Goal: Transaction & Acquisition: Purchase product/service

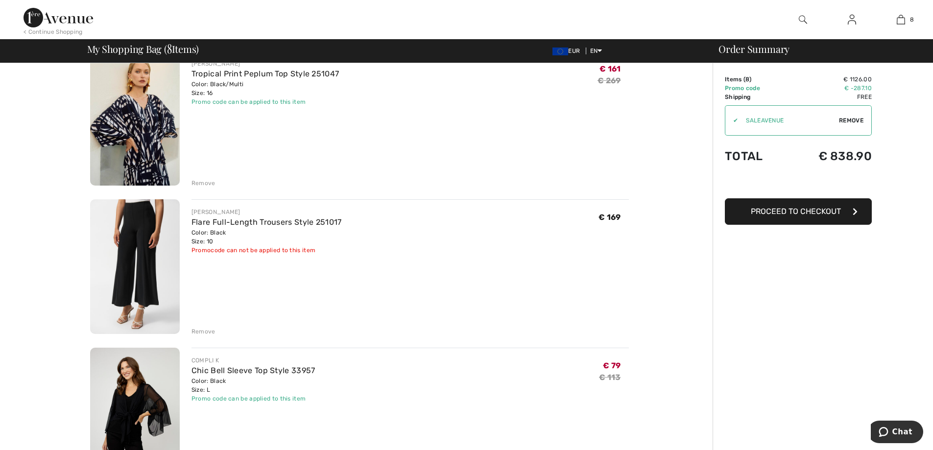
scroll to position [833, 0]
click at [208, 331] on div "Remove" at bounding box center [204, 333] width 24 height 9
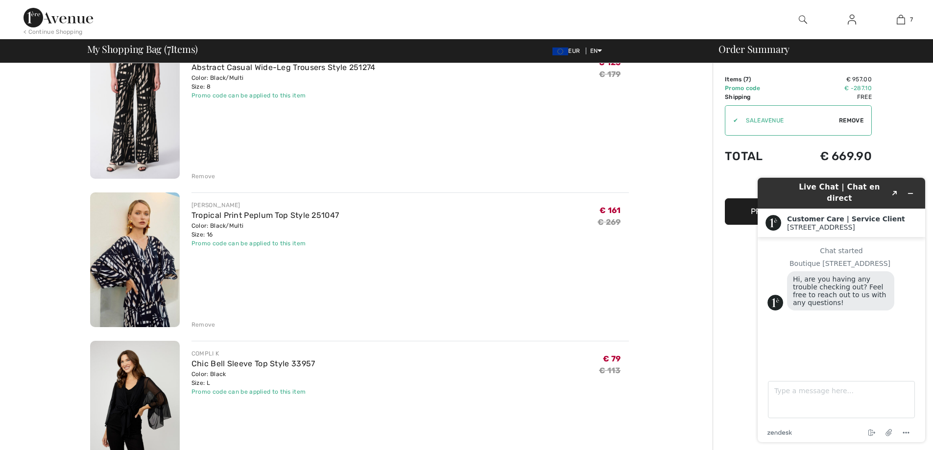
scroll to position [686, 0]
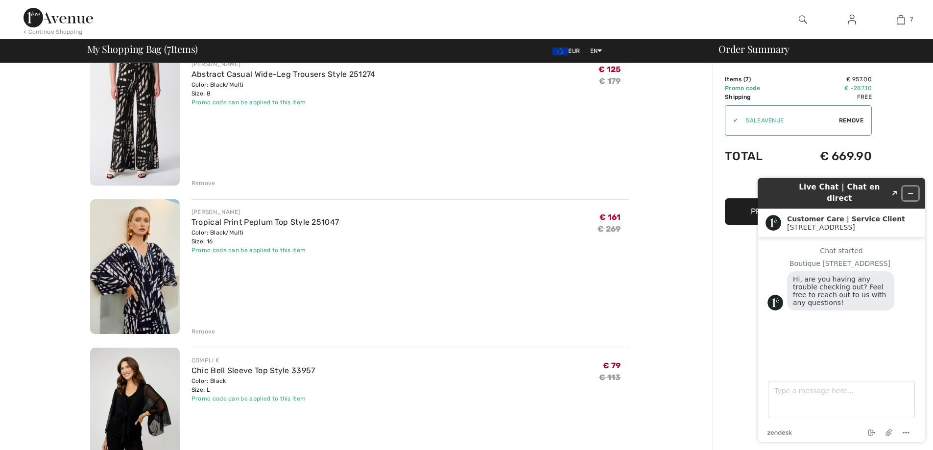
click at [910, 190] on icon "Minimize widget" at bounding box center [911, 193] width 7 height 7
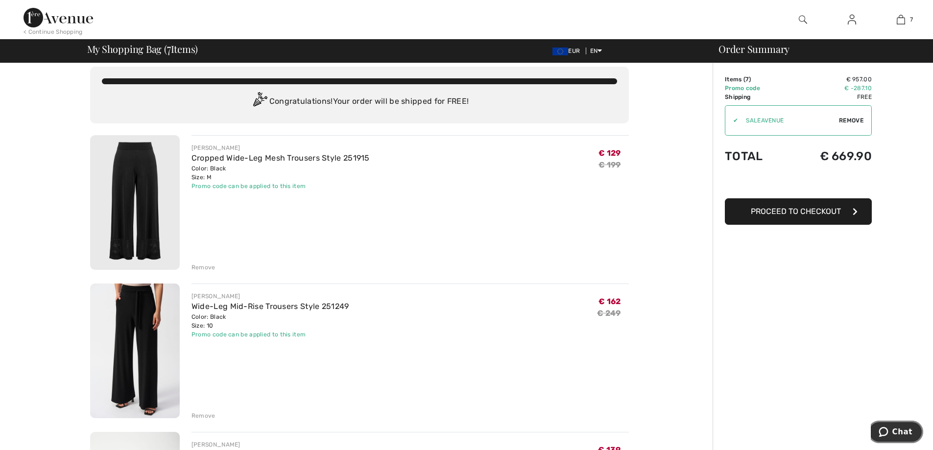
scroll to position [0, 0]
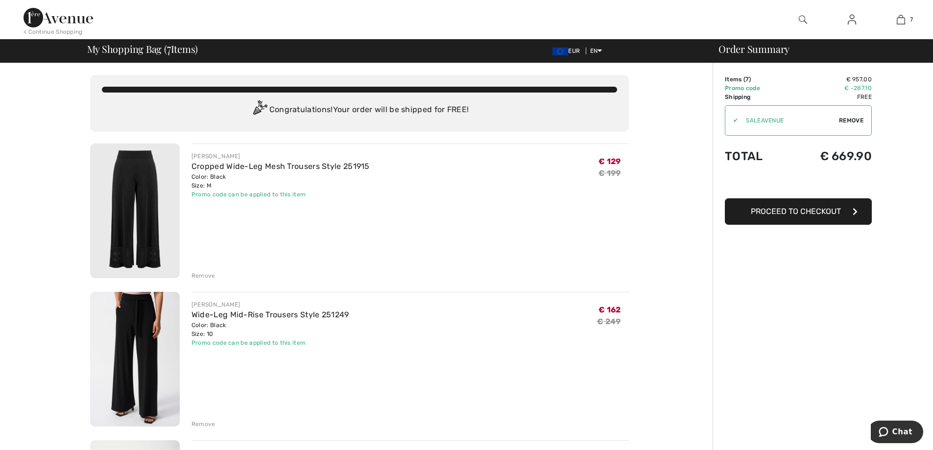
click at [134, 353] on img at bounding box center [135, 359] width 90 height 135
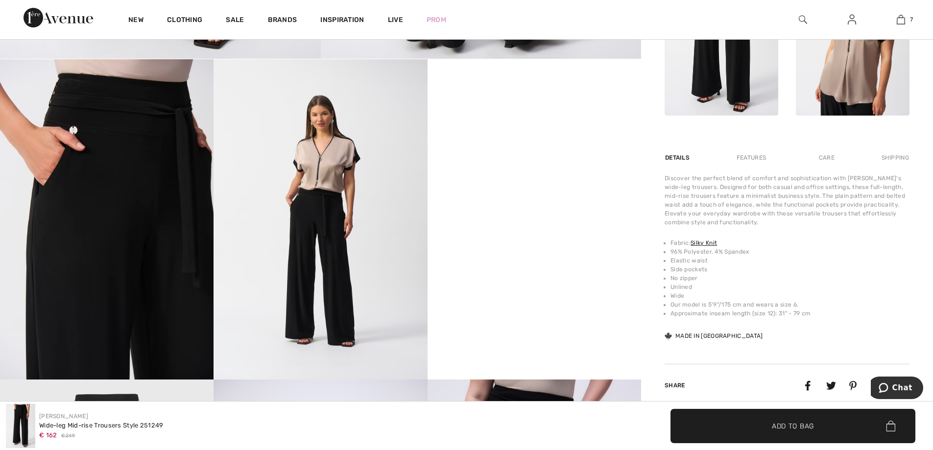
scroll to position [539, 0]
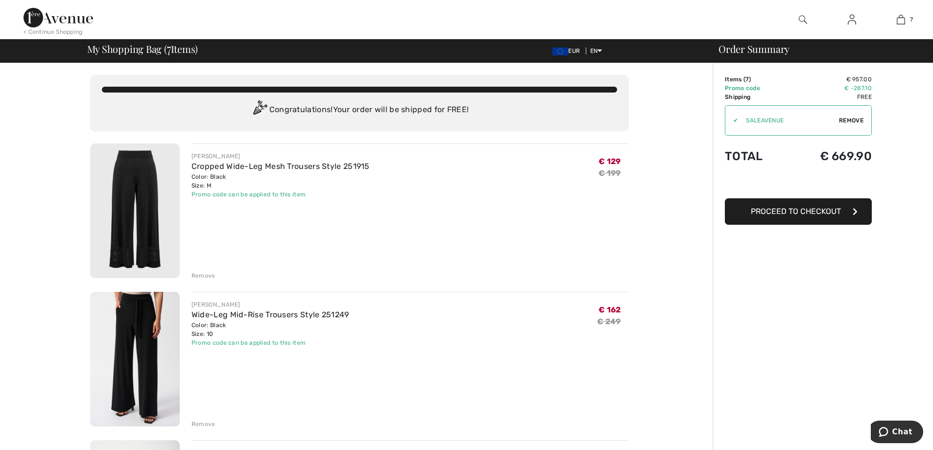
click at [144, 199] on img at bounding box center [135, 211] width 90 height 135
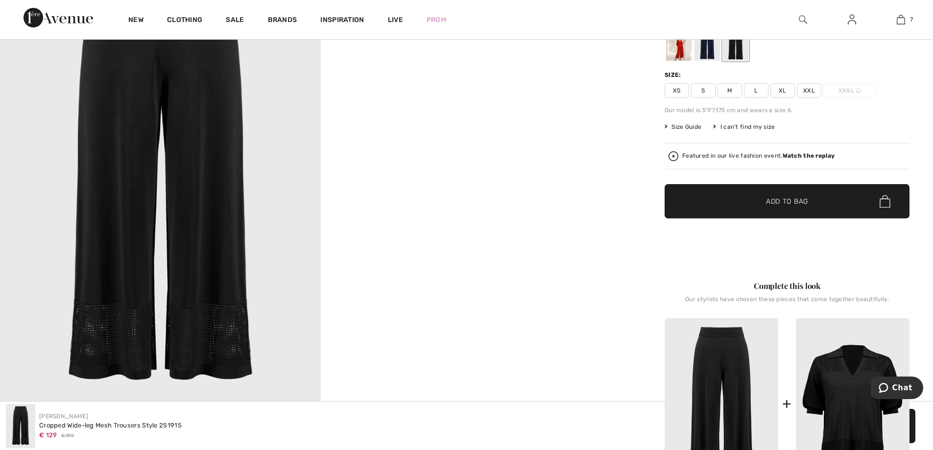
scroll to position [196, 0]
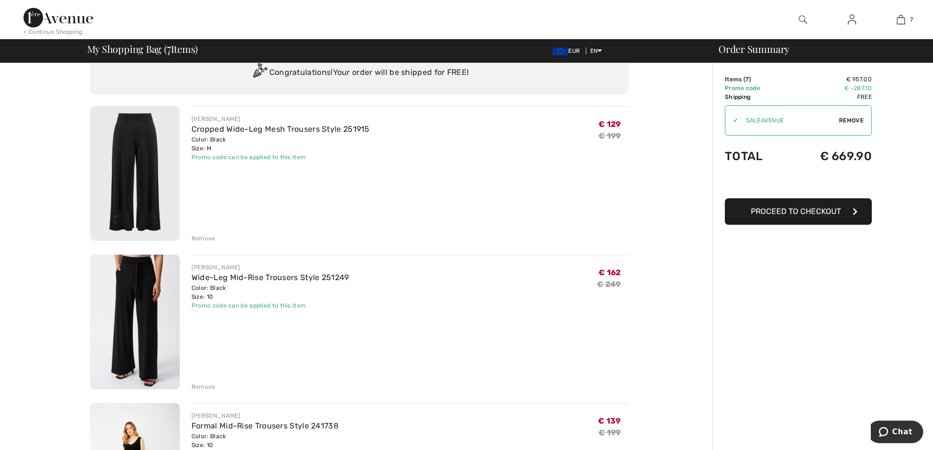
scroll to position [196, 0]
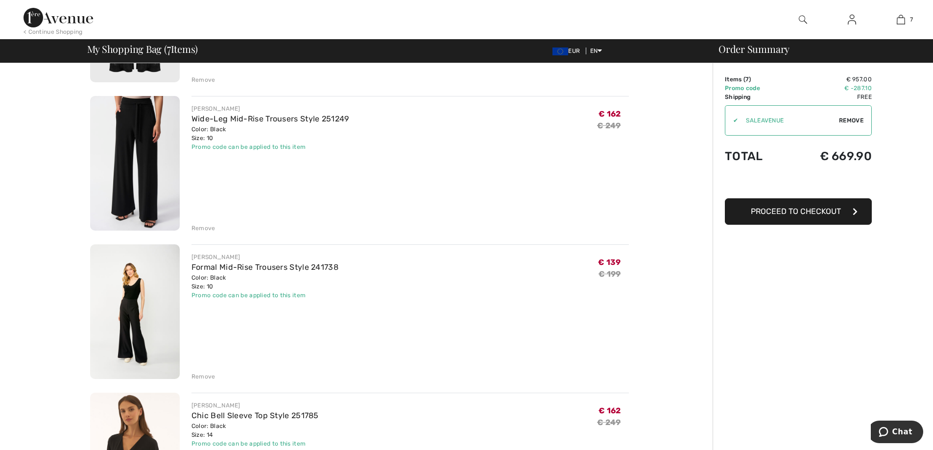
click at [133, 325] on img at bounding box center [135, 312] width 90 height 135
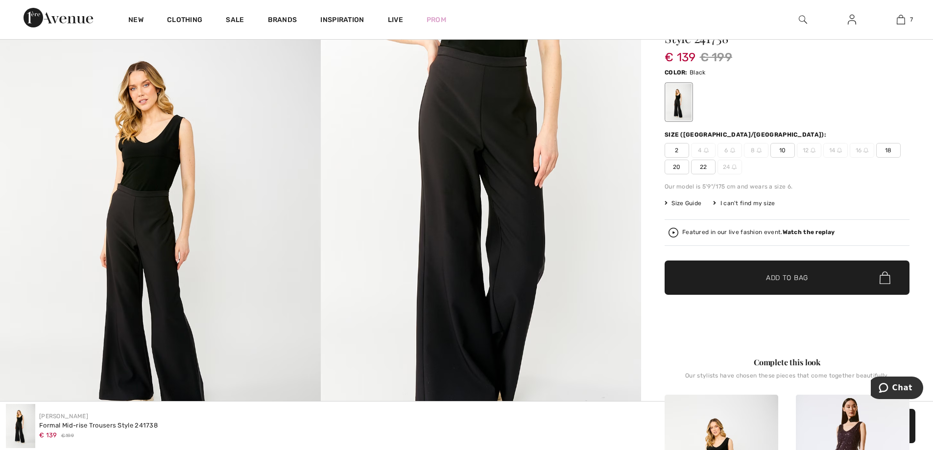
scroll to position [196, 0]
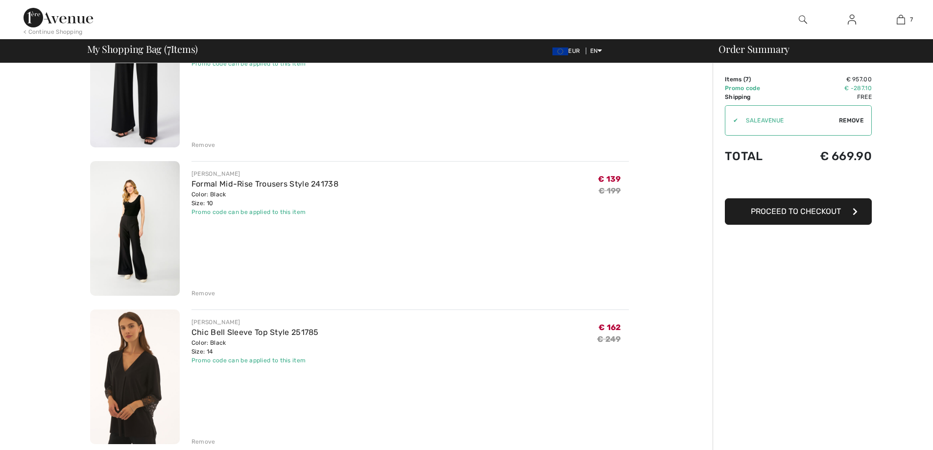
scroll to position [343, 0]
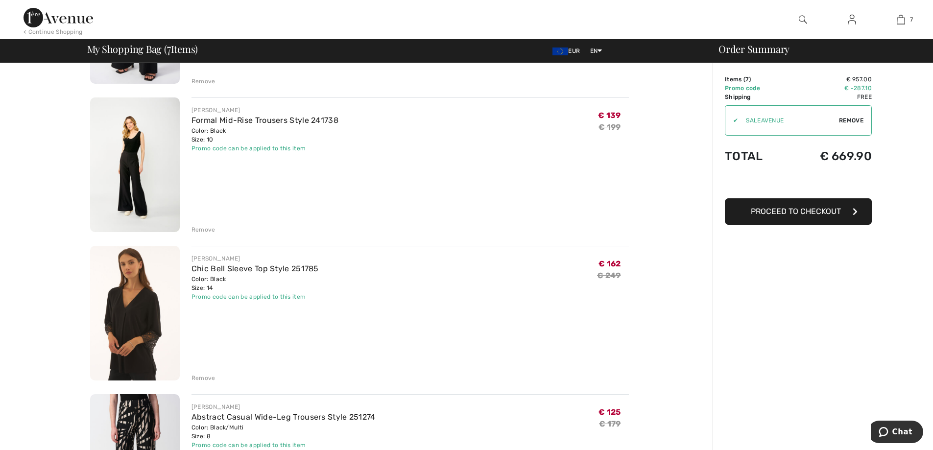
click at [141, 302] on img at bounding box center [135, 313] width 90 height 135
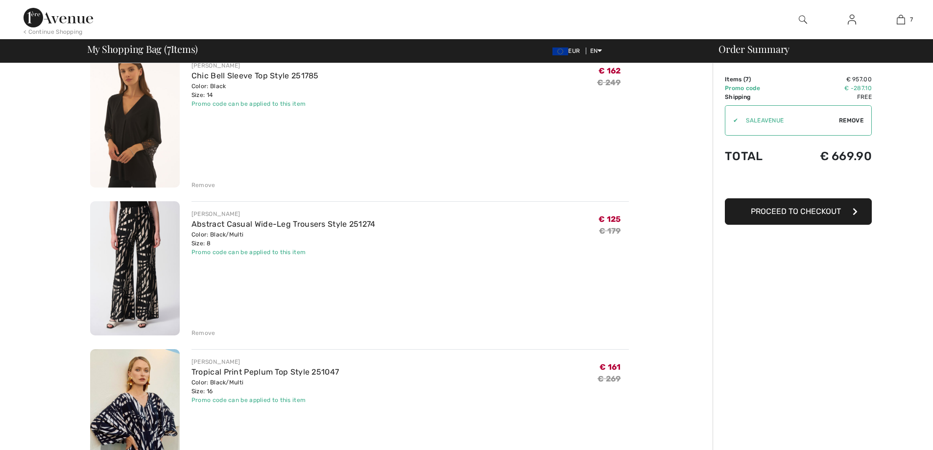
scroll to position [539, 0]
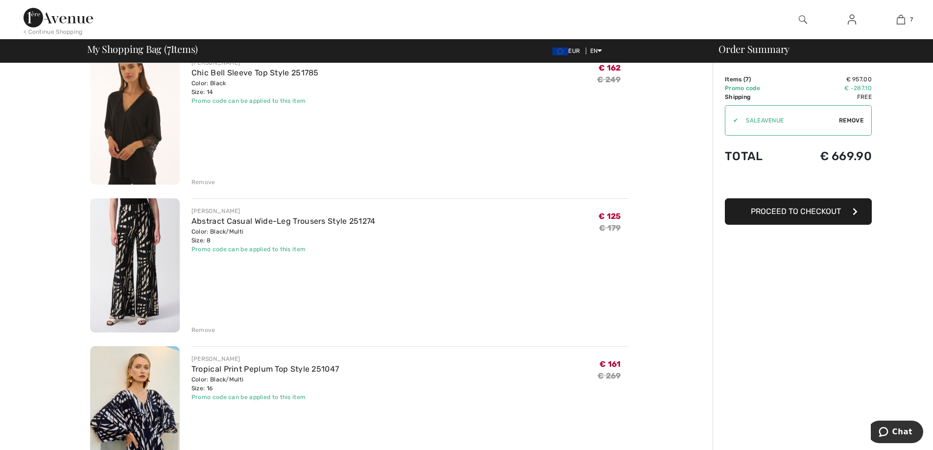
click at [144, 259] on img at bounding box center [135, 265] width 90 height 135
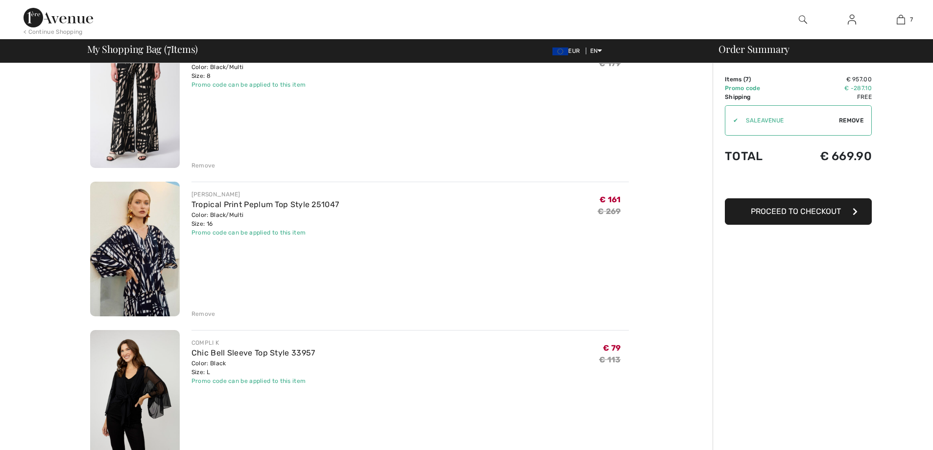
scroll to position [735, 0]
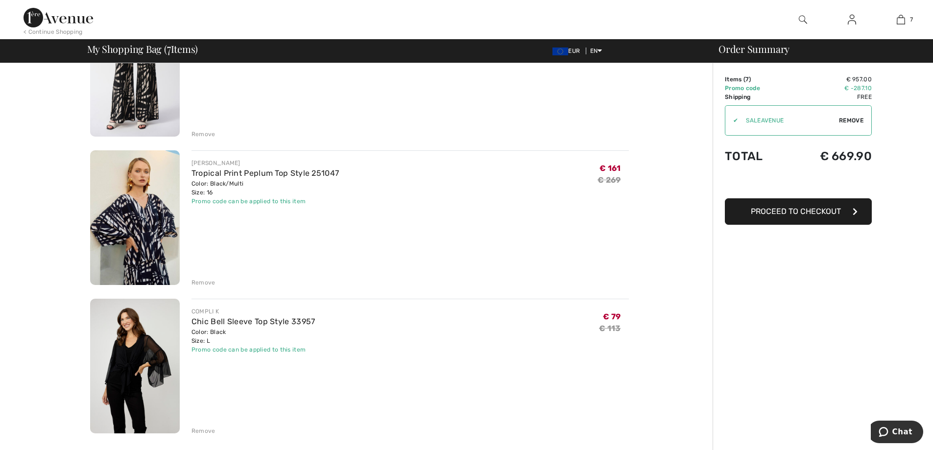
click at [147, 225] on img at bounding box center [135, 217] width 90 height 135
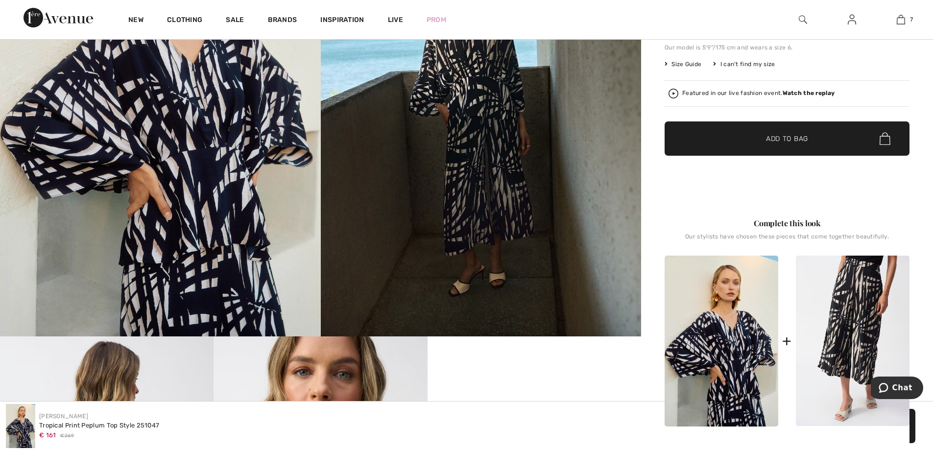
scroll to position [245, 0]
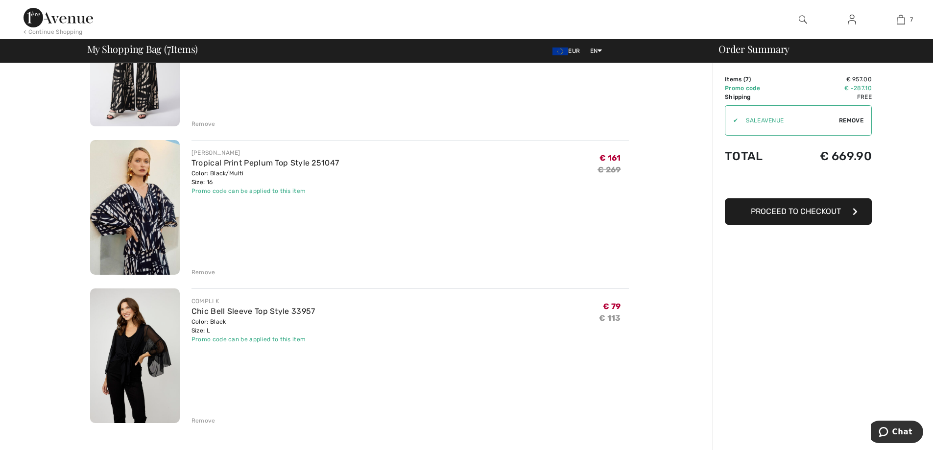
scroll to position [735, 0]
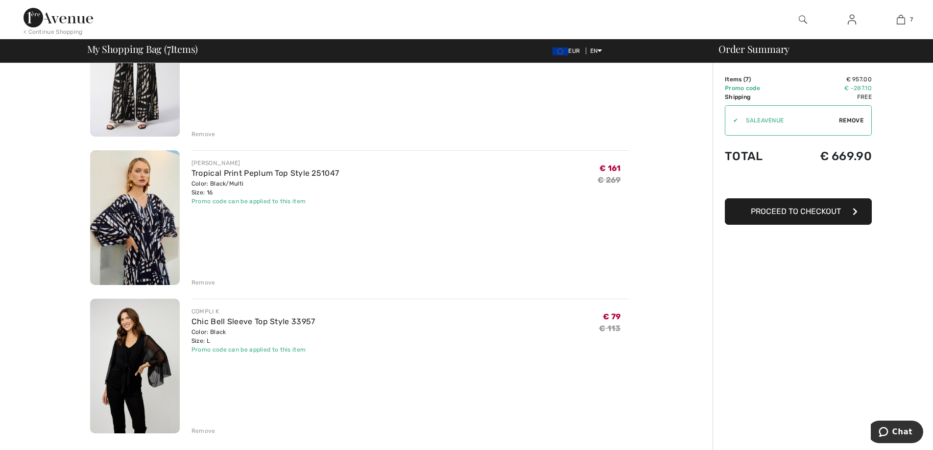
click at [208, 284] on div "Remove" at bounding box center [204, 282] width 24 height 9
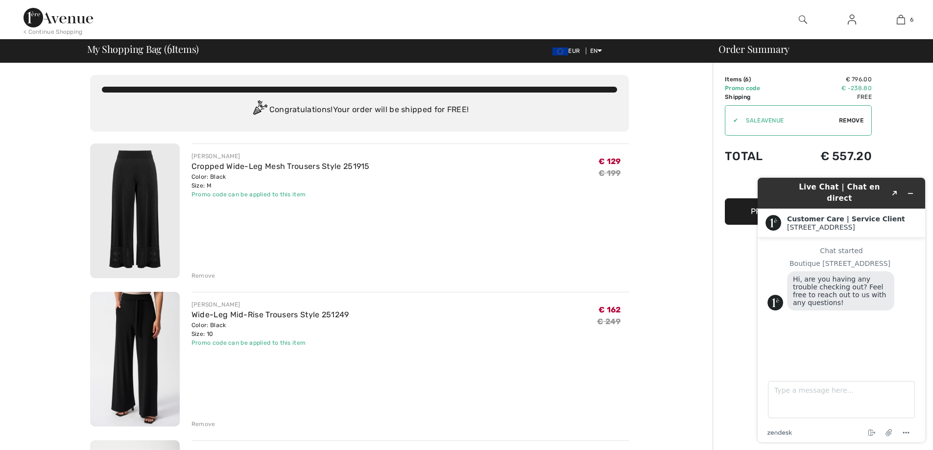
scroll to position [0, 0]
click at [914, 188] on button "Minimize widget" at bounding box center [911, 194] width 16 height 14
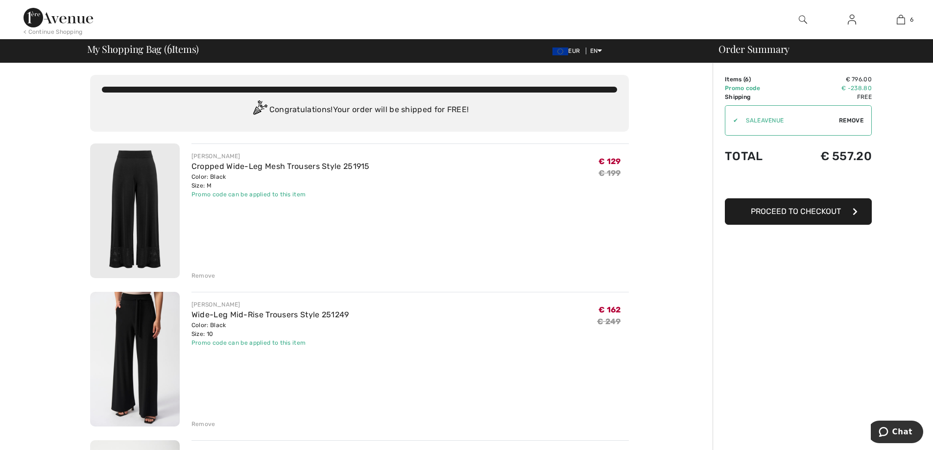
click at [798, 210] on span "Proceed to Checkout" at bounding box center [796, 211] width 90 height 9
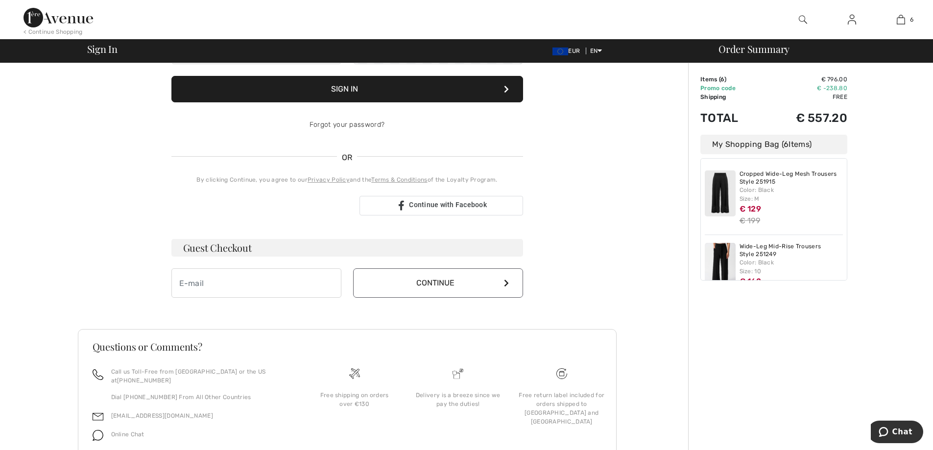
scroll to position [147, 0]
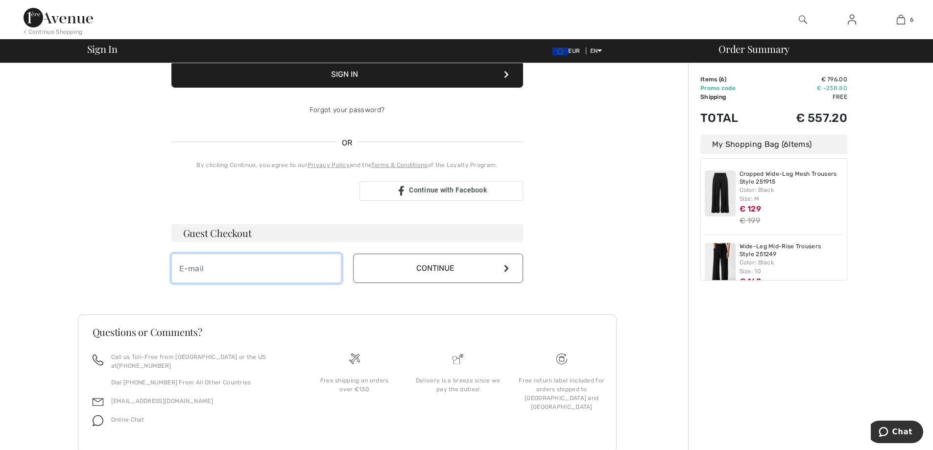
click at [227, 269] on input "email" at bounding box center [257, 268] width 170 height 29
type input "anna.confessore@gmail.com"
click at [428, 273] on button "Continue" at bounding box center [438, 268] width 170 height 29
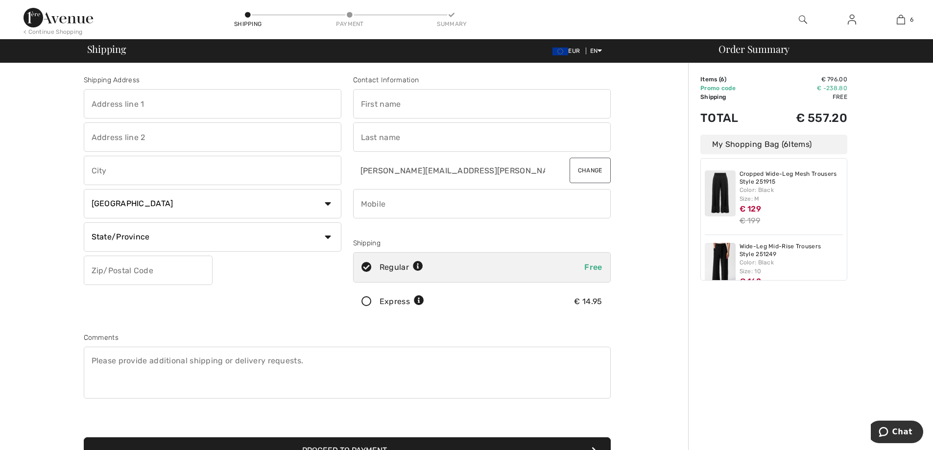
click at [160, 105] on input "text" at bounding box center [213, 103] width 258 height 29
type input "VIALE MICHELANGELO 57, 57"
type input "57"
type input "NAPOLI"
select select "IT"
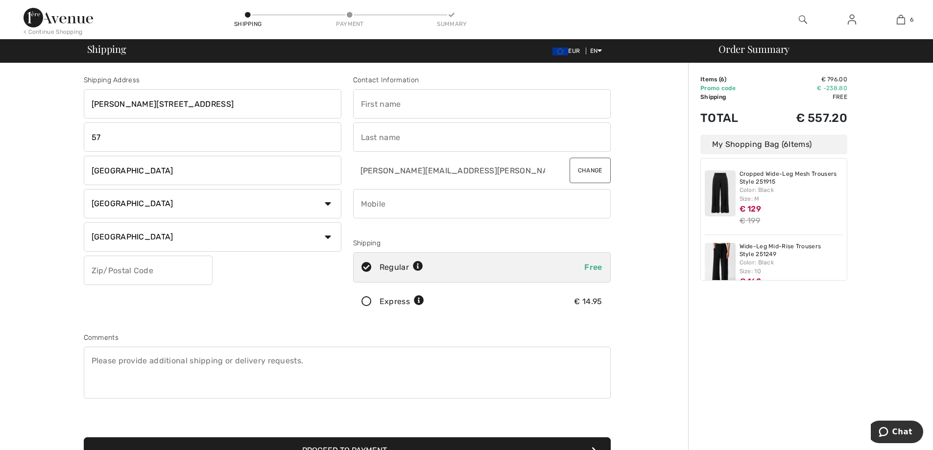
type input "80129"
type input "ANNA"
type input "CONFESSORE"
type input "3473409465"
type input "NA"
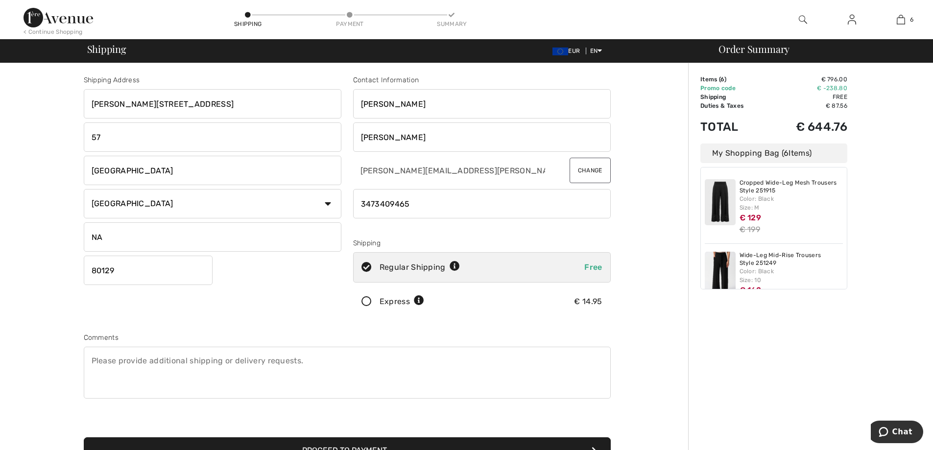
click at [124, 137] on input "57" at bounding box center [213, 137] width 258 height 29
type input "5"
click at [223, 98] on input "VIALE MICHELANGELO 57, 57" at bounding box center [213, 103] width 258 height 29
type input "VIALE MICHELANGELO 57"
click at [363, 207] on input "phone" at bounding box center [482, 203] width 258 height 29
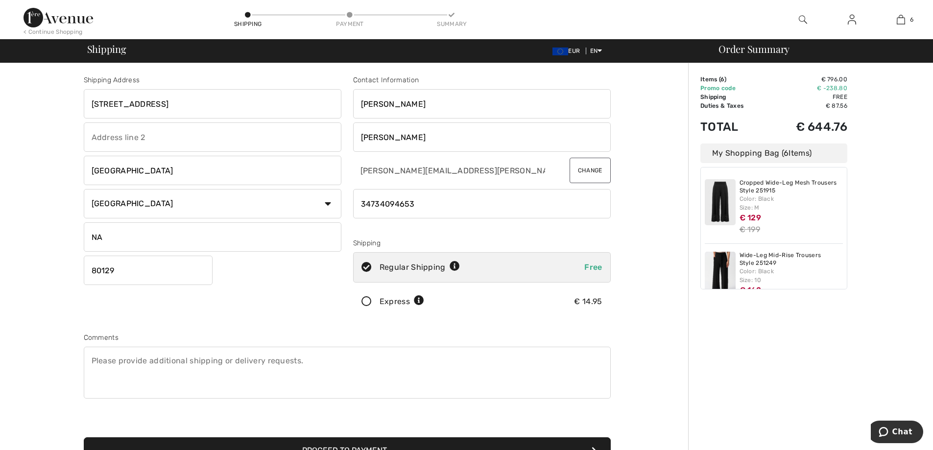
type input "3473409465"
type input "57"
click at [361, 205] on input "phone" at bounding box center [482, 203] width 258 height 29
type input "3473409465"
click at [492, 208] on input "phone" at bounding box center [482, 203] width 258 height 29
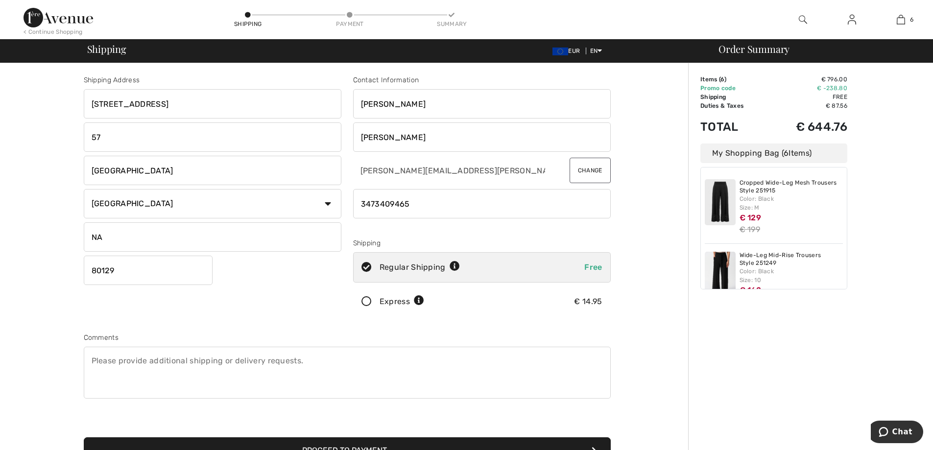
click at [278, 311] on div "Shipping Address VIALE MICHELANGELO 57 57 NAPOLI Country Canada United States A…" at bounding box center [213, 198] width 270 height 246
click at [364, 301] on icon at bounding box center [367, 302] width 26 height 10
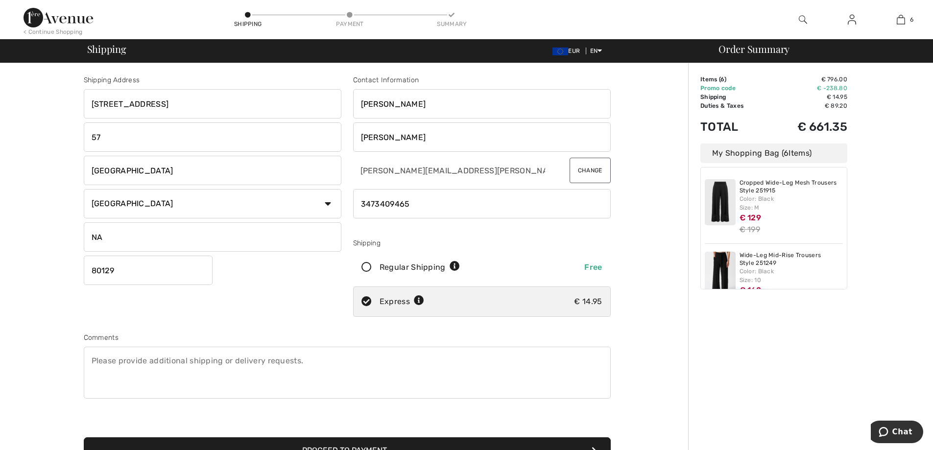
click at [107, 136] on input "57" at bounding box center [213, 137] width 258 height 29
type input "5"
click at [659, 338] on div "Shipping Address VIALE MICHELANGELO 57 NAPOLI Country Canada United States Afgh…" at bounding box center [347, 350] width 683 height 575
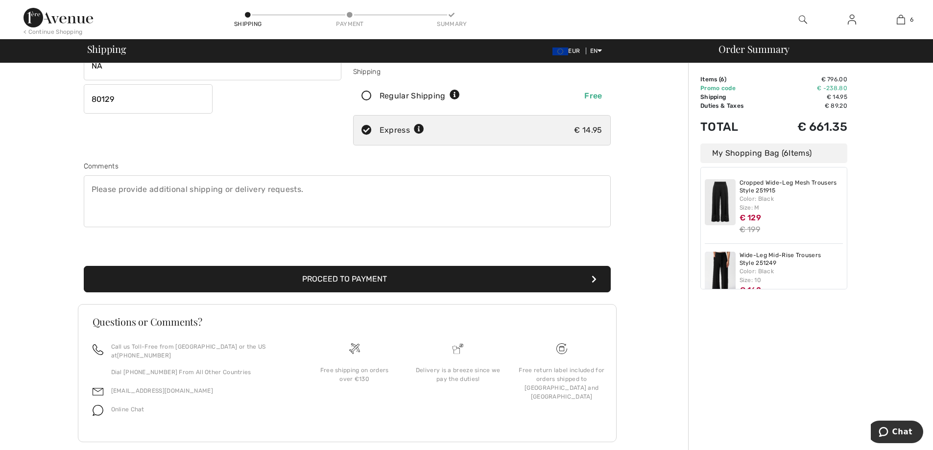
scroll to position [179, 0]
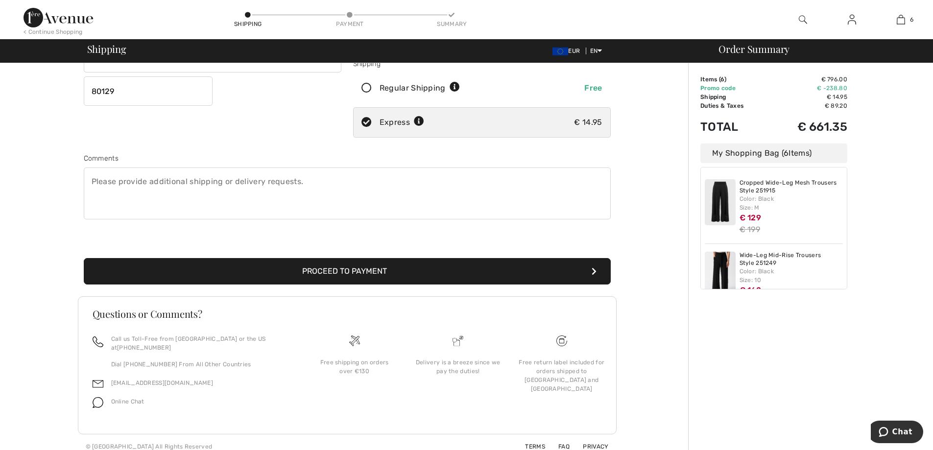
click at [342, 271] on button "Proceed to Payment" at bounding box center [347, 271] width 527 height 26
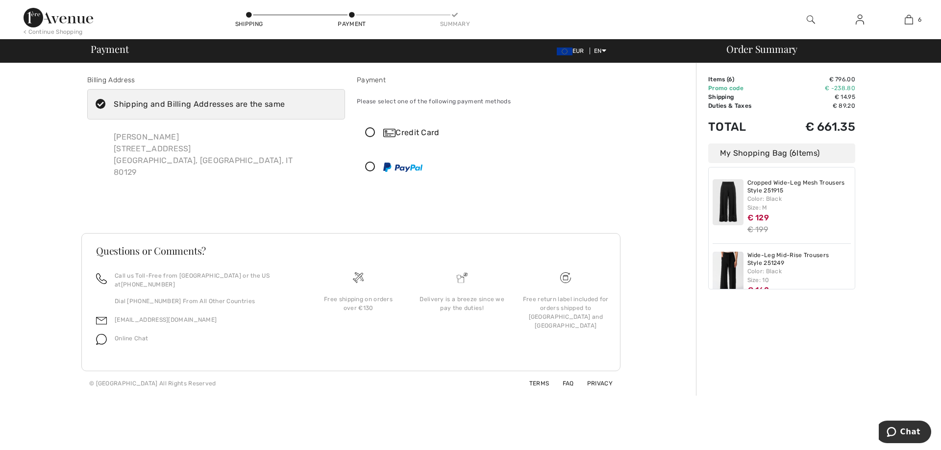
click at [367, 132] on icon at bounding box center [370, 133] width 26 height 10
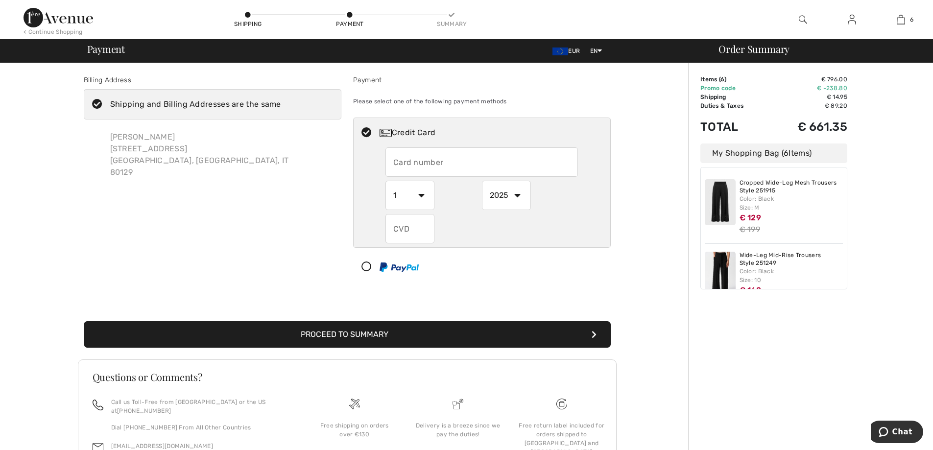
click at [445, 162] on input "text" at bounding box center [482, 161] width 193 height 29
type input "4163340154164938"
click at [420, 194] on select "1 2 3 4 5 6 7 8 9 10 11 12" at bounding box center [410, 195] width 49 height 29
select select "6"
click at [386, 181] on select "1 2 3 4 5 6 7 8 9 10 11 12" at bounding box center [410, 195] width 49 height 29
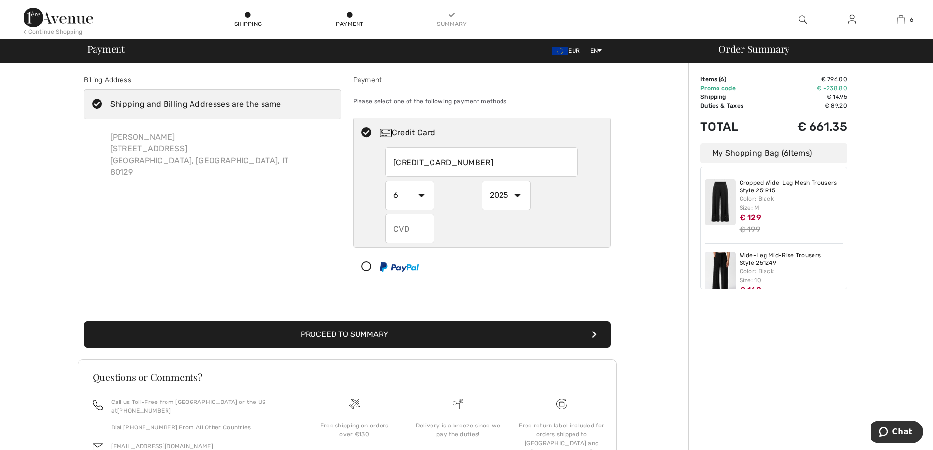
click at [491, 196] on select "2025 2026 2027 2028 2029 2030 2031 2032 2033 2034 2035" at bounding box center [506, 195] width 49 height 29
select select "2026"
click at [482, 181] on select "2025 2026 2027 2028 2029 2030 2031 2032 2033 2034 2035" at bounding box center [506, 195] width 49 height 29
click at [405, 235] on input "text" at bounding box center [410, 228] width 49 height 29
type input "817"
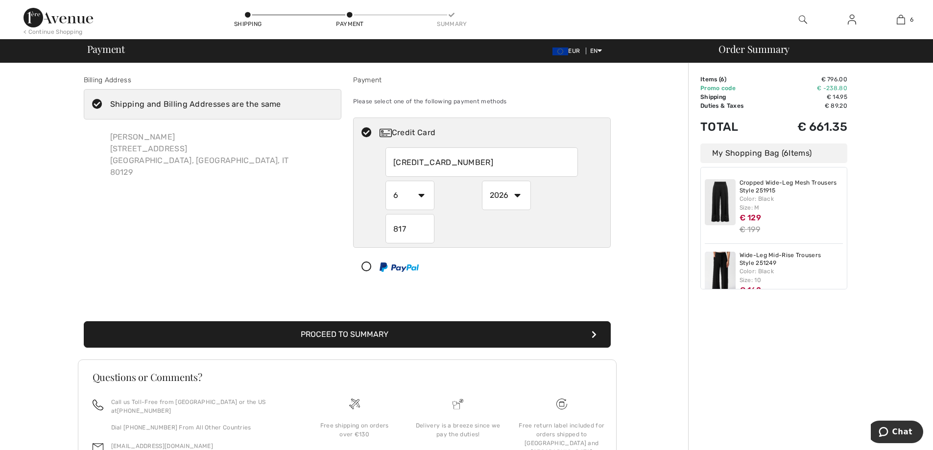
click at [486, 270] on div at bounding box center [478, 266] width 249 height 29
select select "1"
select select "2025"
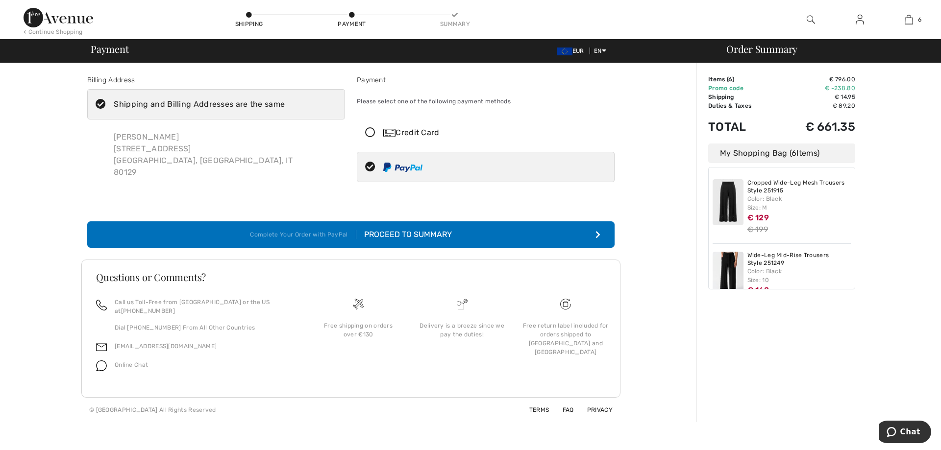
click at [402, 235] on div "Proceed to Summary" at bounding box center [404, 235] width 96 height 12
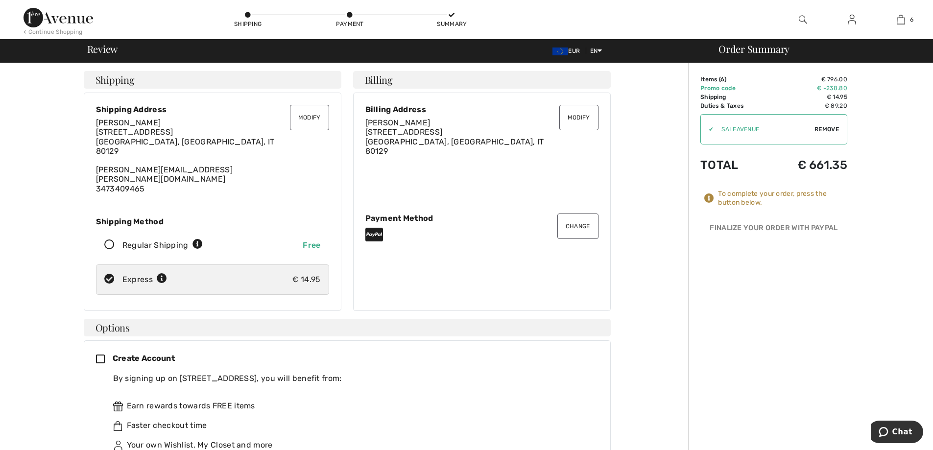
click at [744, 192] on div "To complete your order, press the button below." at bounding box center [782, 199] width 129 height 18
click at [707, 194] on icon at bounding box center [710, 199] width 10 height 10
click at [387, 81] on span "Billing" at bounding box center [379, 80] width 28 height 10
click at [580, 221] on button "Change" at bounding box center [578, 226] width 41 height 25
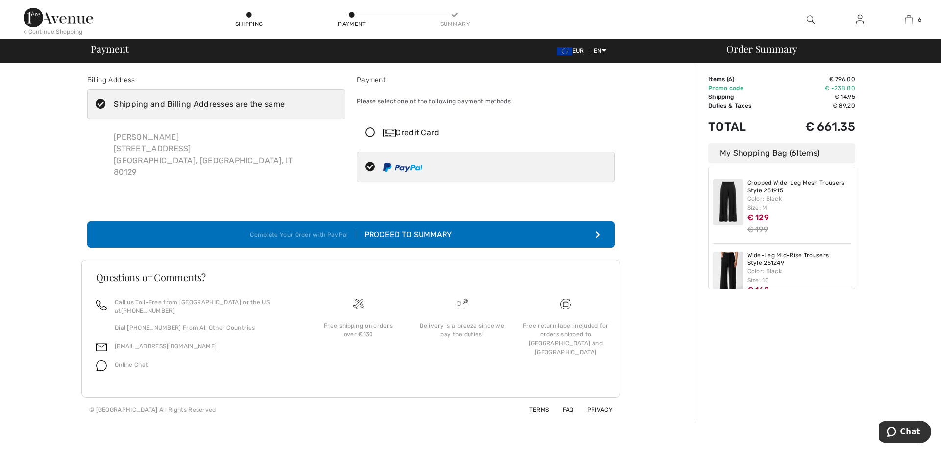
click at [430, 134] on div "Credit Card" at bounding box center [495, 133] width 224 height 12
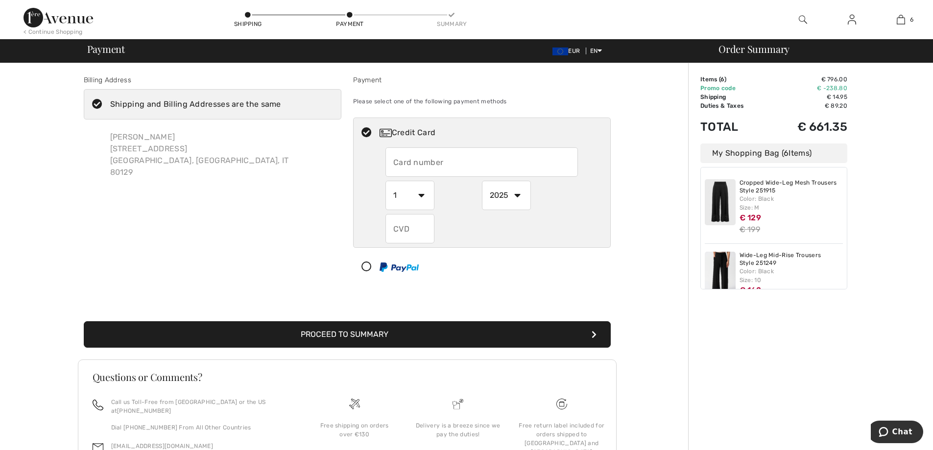
click at [441, 160] on input "text" at bounding box center [482, 161] width 193 height 29
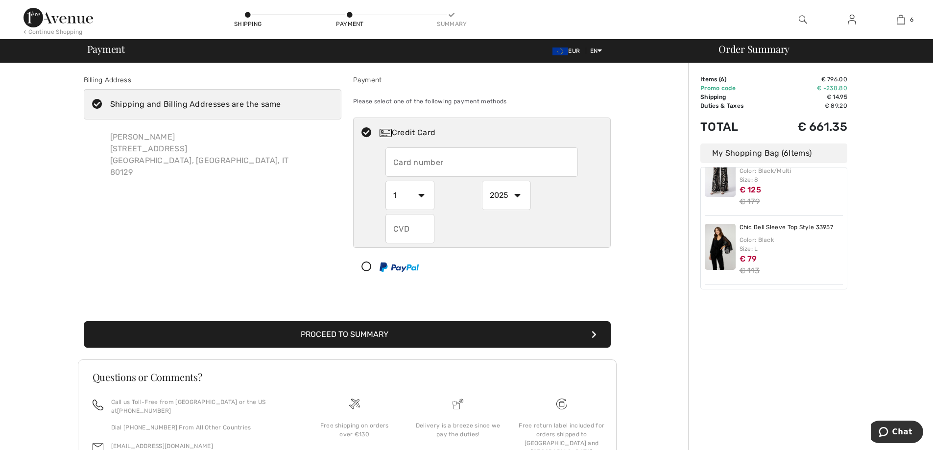
click at [419, 162] on input "text" at bounding box center [482, 161] width 193 height 29
type input "[CREDIT_CARD_NUMBER]"
click at [412, 197] on select "1 2 3 4 5 6 7 8 9 10 11 12" at bounding box center [410, 195] width 49 height 29
select select "6"
click at [386, 181] on select "1 2 3 4 5 6 7 8 9 10 11 12" at bounding box center [410, 195] width 49 height 29
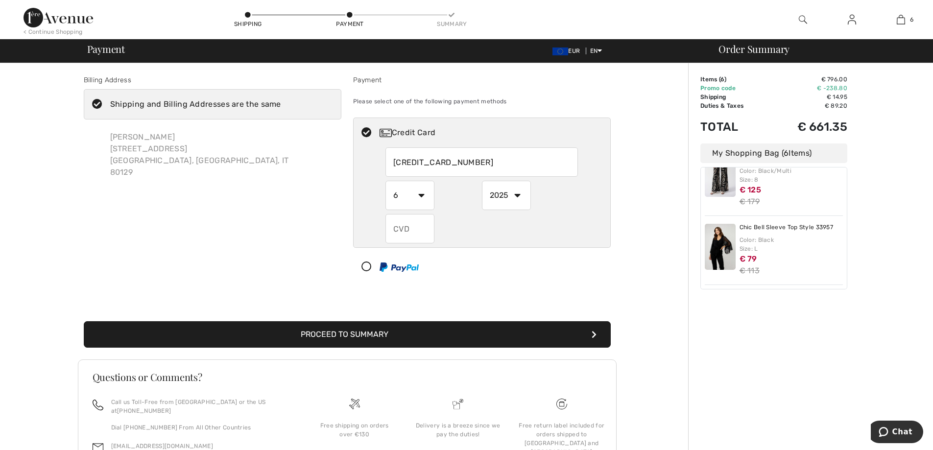
click at [497, 196] on select "2025 2026 2027 2028 2029 2030 2031 2032 2033 2034 2035" at bounding box center [506, 195] width 49 height 29
select select "2026"
click at [482, 181] on select "2025 2026 2027 2028 2029 2030 2031 2032 2033 2034 2035" at bounding box center [506, 195] width 49 height 29
click at [414, 230] on input "text" at bounding box center [410, 228] width 49 height 29
type input "817"
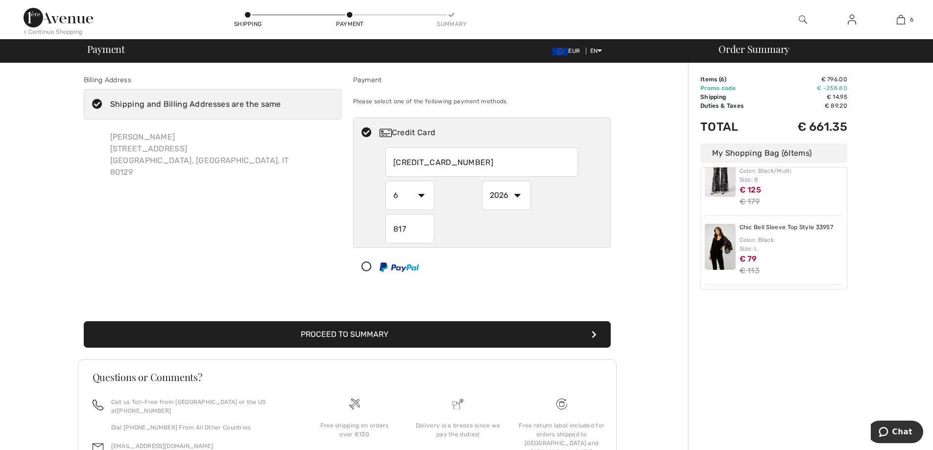
click at [571, 291] on div "Billing Address Shipping and Billing Addresses are the same Anna Confessore Via…" at bounding box center [347, 205] width 539 height 308
click at [801, 335] on div "Order Summary Details Items ( 6 ) € 796.00 Promo code € -238.80 Shipping € 14.9…" at bounding box center [810, 292] width 245 height 459
click at [351, 334] on button "Proceed to Summary" at bounding box center [347, 334] width 527 height 26
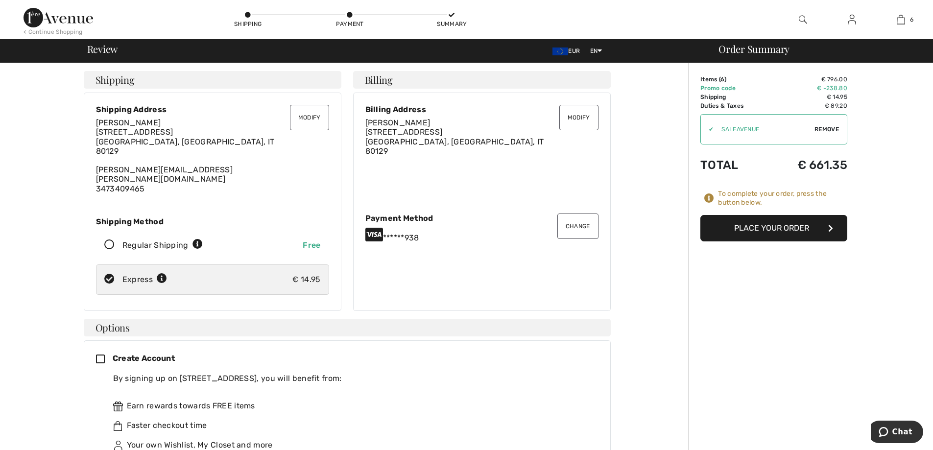
click at [770, 229] on button "Place Your Order" at bounding box center [774, 228] width 147 height 26
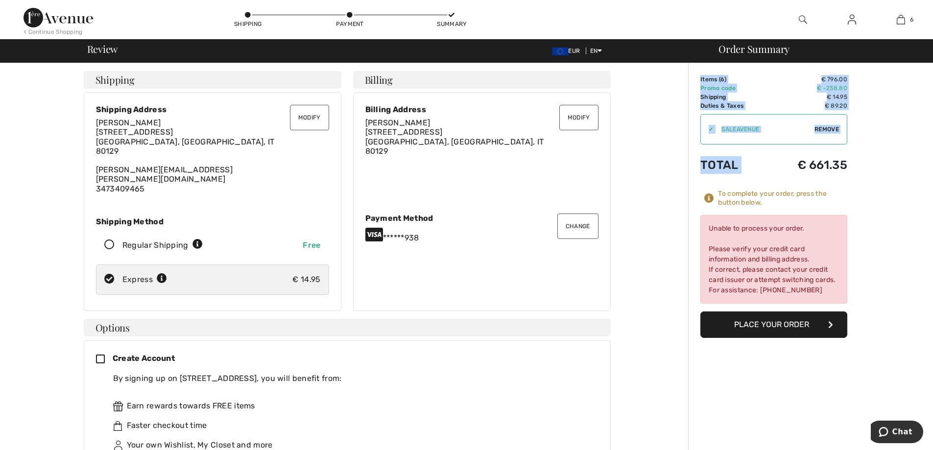
drag, startPoint x: 792, startPoint y: 164, endPoint x: 888, endPoint y: 222, distance: 112.2
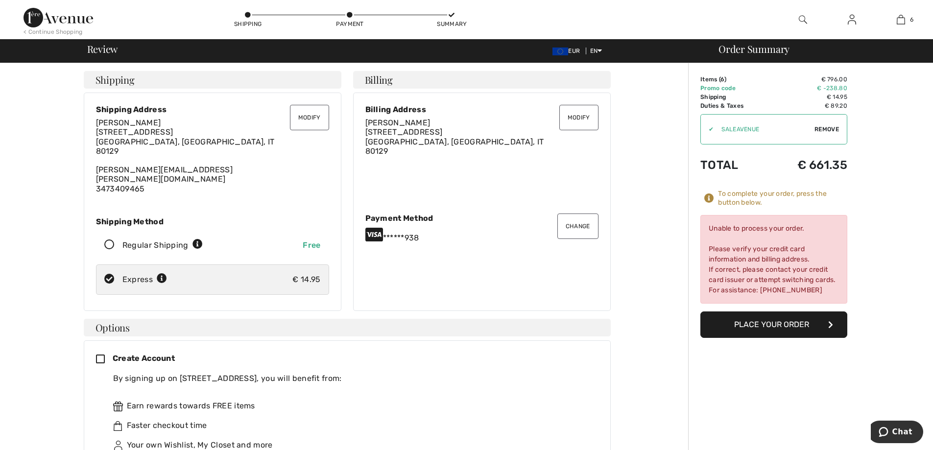
click at [58, 21] on img at bounding box center [59, 18] width 70 height 20
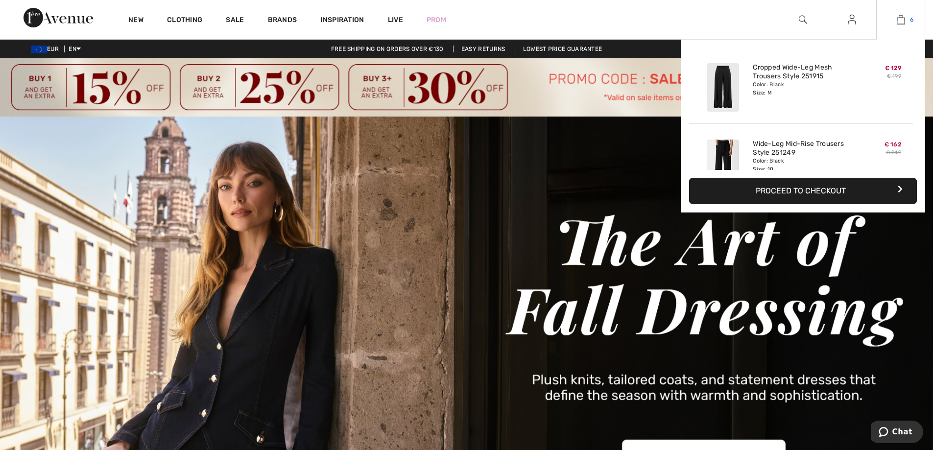
click at [900, 20] on img at bounding box center [901, 20] width 8 height 12
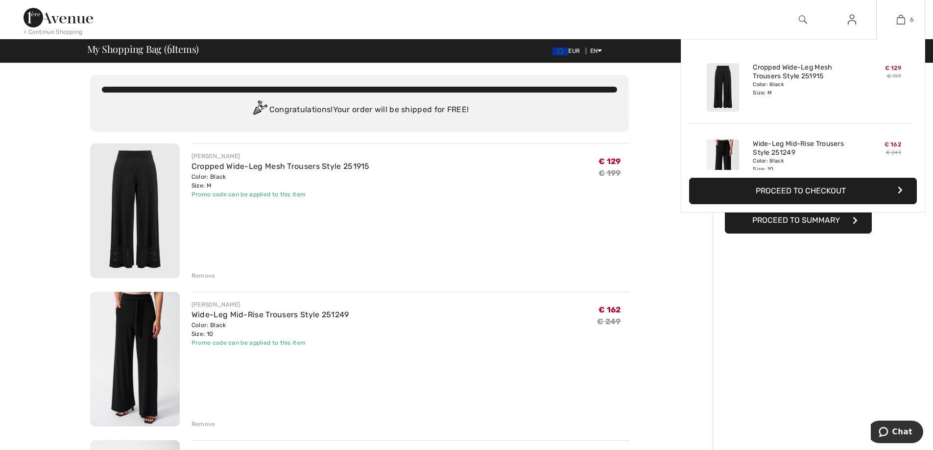
click at [900, 15] on img at bounding box center [901, 20] width 8 height 12
click at [903, 19] on img at bounding box center [901, 20] width 8 height 12
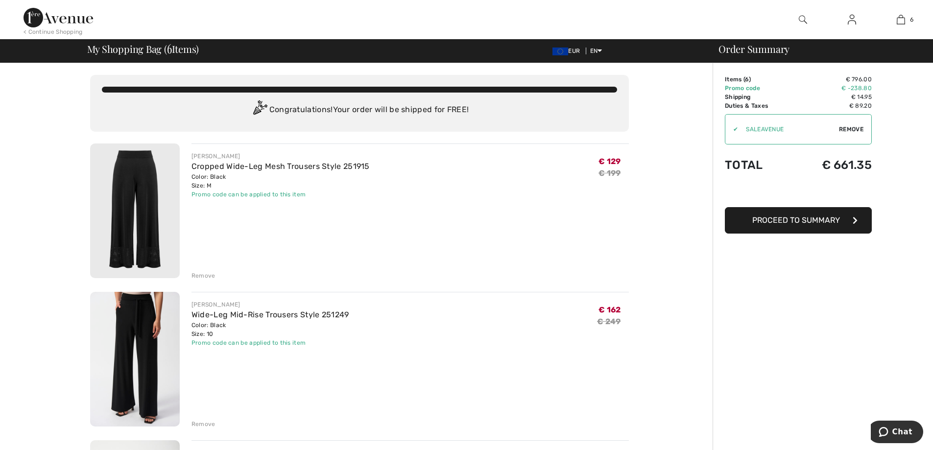
click at [65, 21] on img at bounding box center [59, 18] width 70 height 20
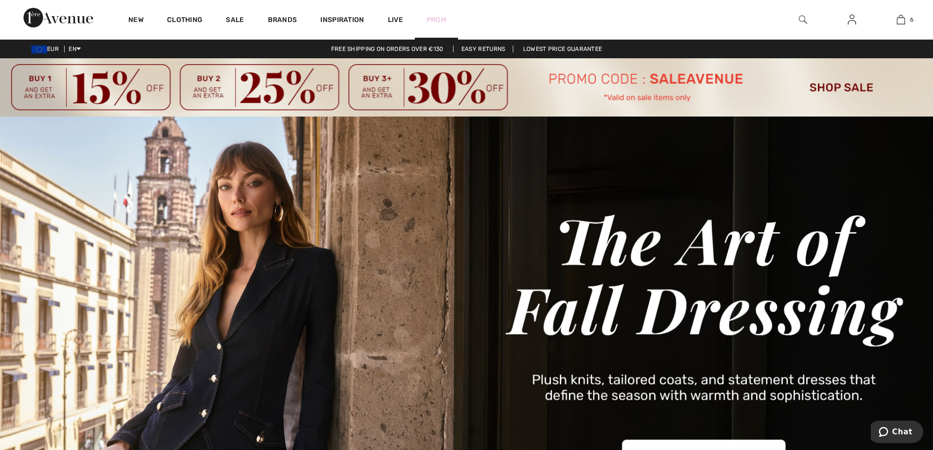
click at [437, 19] on link "Prom" at bounding box center [437, 20] width 20 height 10
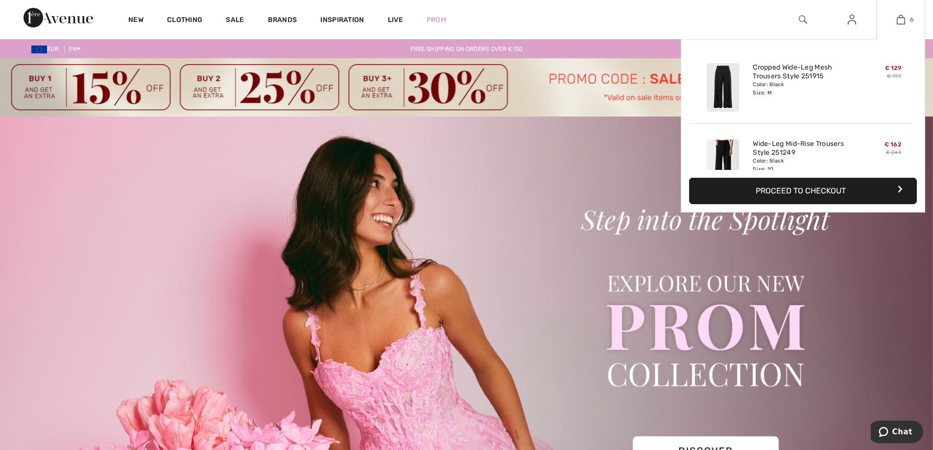
click at [899, 16] on img at bounding box center [901, 20] width 8 height 12
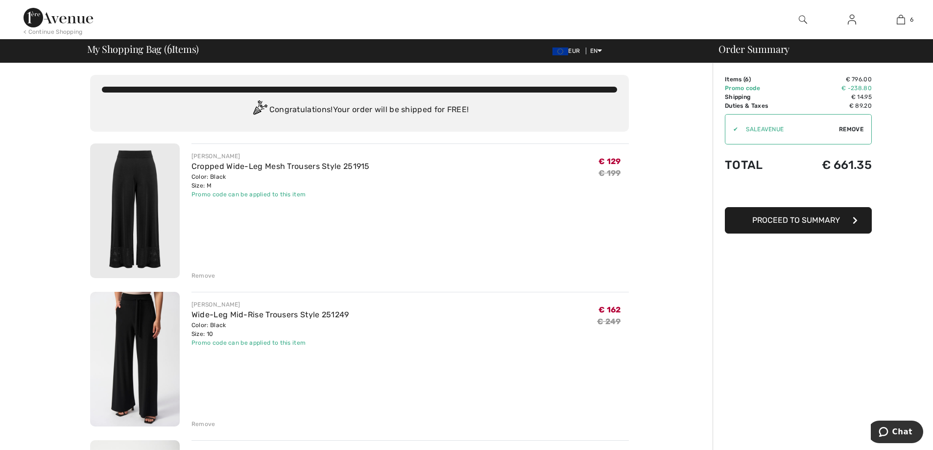
click at [144, 177] on img at bounding box center [135, 211] width 90 height 135
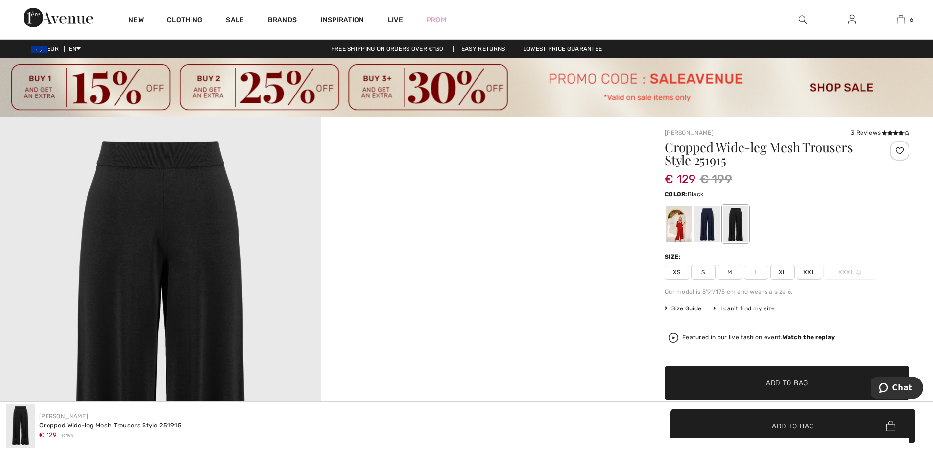
scroll to position [49, 0]
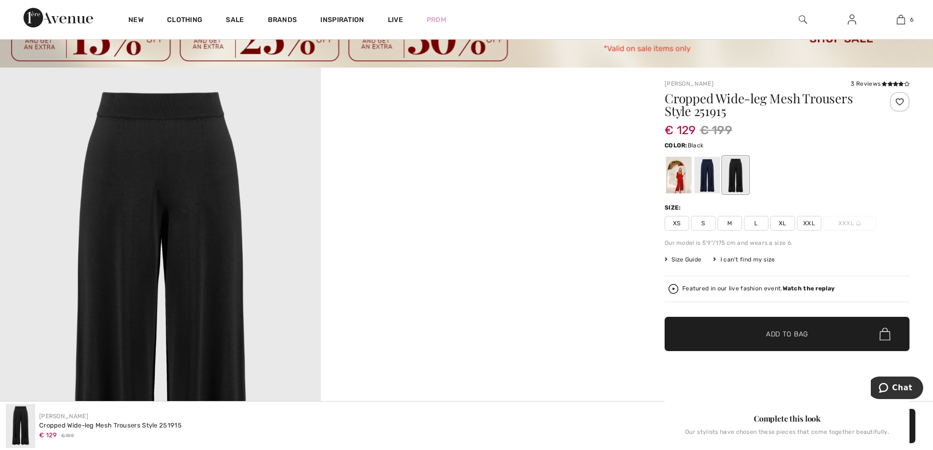
click at [678, 261] on span "Size Guide" at bounding box center [683, 259] width 37 height 9
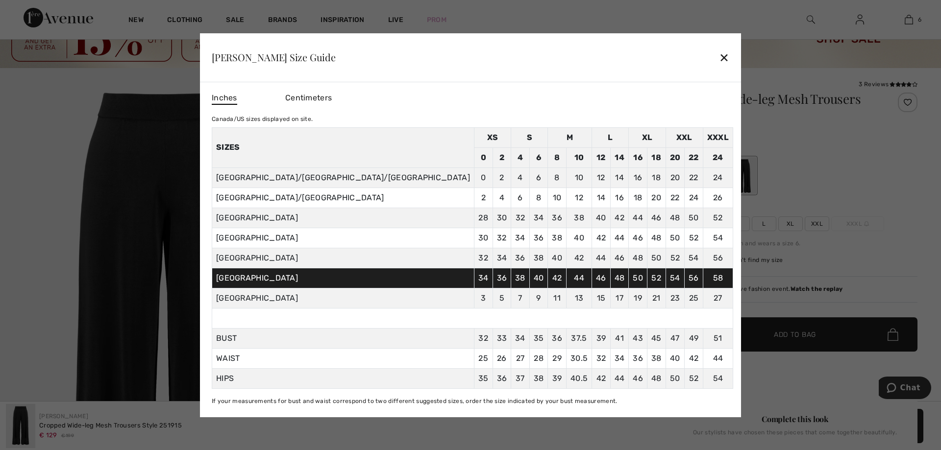
click at [719, 60] on div "✕" at bounding box center [724, 57] width 10 height 21
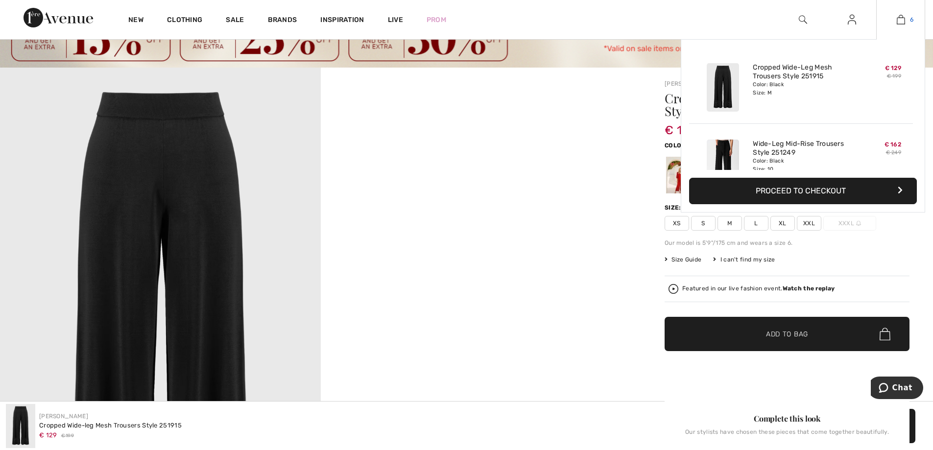
click at [900, 19] on img at bounding box center [901, 20] width 8 height 12
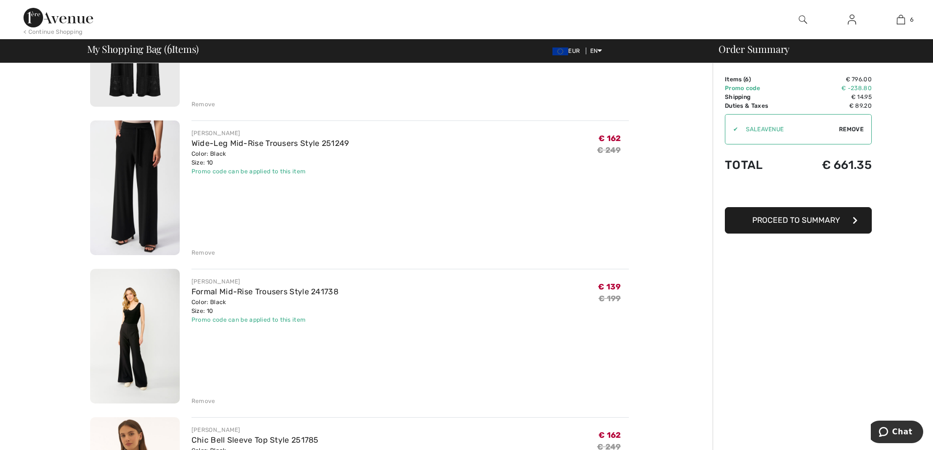
scroll to position [196, 0]
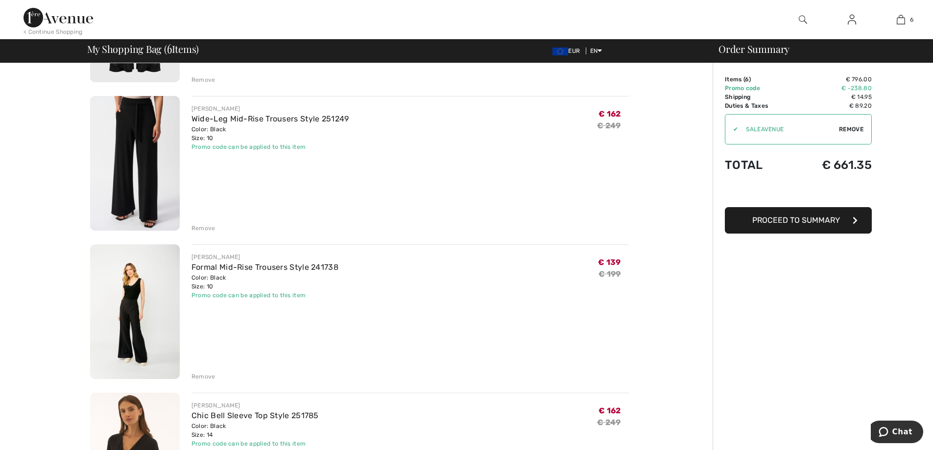
click at [151, 131] on img at bounding box center [135, 163] width 90 height 135
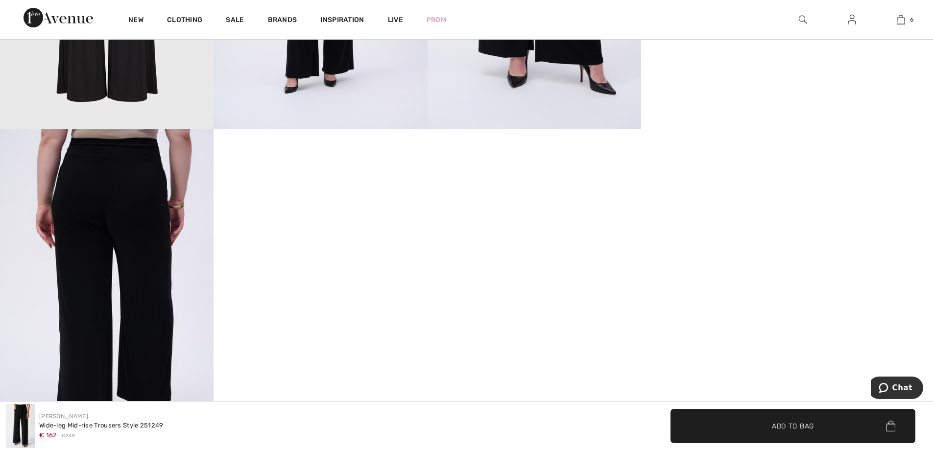
scroll to position [1127, 0]
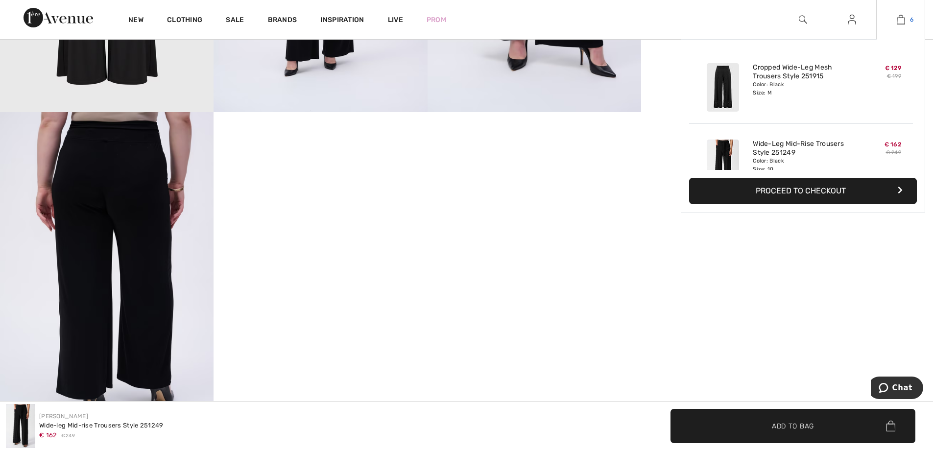
click at [900, 18] on img at bounding box center [901, 20] width 8 height 12
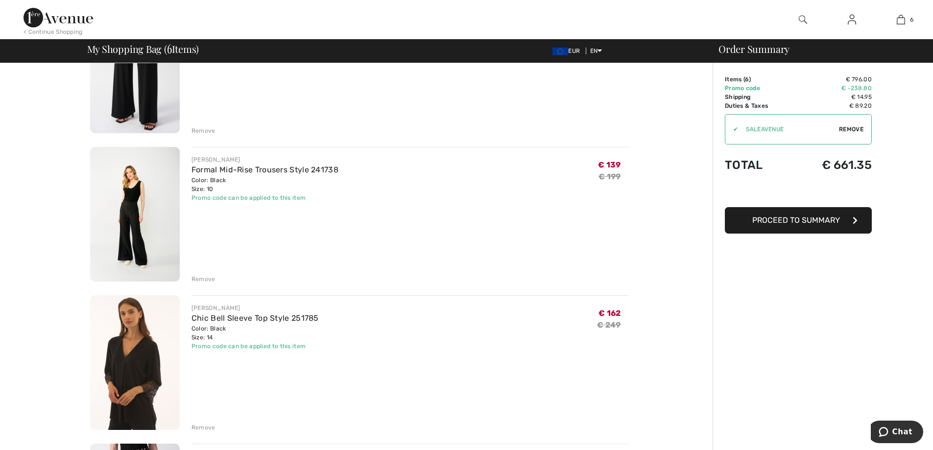
scroll to position [294, 0]
click at [134, 223] on img at bounding box center [135, 214] width 90 height 135
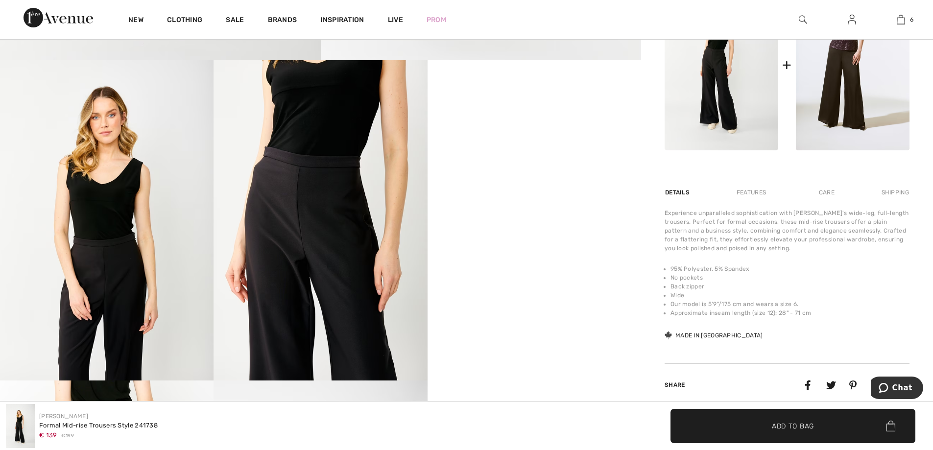
scroll to position [539, 0]
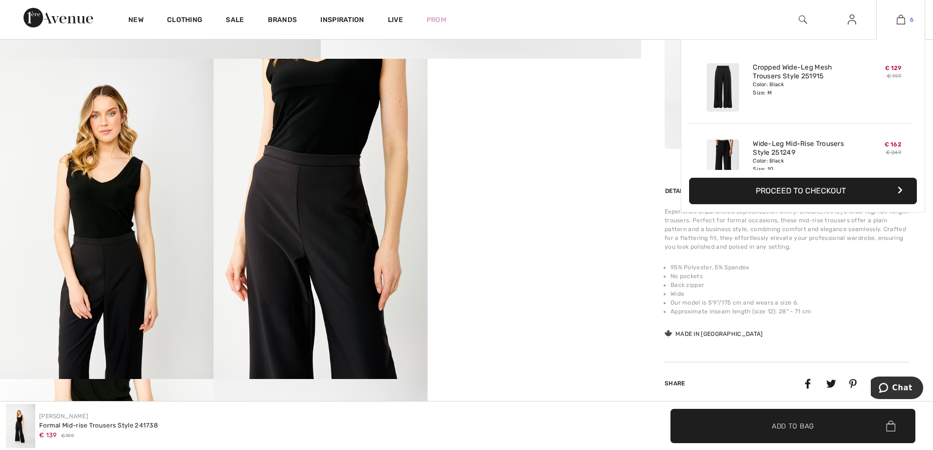
click at [902, 21] on img at bounding box center [901, 20] width 8 height 12
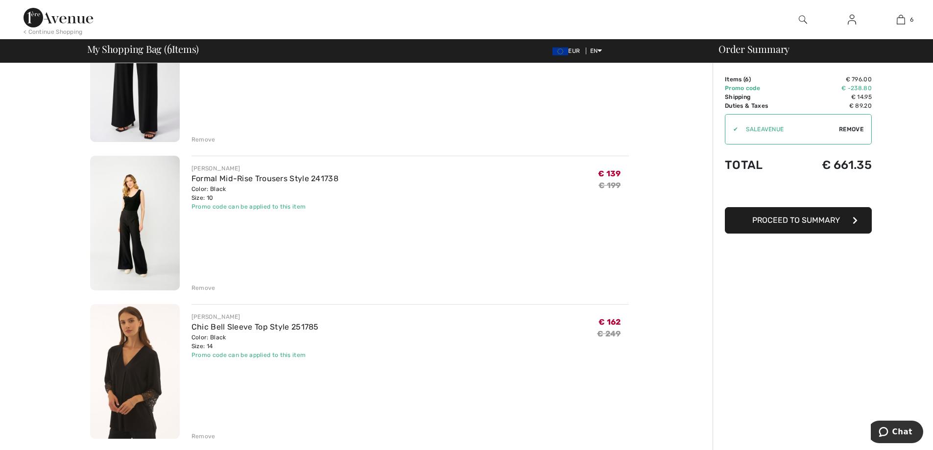
scroll to position [392, 0]
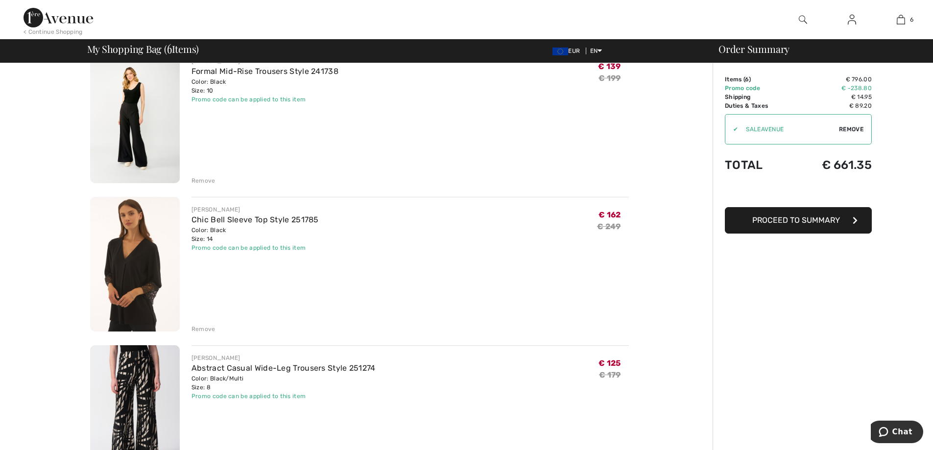
click at [125, 266] on img at bounding box center [135, 264] width 90 height 135
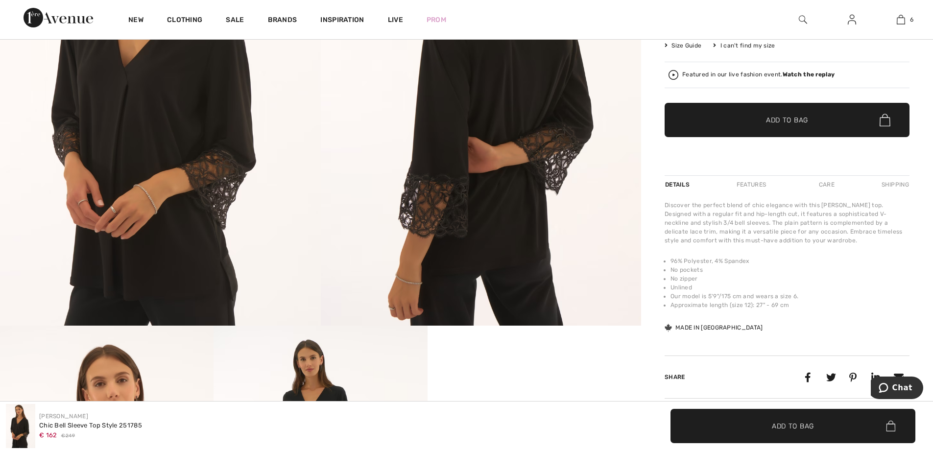
scroll to position [147, 0]
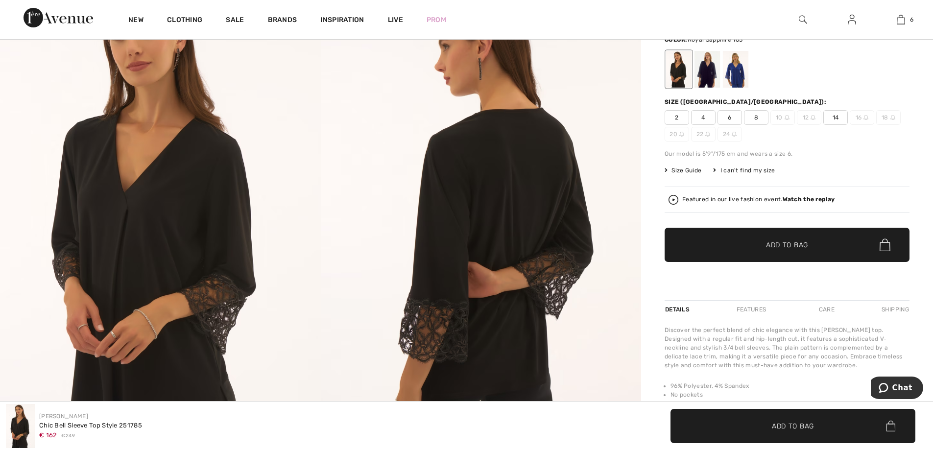
click at [735, 78] on div at bounding box center [735, 69] width 25 height 37
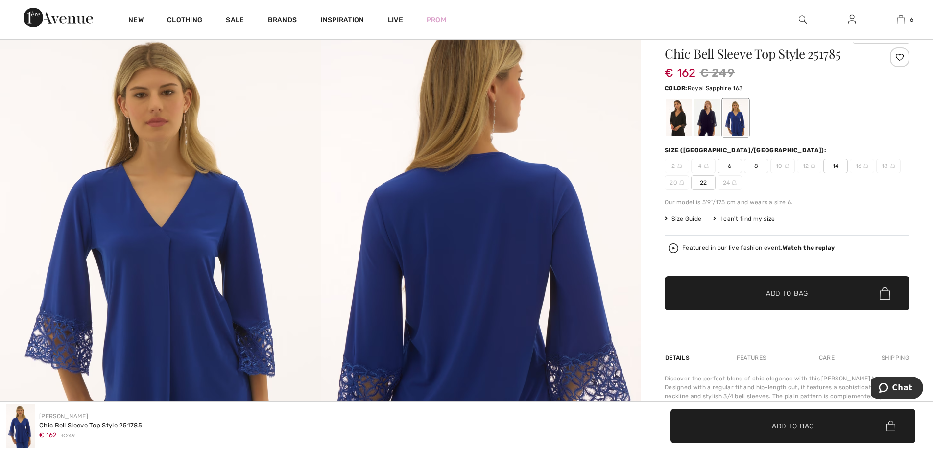
scroll to position [98, 0]
click at [792, 293] on span "Add to Bag" at bounding box center [787, 294] width 42 height 10
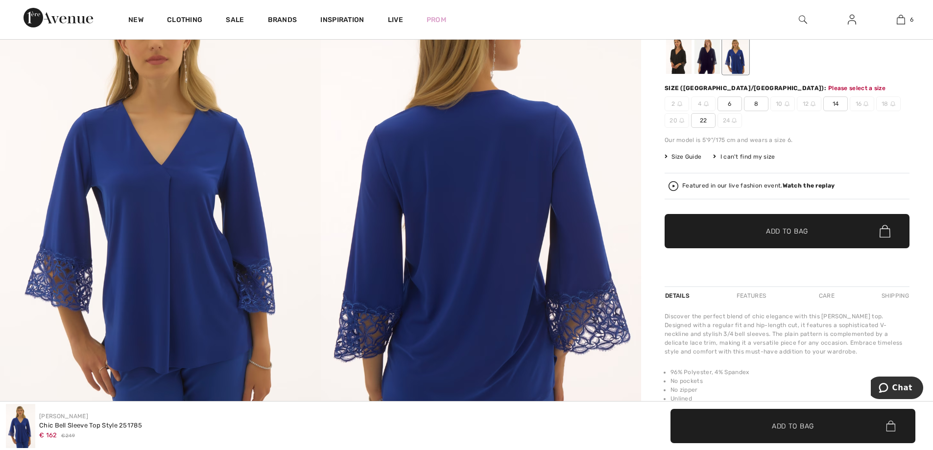
scroll to position [166, 0]
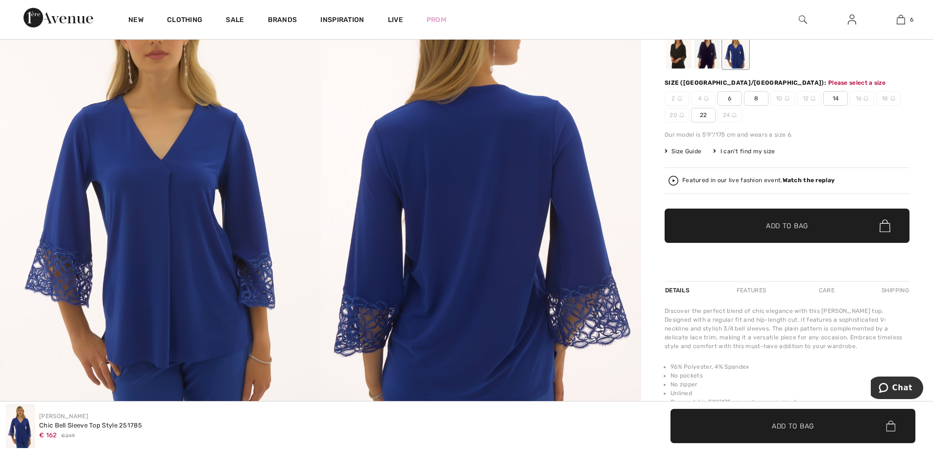
click at [785, 224] on span "Add to Bag" at bounding box center [787, 226] width 42 height 10
click at [836, 97] on span "14" at bounding box center [836, 98] width 25 height 15
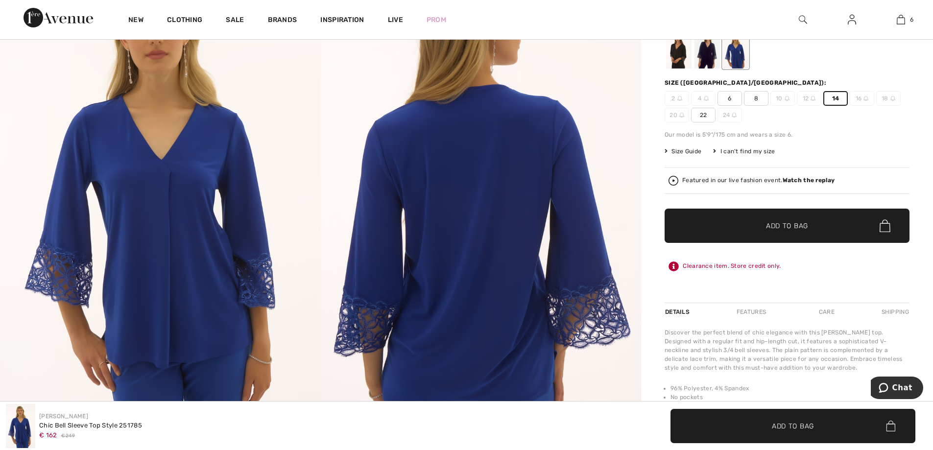
click at [788, 227] on span "Add to Bag" at bounding box center [787, 226] width 42 height 10
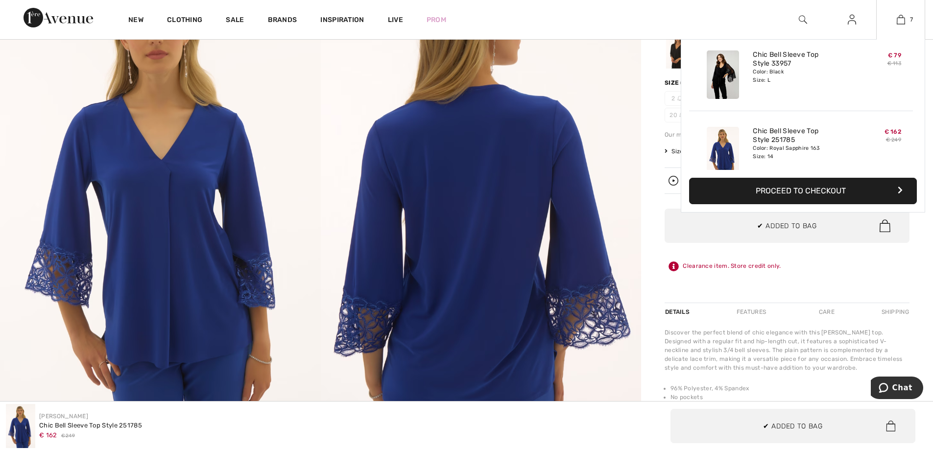
scroll to position [413, 0]
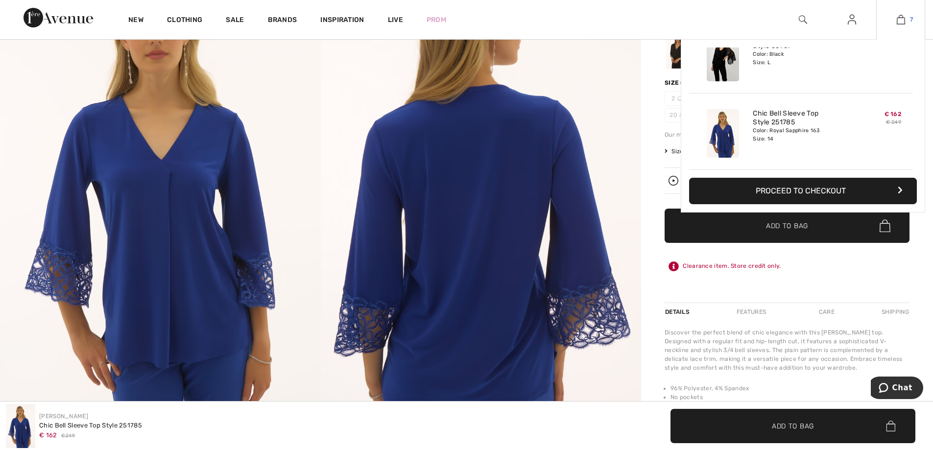
click at [902, 18] on img at bounding box center [901, 20] width 8 height 12
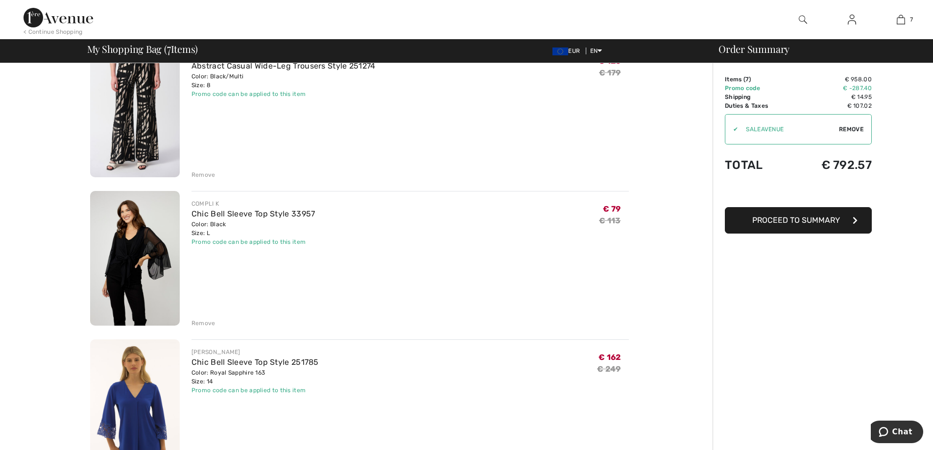
scroll to position [784, 0]
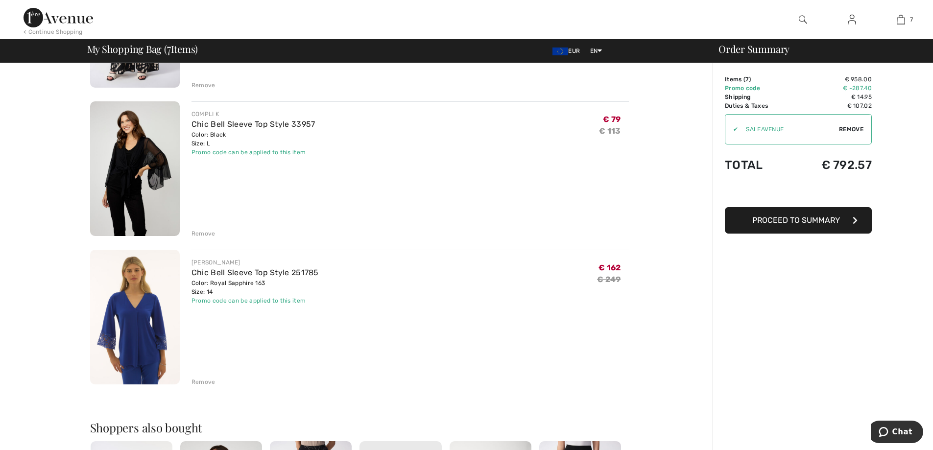
click at [131, 170] on img at bounding box center [135, 168] width 90 height 135
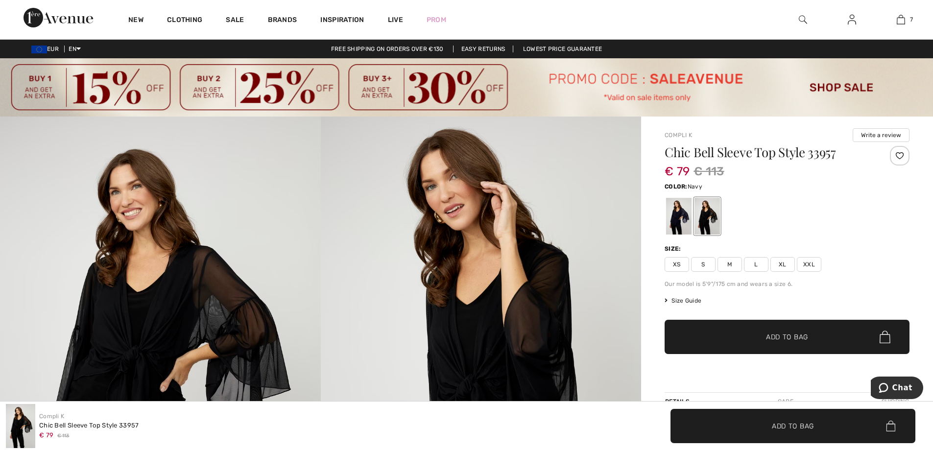
click at [679, 217] on div at bounding box center [678, 216] width 25 height 37
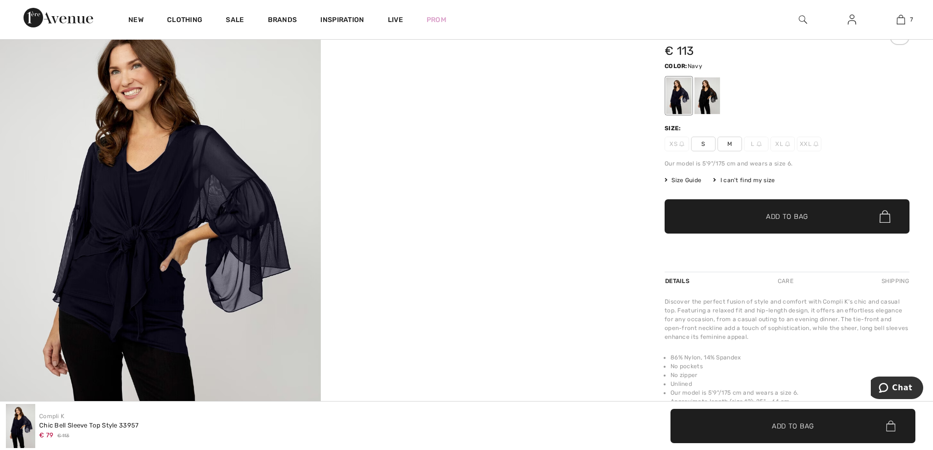
scroll to position [98, 0]
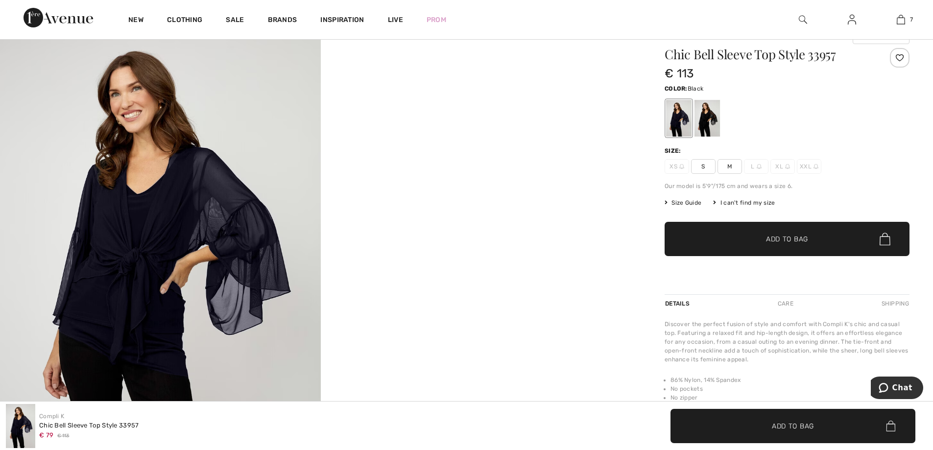
click at [710, 121] on div at bounding box center [707, 118] width 25 height 37
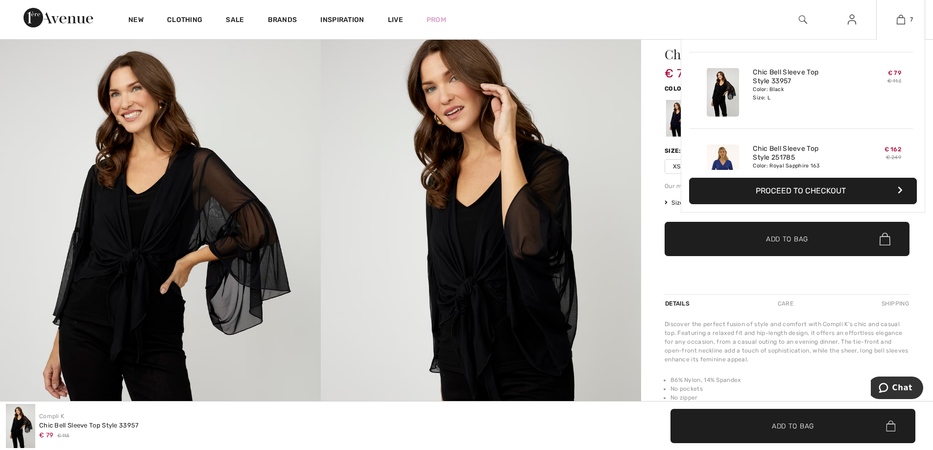
scroll to position [364, 0]
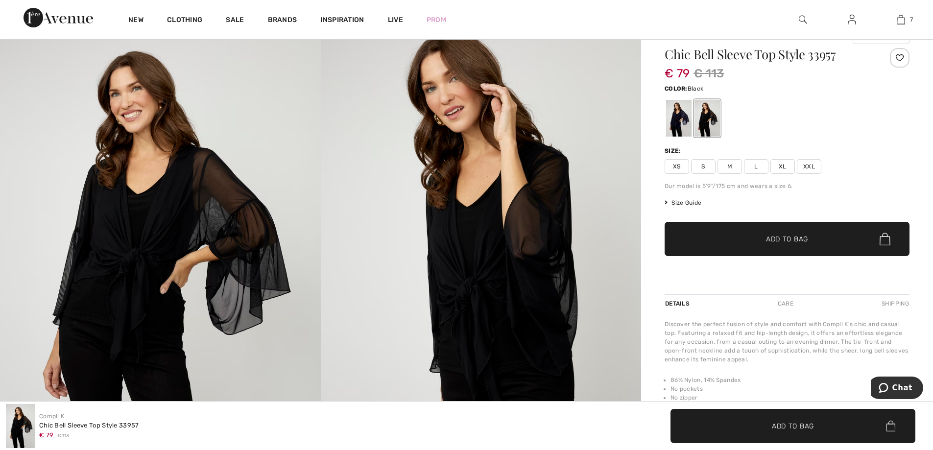
click at [690, 201] on span "Size Guide" at bounding box center [683, 202] width 37 height 9
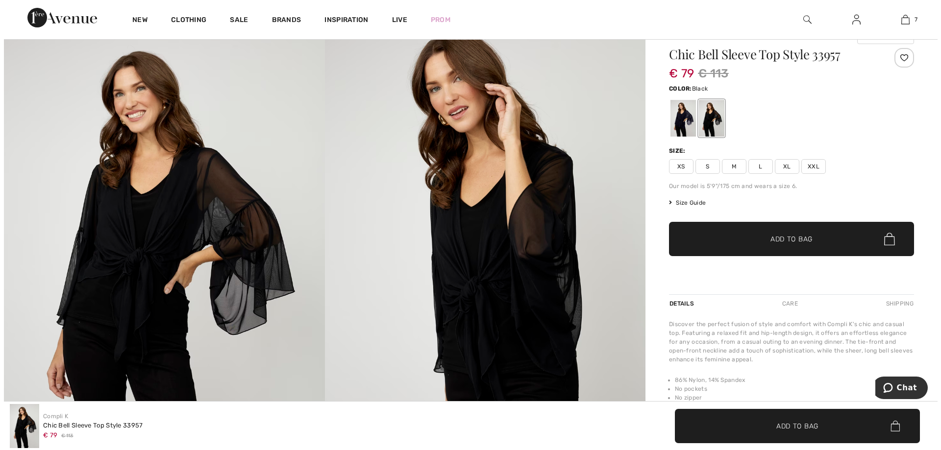
scroll to position [98, 0]
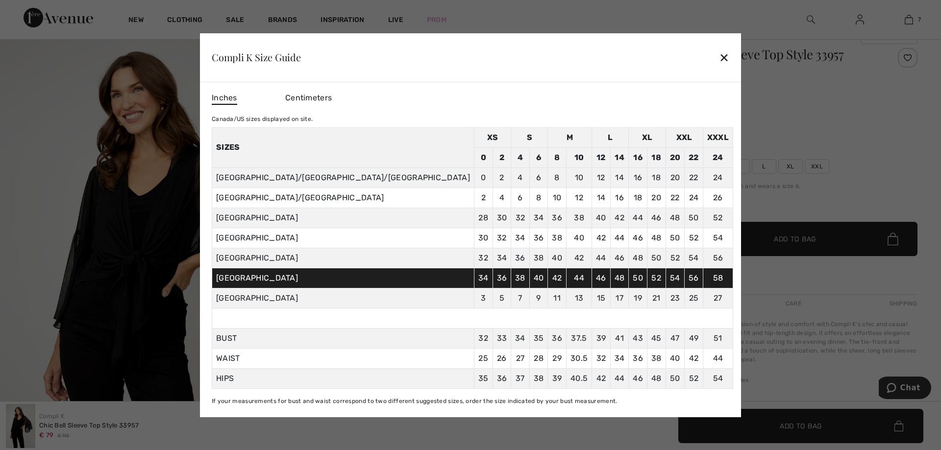
click at [719, 59] on div "✕" at bounding box center [724, 57] width 10 height 21
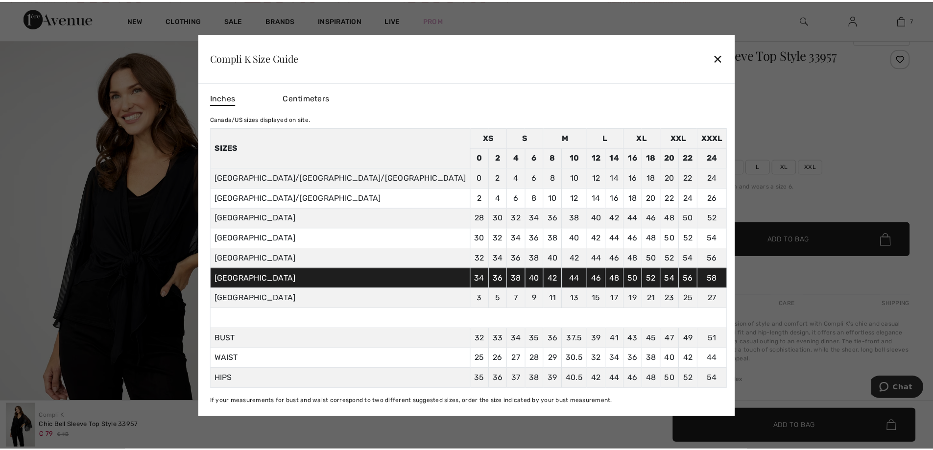
scroll to position [98, 0]
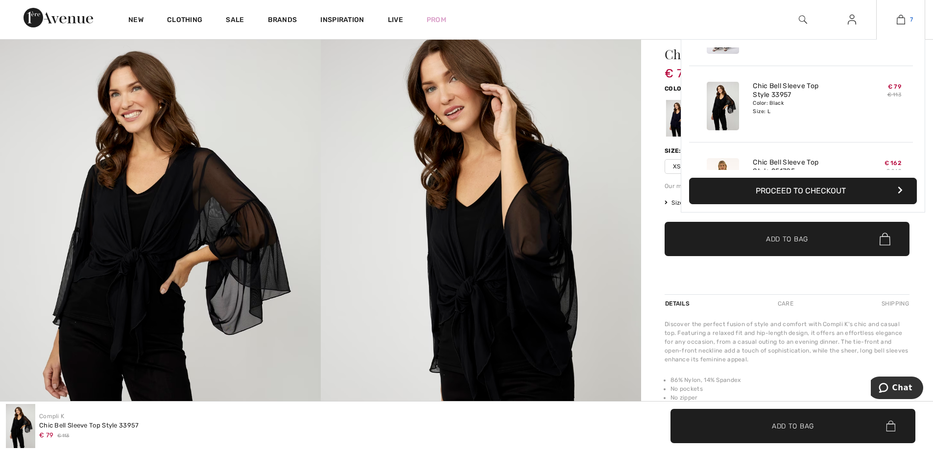
click at [902, 19] on img at bounding box center [901, 20] width 8 height 12
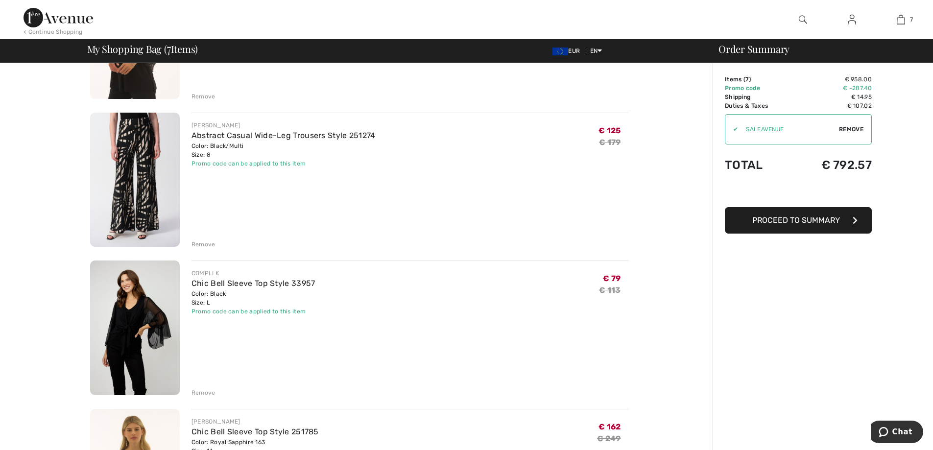
scroll to position [637, 0]
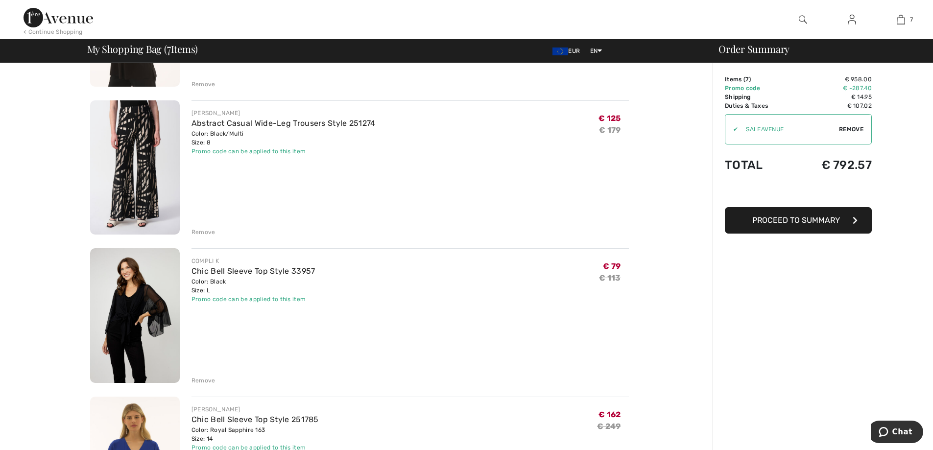
click at [207, 230] on div "Remove" at bounding box center [204, 232] width 24 height 9
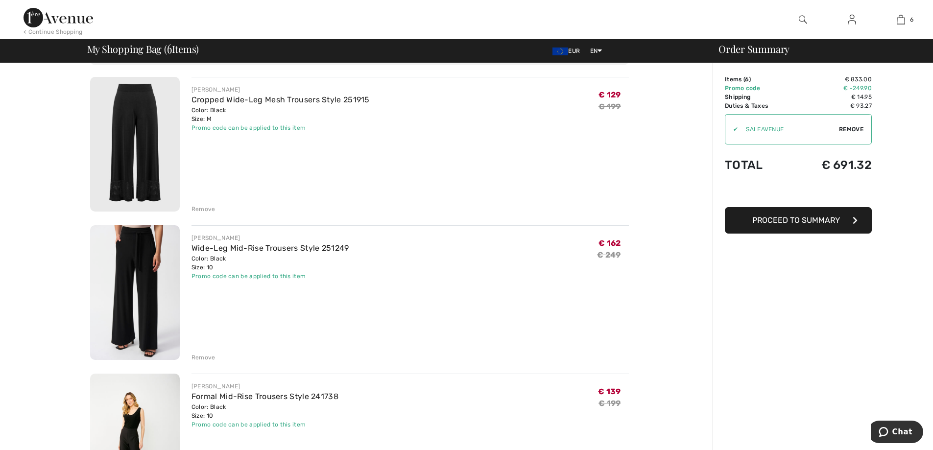
scroll to position [0, 0]
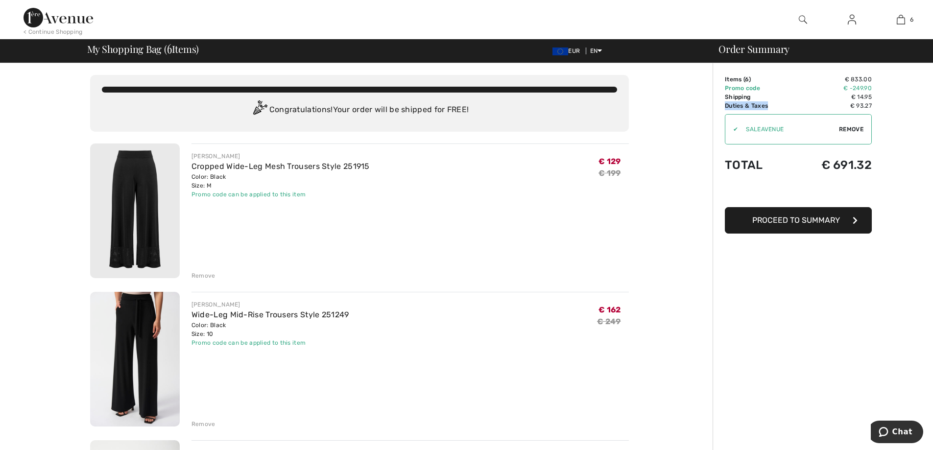
drag, startPoint x: 726, startPoint y: 105, endPoint x: 770, endPoint y: 103, distance: 44.2
click at [770, 103] on td "Duties & Taxes" at bounding box center [759, 105] width 68 height 9
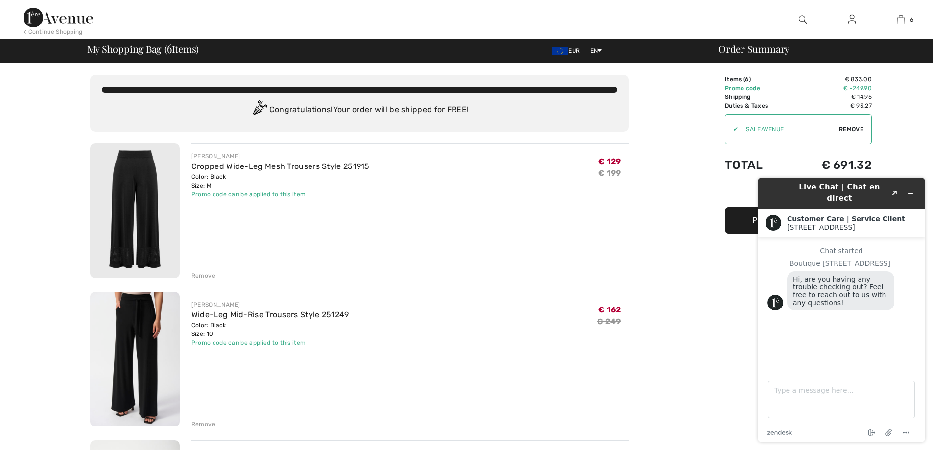
click at [67, 32] on div "< Continue Shopping" at bounding box center [53, 31] width 59 height 9
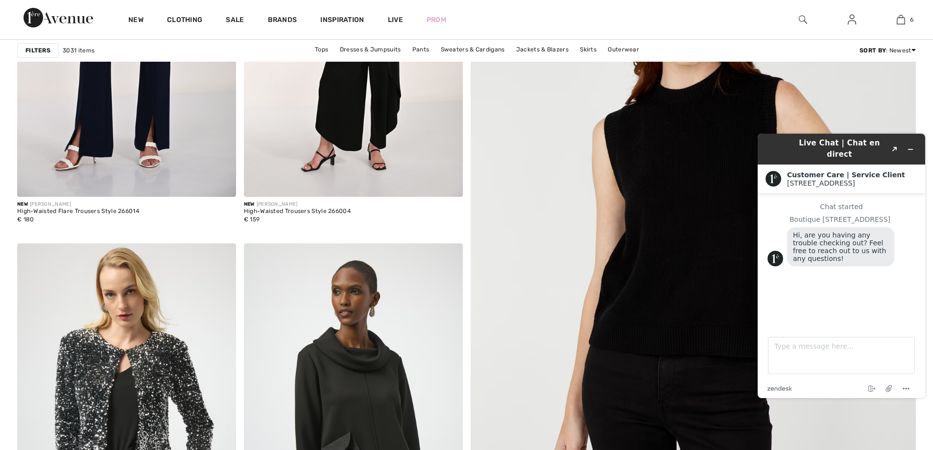
scroll to position [343, 0]
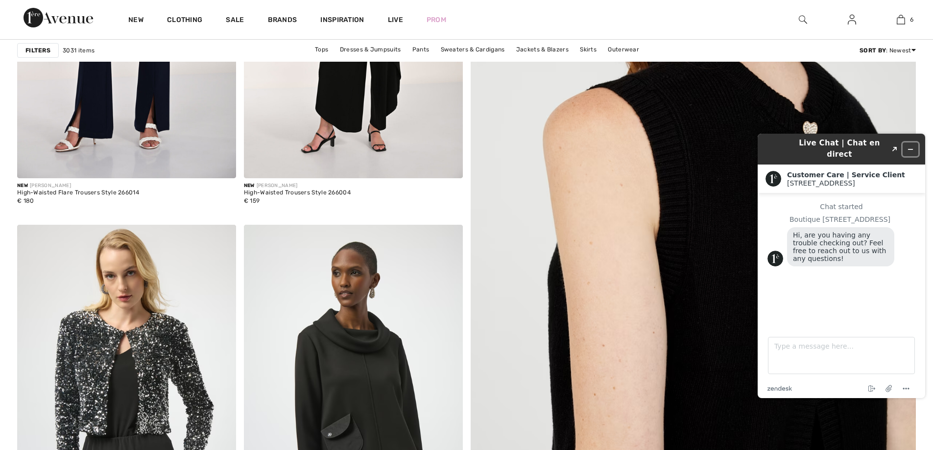
click at [912, 149] on icon "Minimize widget" at bounding box center [911, 149] width 4 height 0
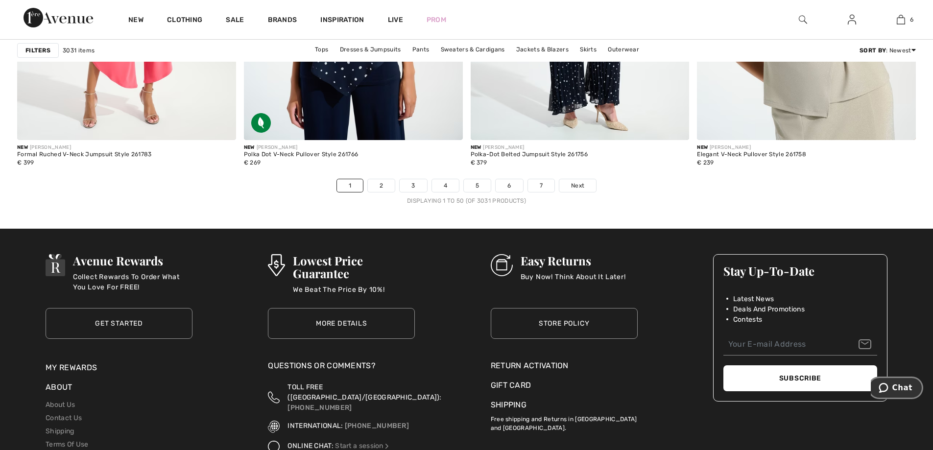
scroll to position [5782, 0]
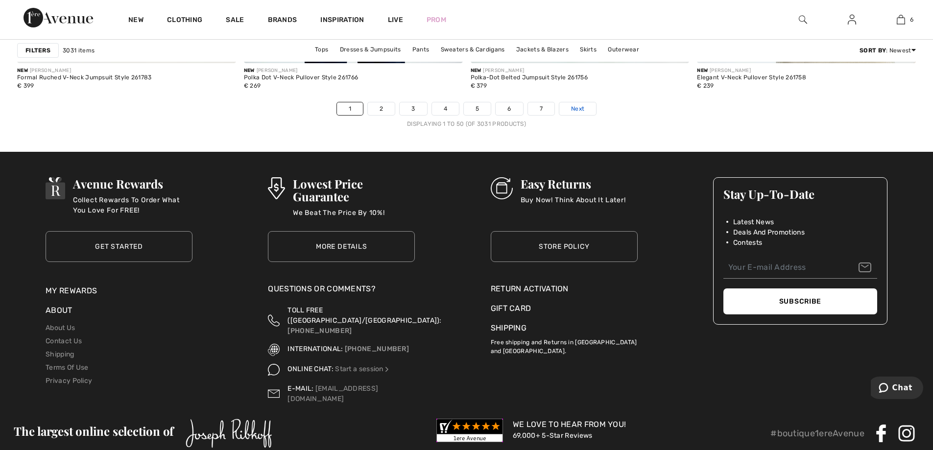
click at [583, 112] on span "Next" at bounding box center [577, 108] width 13 height 9
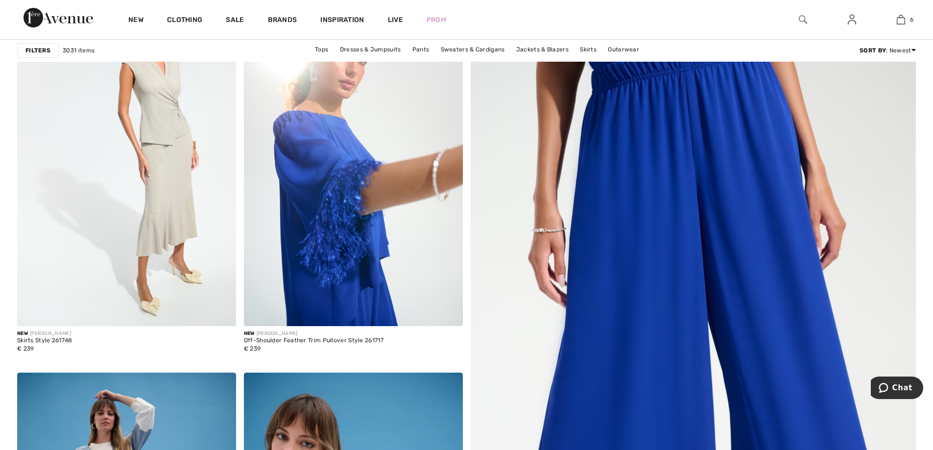
scroll to position [196, 0]
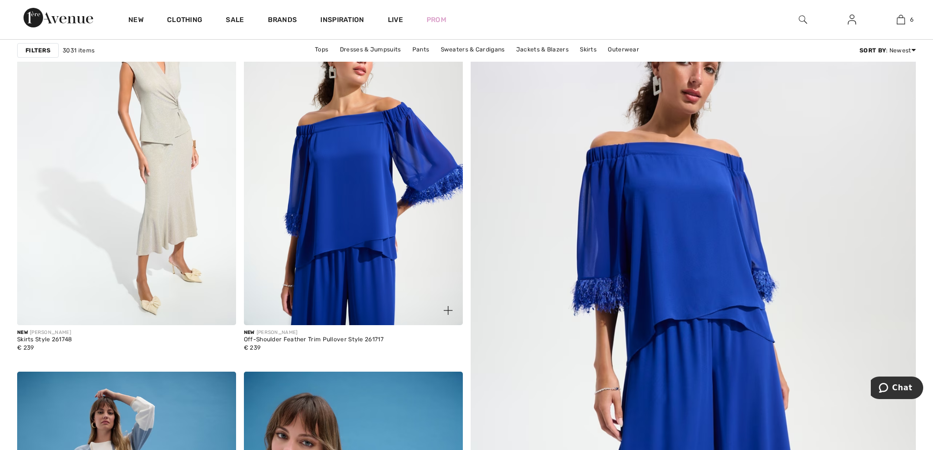
click at [367, 150] on img at bounding box center [353, 161] width 219 height 328
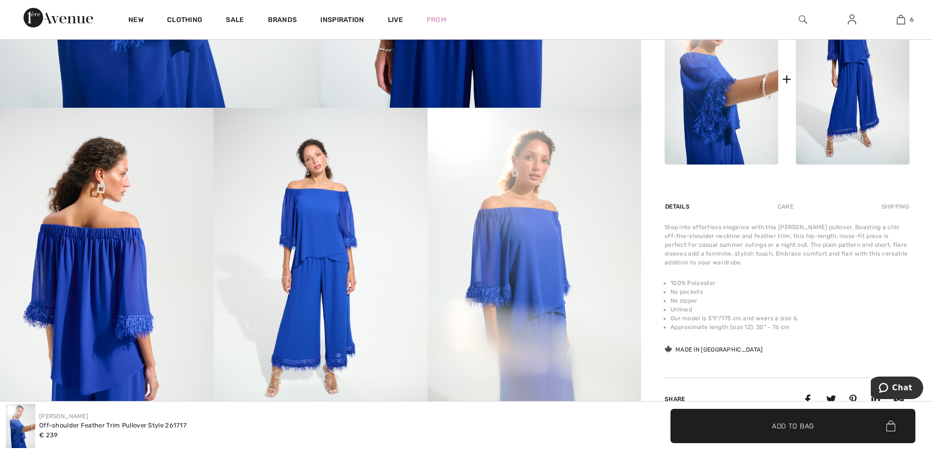
scroll to position [539, 0]
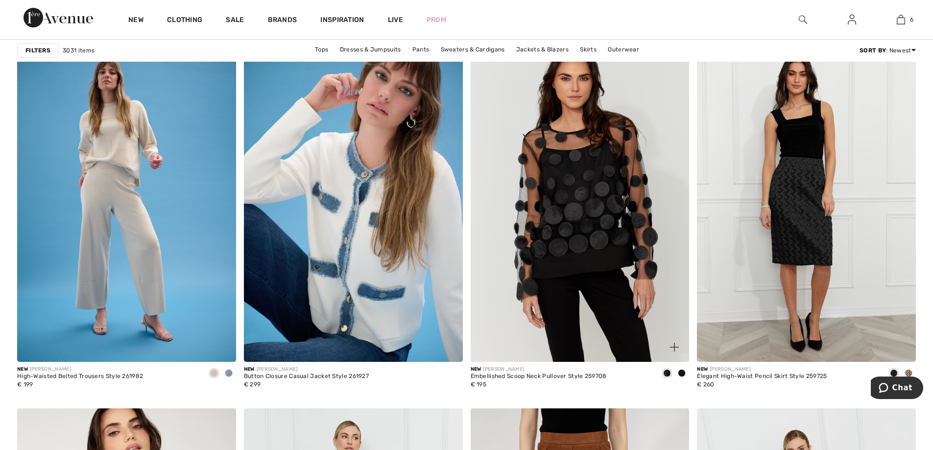
scroll to position [931, 0]
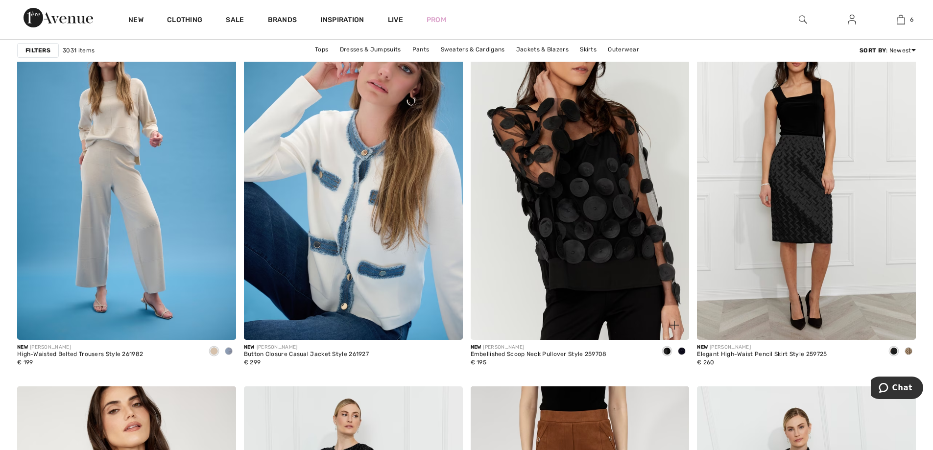
click at [575, 221] on img at bounding box center [580, 176] width 219 height 328
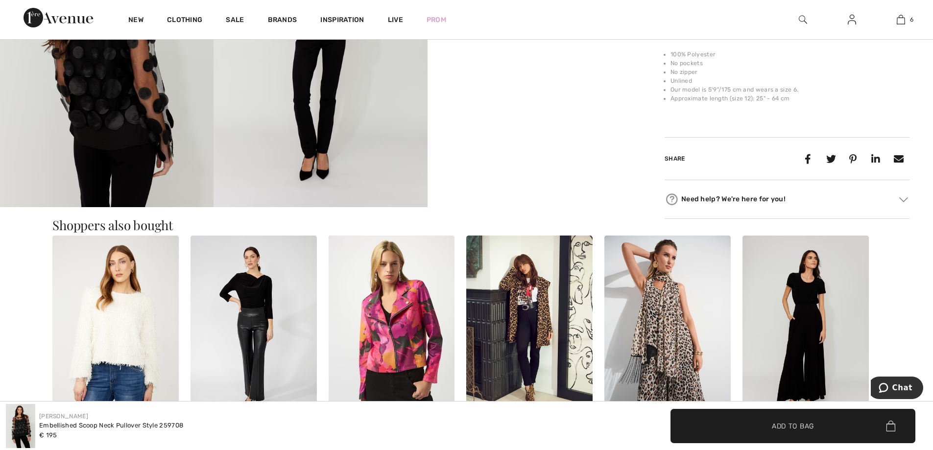
scroll to position [735, 0]
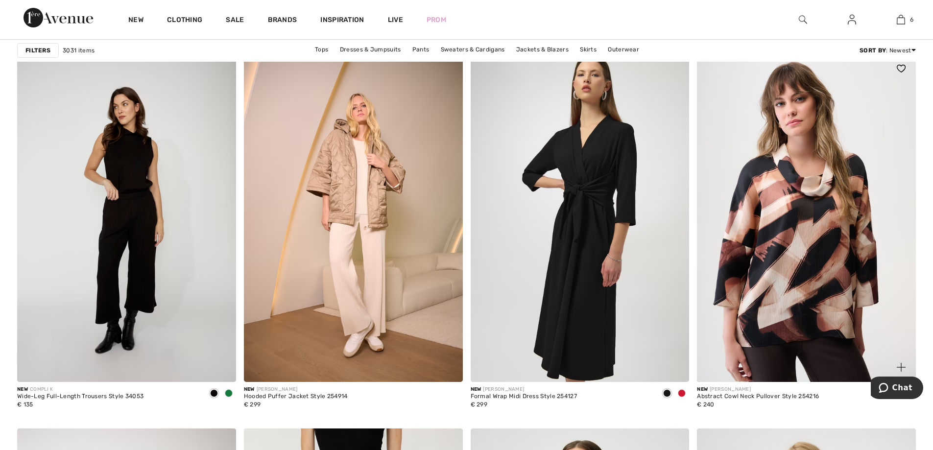
scroll to position [2205, 0]
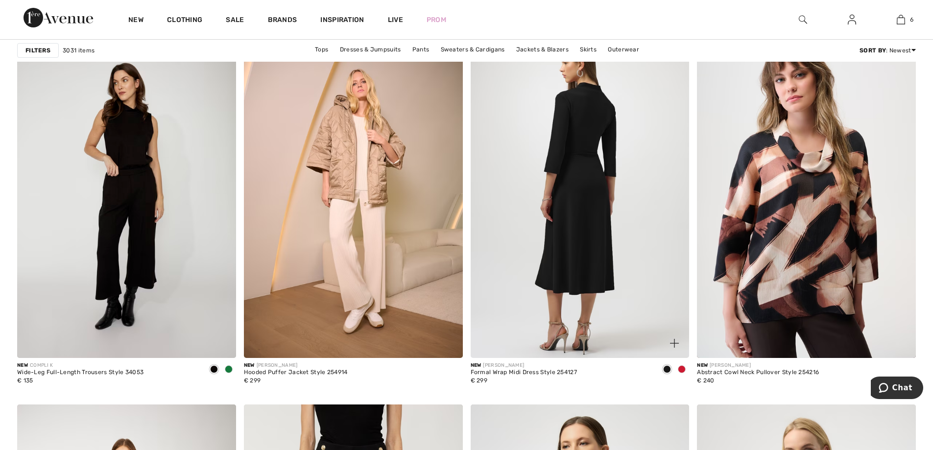
click at [586, 192] on img at bounding box center [580, 194] width 219 height 328
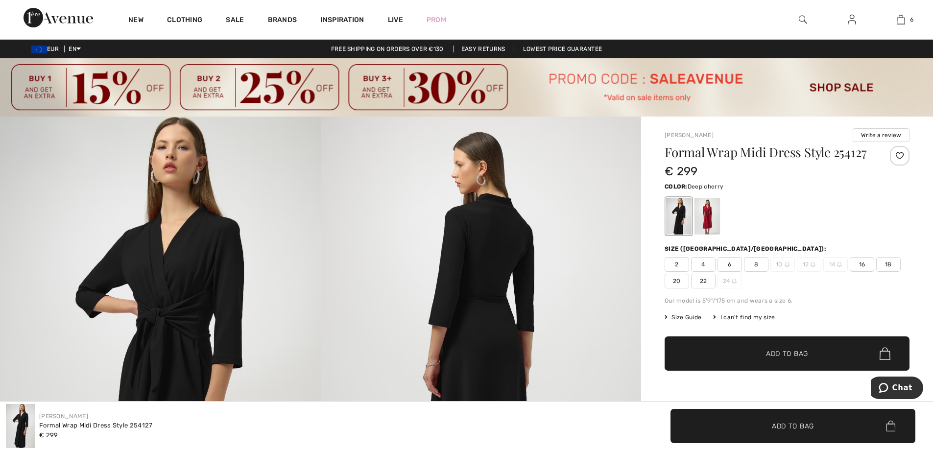
click at [713, 221] on div at bounding box center [707, 216] width 25 height 37
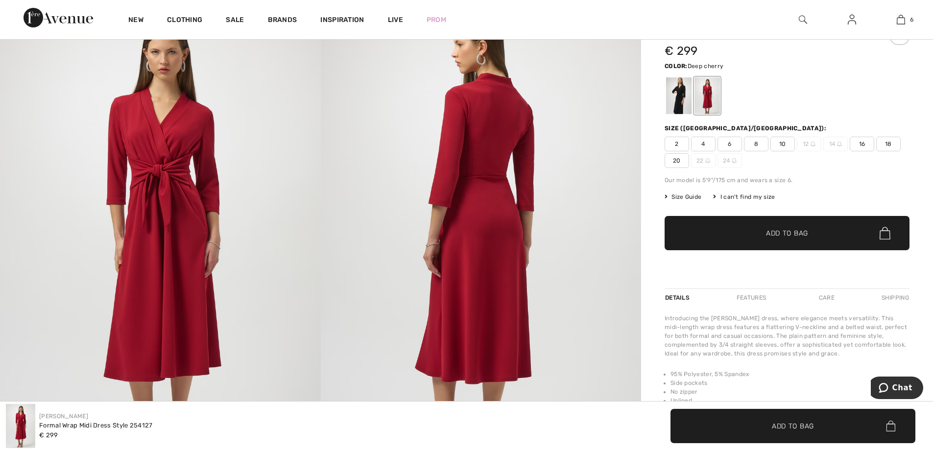
scroll to position [98, 0]
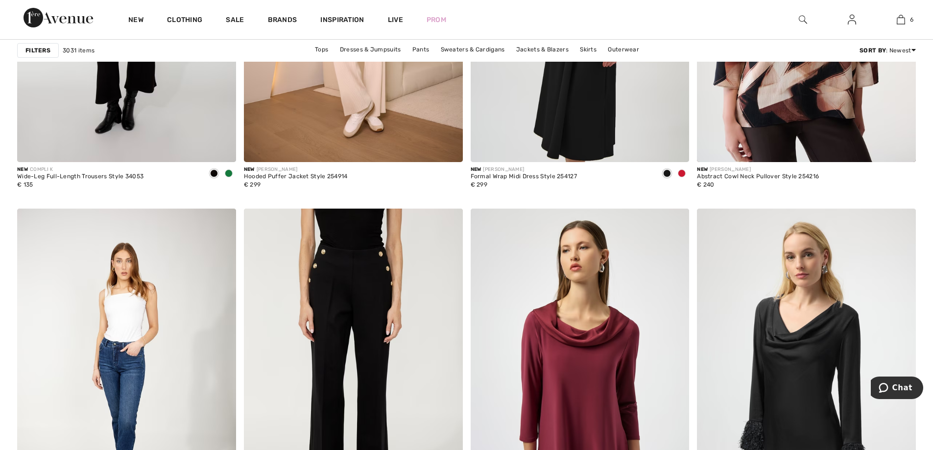
scroll to position [2473, 0]
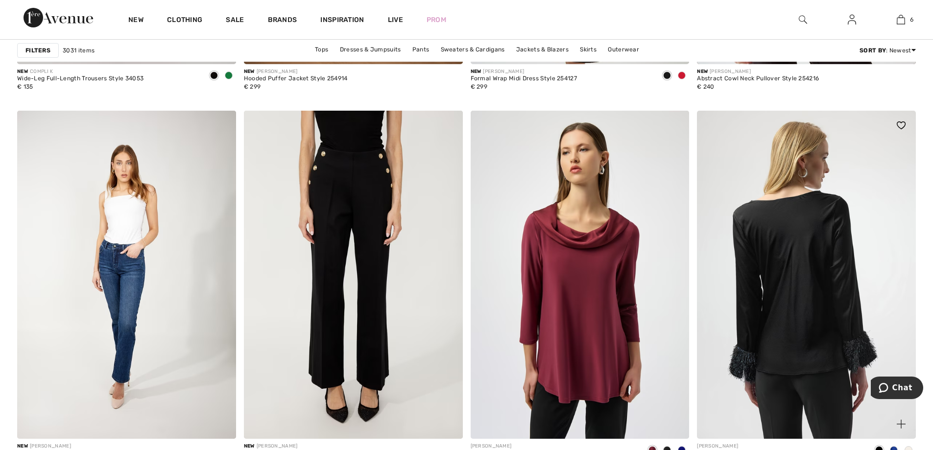
click at [804, 255] on img at bounding box center [806, 275] width 219 height 328
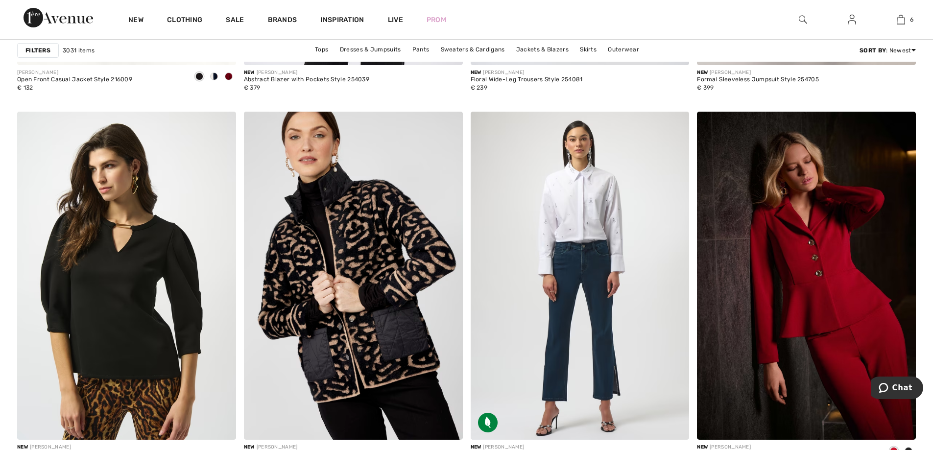
scroll to position [5488, 0]
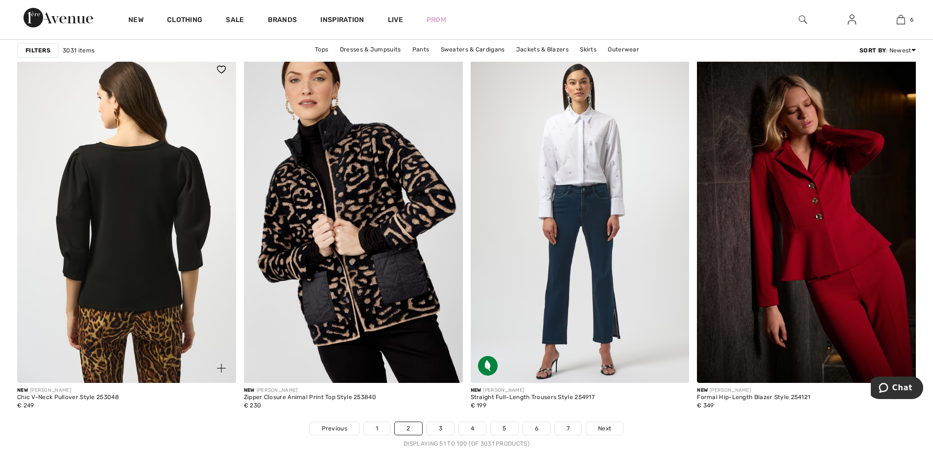
click at [146, 208] on img at bounding box center [126, 219] width 219 height 328
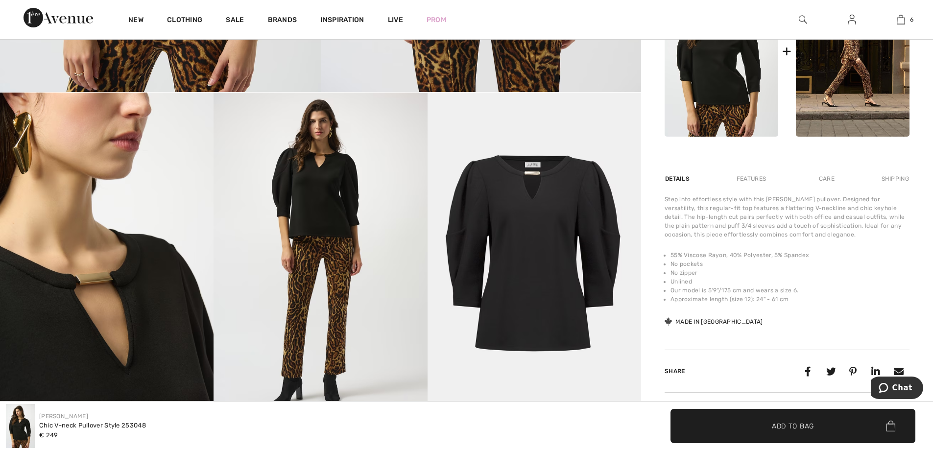
scroll to position [441, 0]
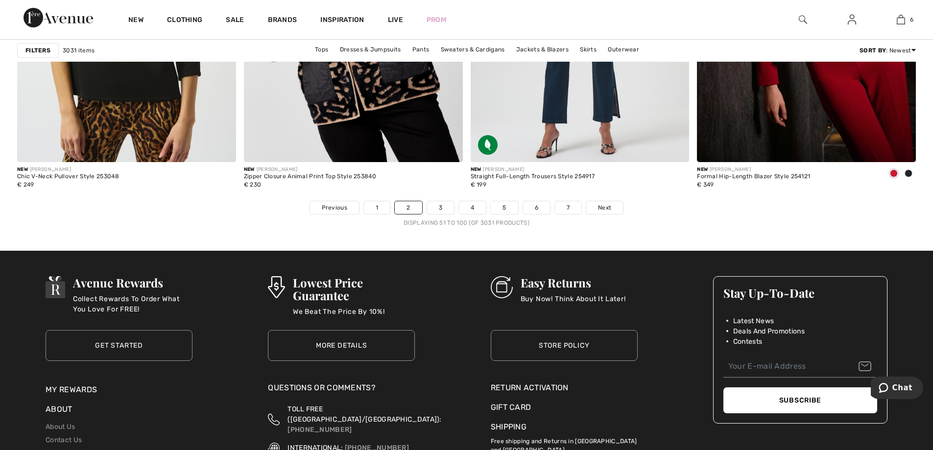
scroll to position [5707, 0]
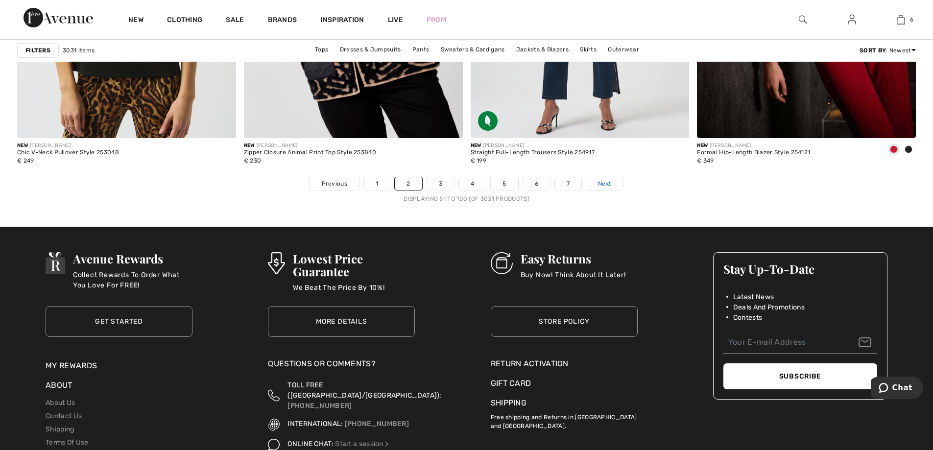
click at [600, 182] on span "Next" at bounding box center [604, 183] width 13 height 9
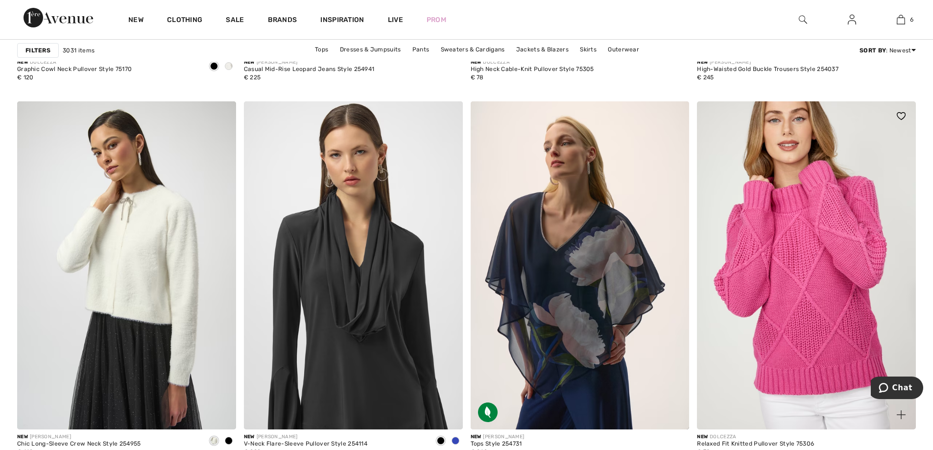
scroll to position [2156, 0]
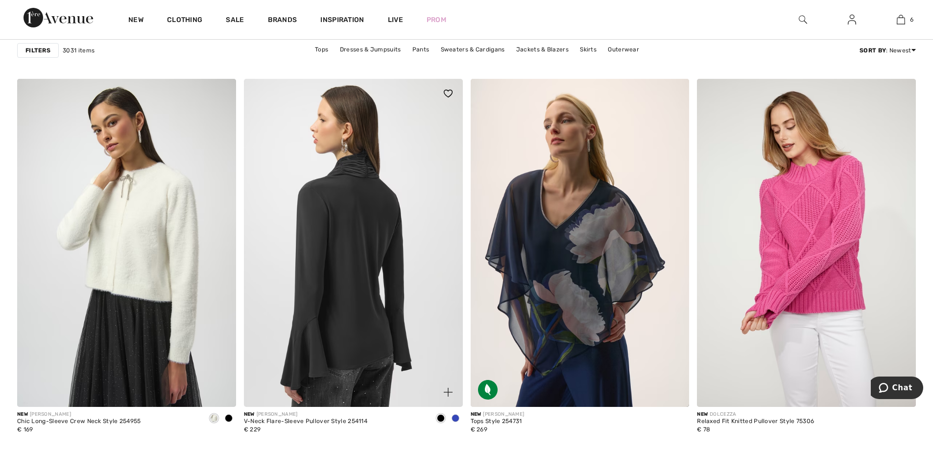
click at [360, 232] on img at bounding box center [353, 243] width 219 height 328
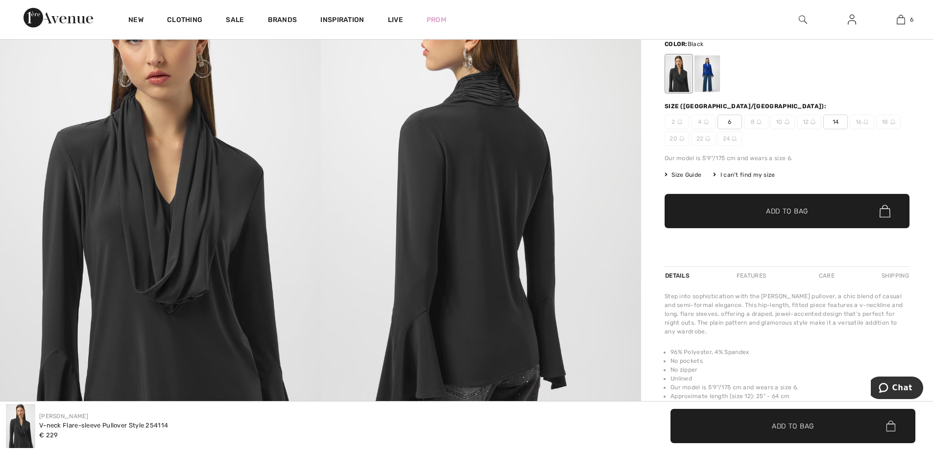
scroll to position [98, 0]
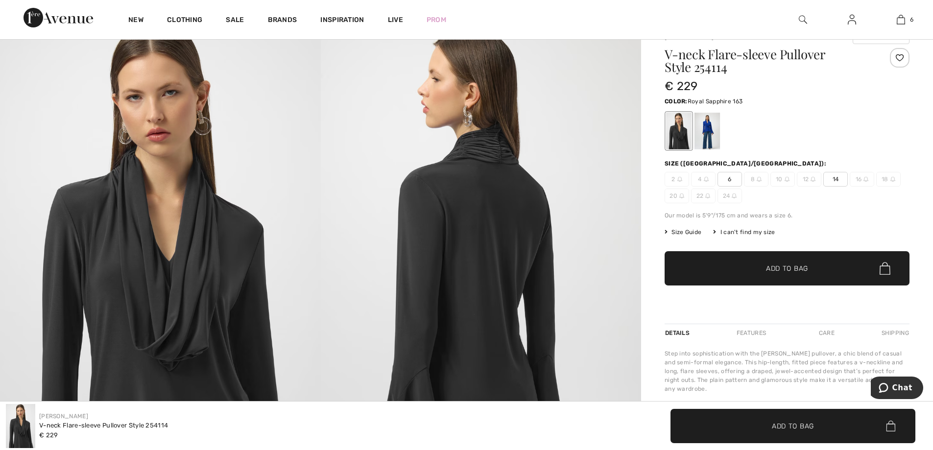
click at [710, 134] on div at bounding box center [707, 131] width 25 height 37
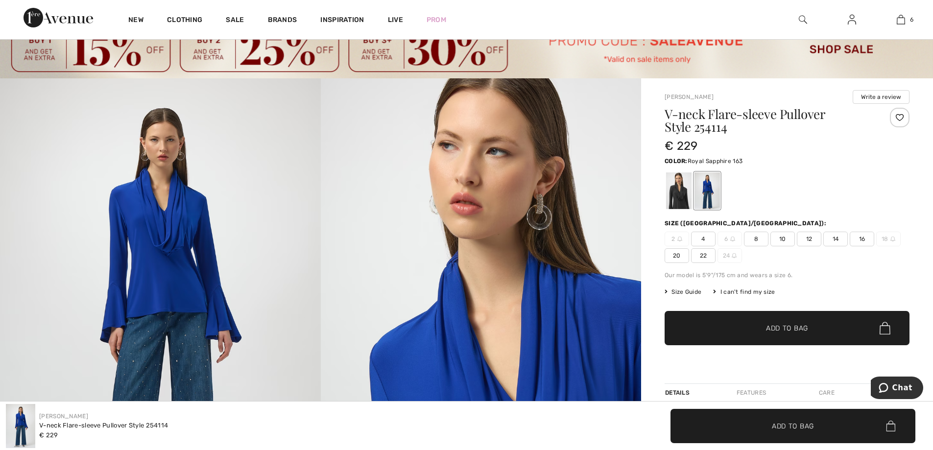
scroll to position [0, 0]
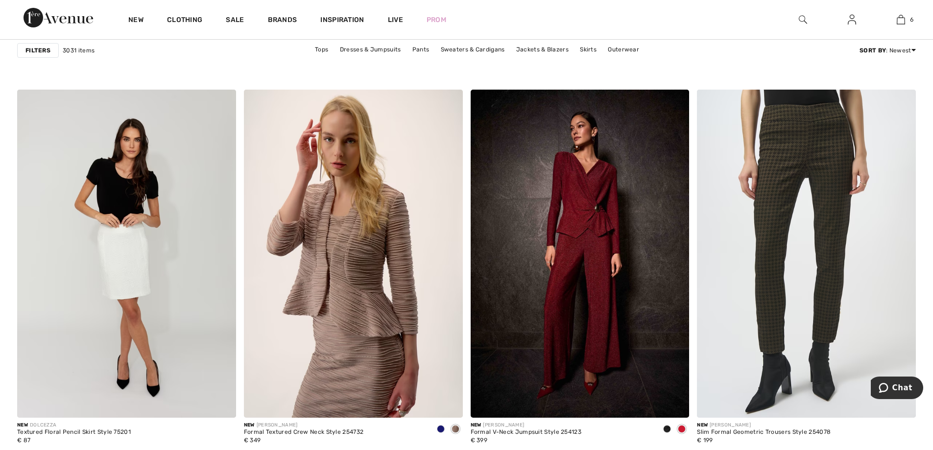
scroll to position [4678, 0]
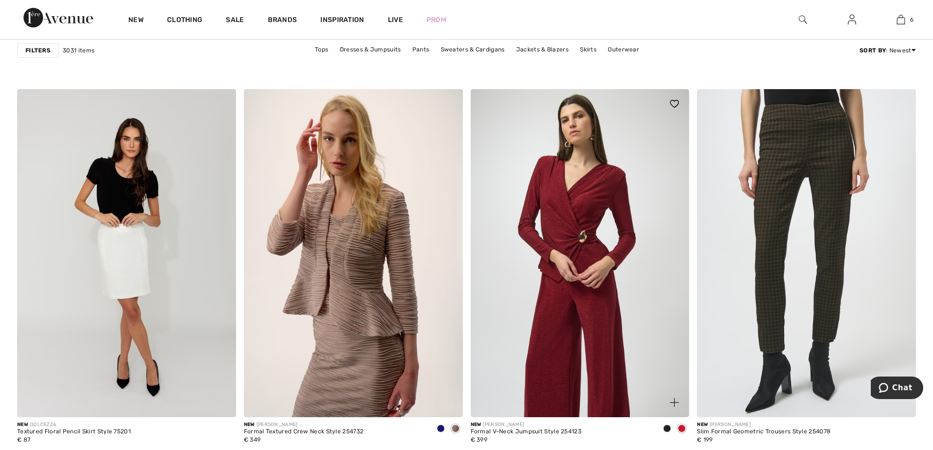
click at [592, 220] on img at bounding box center [580, 253] width 219 height 328
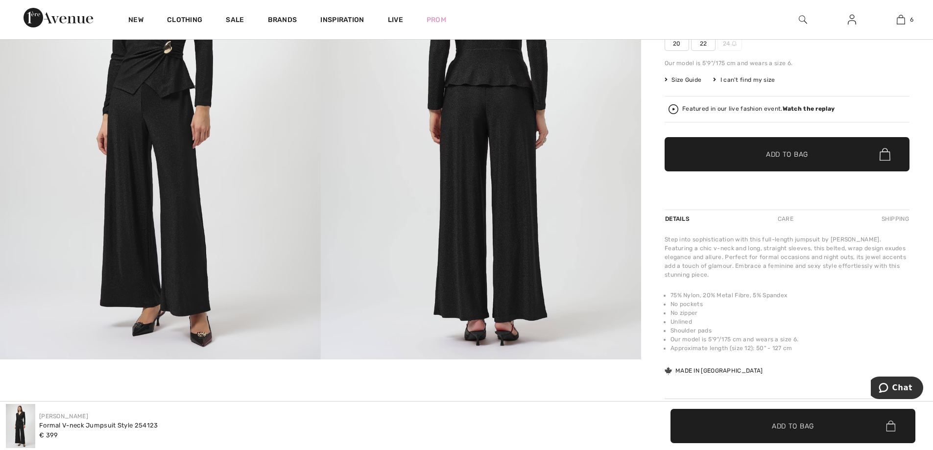
scroll to position [49, 0]
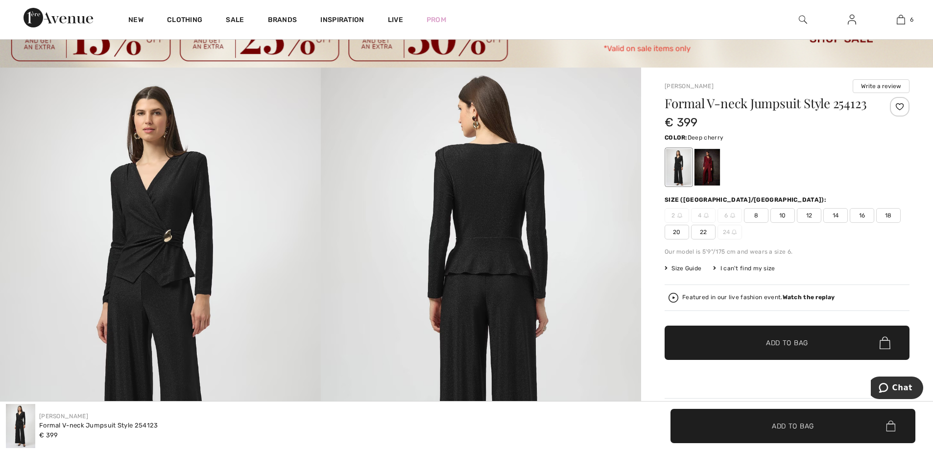
click at [709, 165] on div at bounding box center [707, 167] width 25 height 37
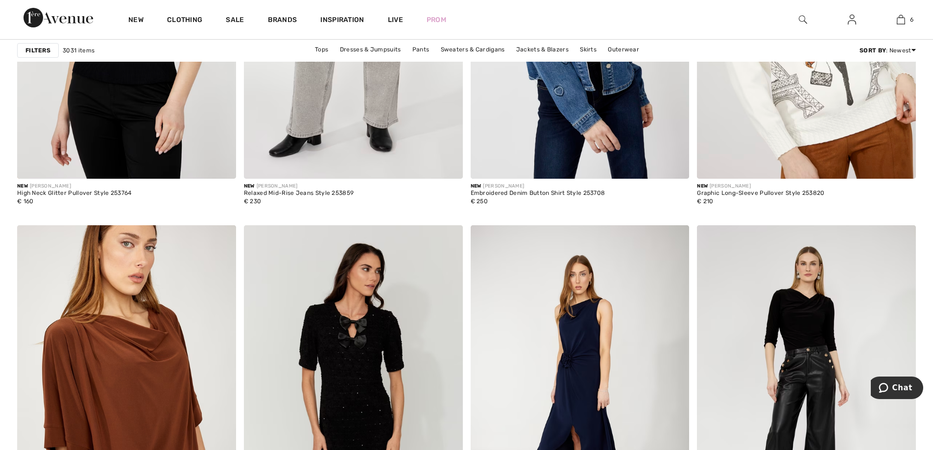
scroll to position [5315, 0]
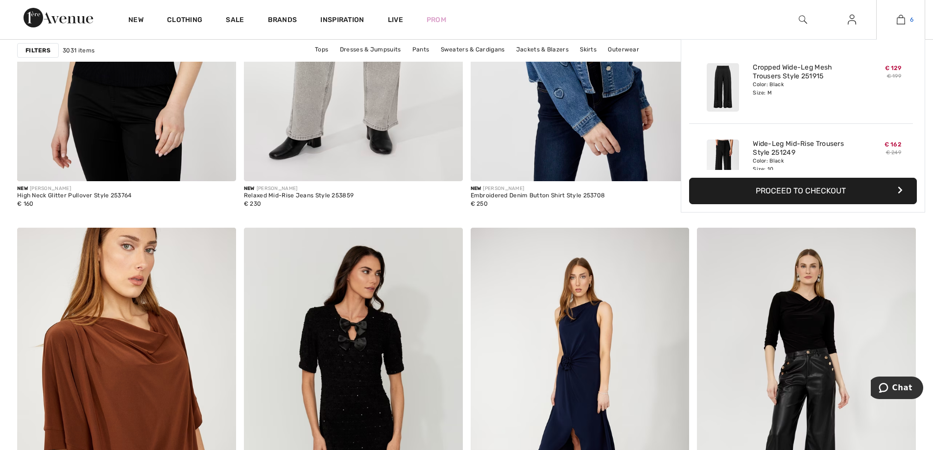
click at [901, 18] on img at bounding box center [901, 20] width 8 height 12
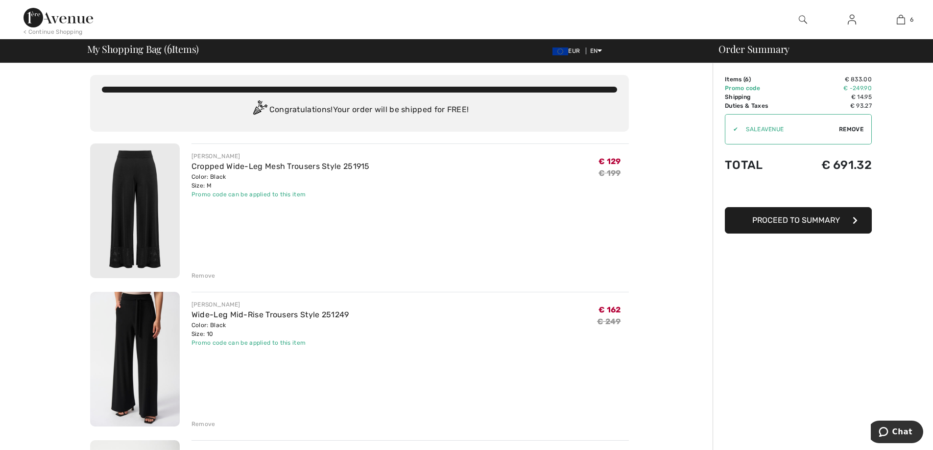
click at [800, 230] on button "Proceed to Summary" at bounding box center [798, 220] width 147 height 26
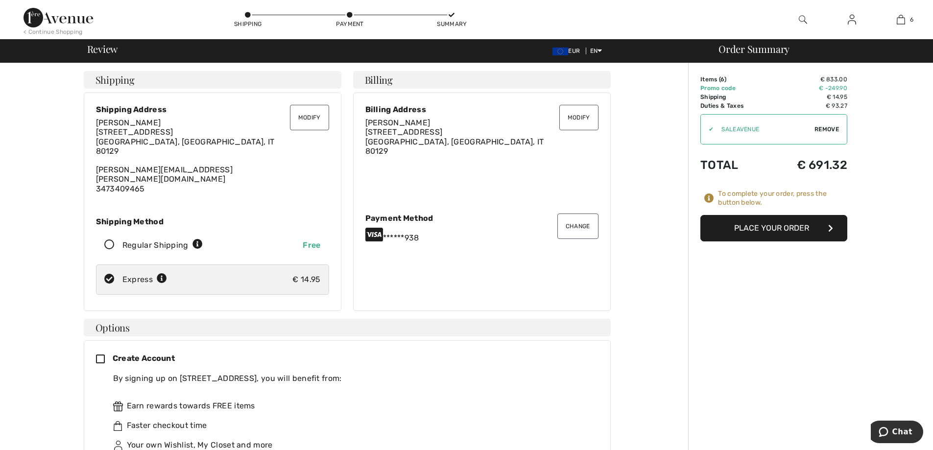
click at [580, 224] on button "Change" at bounding box center [578, 226] width 41 height 25
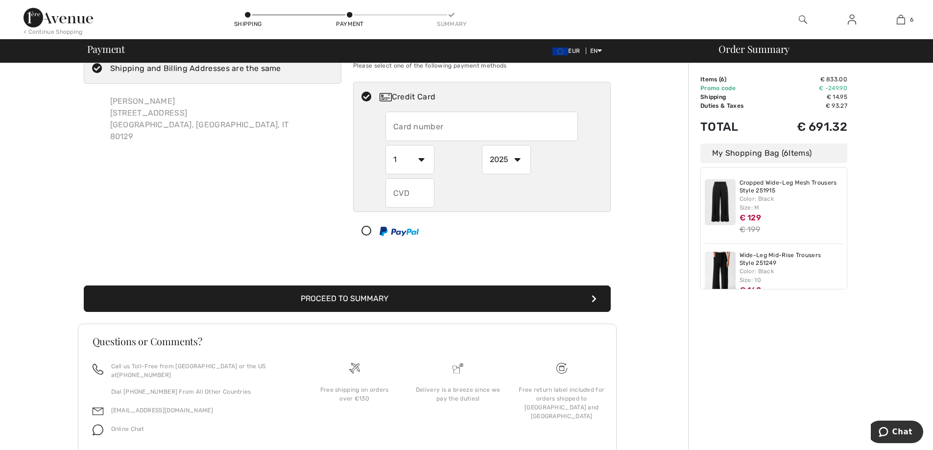
click at [441, 126] on input "text" at bounding box center [482, 126] width 193 height 29
radio input "true"
type input "[CREDIT_CARD_NUMBER]"
click at [418, 161] on select "1 2 3 4 5 6 7 8 9 10 11 12" at bounding box center [410, 159] width 49 height 29
radio input "true"
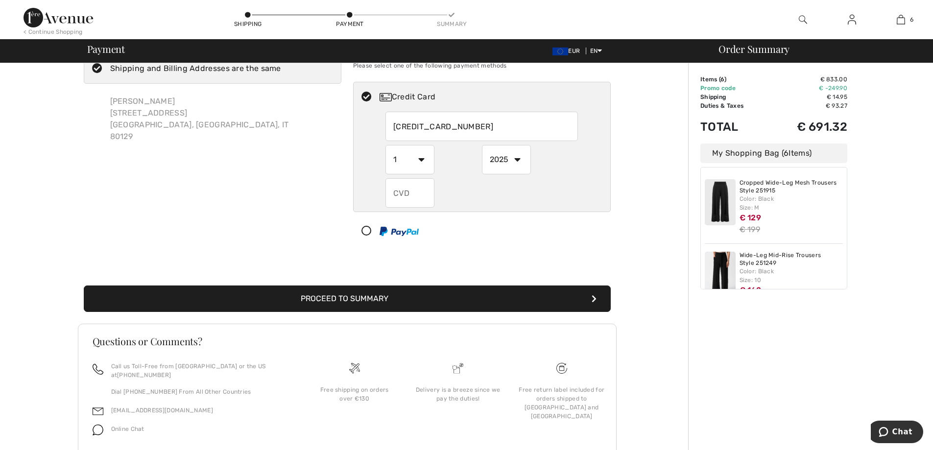
select select "4"
click at [386, 145] on select "1 2 3 4 5 6 7 8 9 10 11 12" at bounding box center [410, 159] width 49 height 29
click at [500, 160] on select "2025 2026 2027 2028 2029 2030 2031 2032 2033 2034 2035" at bounding box center [506, 159] width 49 height 29
radio input "true"
select select "2027"
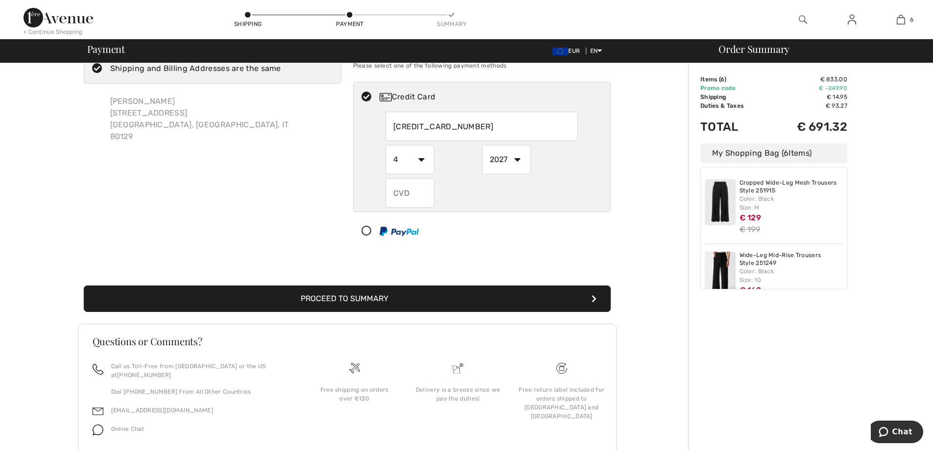
click at [482, 145] on select "2025 2026 2027 2028 2029 2030 2031 2032 2033 2034 2035" at bounding box center [506, 159] width 49 height 29
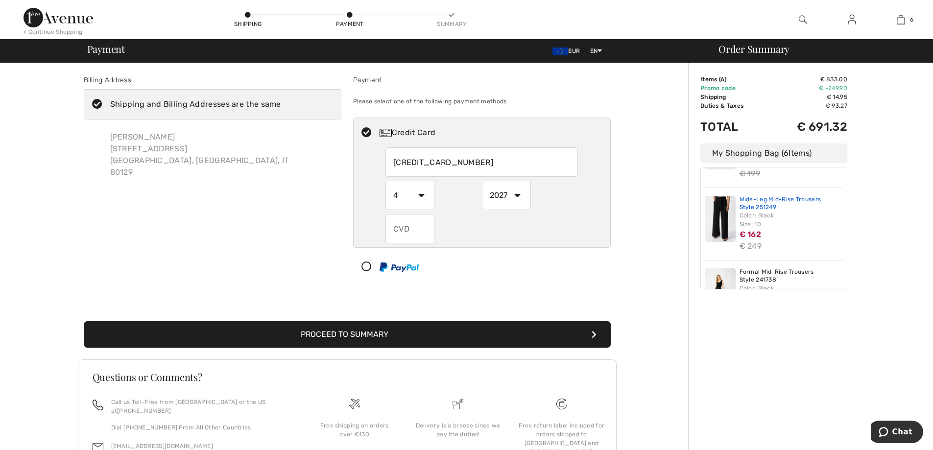
scroll to position [52, 0]
click at [421, 231] on input "text" at bounding box center [410, 228] width 49 height 29
radio input "true"
type input "933"
click at [347, 335] on button "Proceed to Summary" at bounding box center [347, 334] width 527 height 26
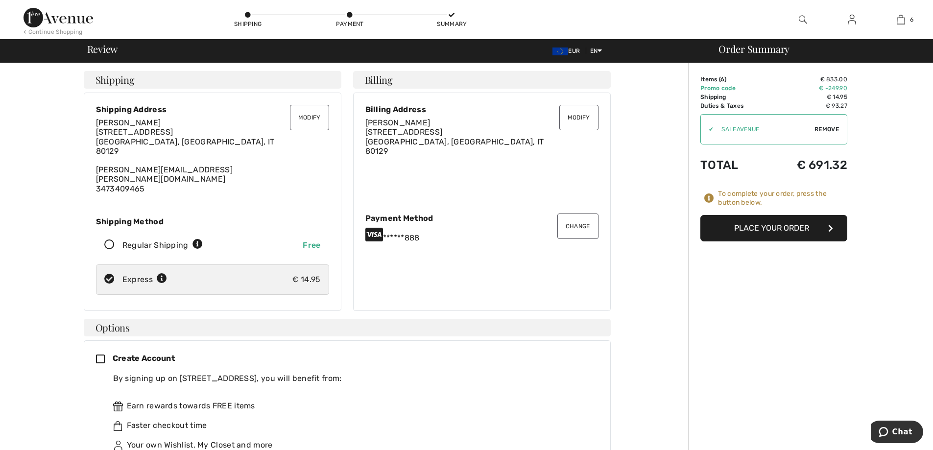
click at [784, 230] on button "Place Your Order" at bounding box center [774, 228] width 147 height 26
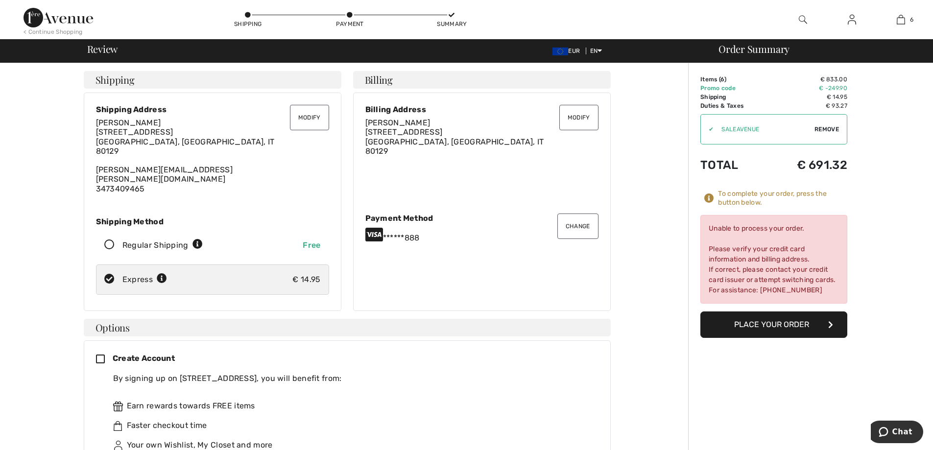
drag, startPoint x: 795, startPoint y: 166, endPoint x: 866, endPoint y: 170, distance: 70.7
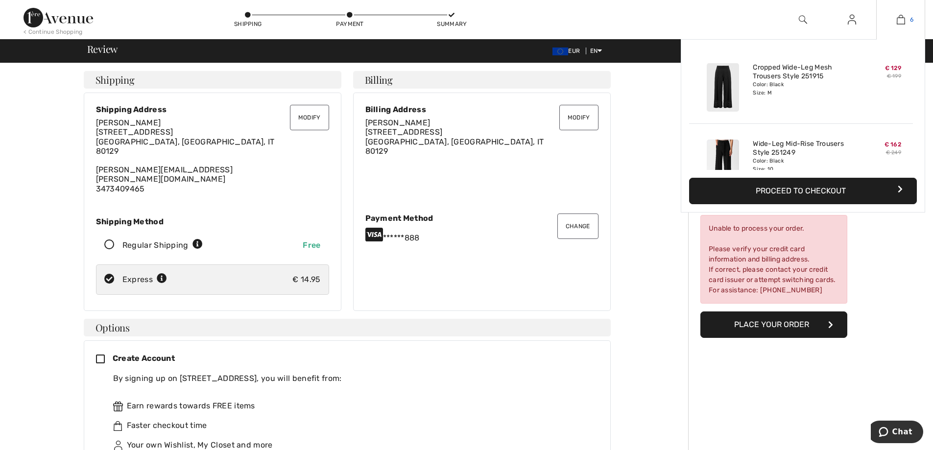
click at [903, 20] on img at bounding box center [901, 20] width 8 height 12
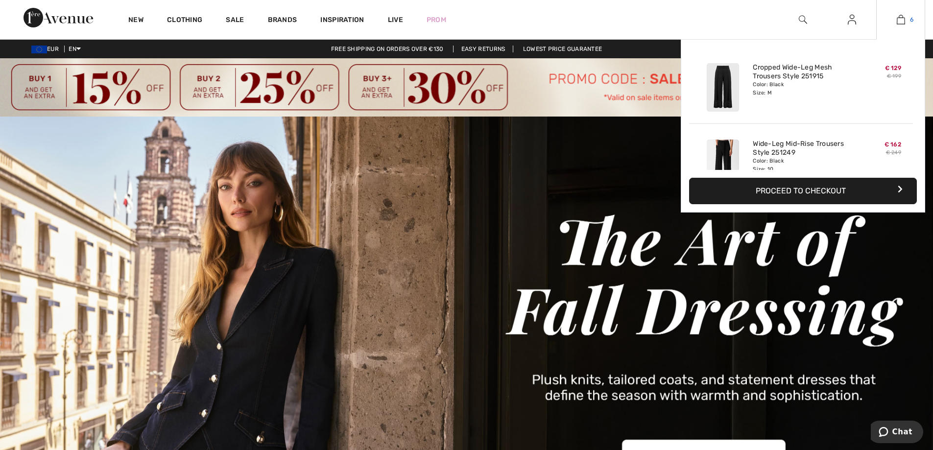
click at [901, 21] on img at bounding box center [901, 20] width 8 height 12
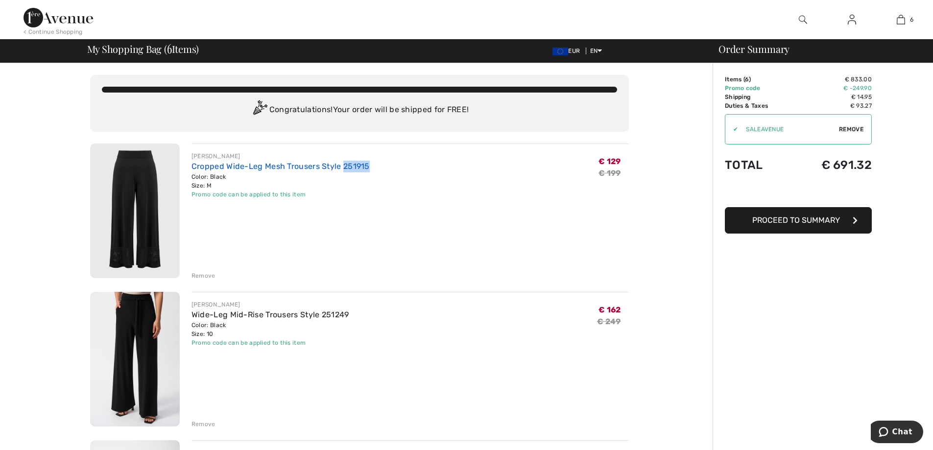
drag, startPoint x: 382, startPoint y: 163, endPoint x: 342, endPoint y: 168, distance: 40.4
click at [342, 168] on div "JOSEPH RIBKOFF Cropped Wide-Leg Mesh Trousers Style 251915 Color: Black Size: M…" at bounding box center [411, 175] width 438 height 47
copy link "251915"
drag, startPoint x: 365, startPoint y: 313, endPoint x: 320, endPoint y: 318, distance: 44.4
click at [320, 318] on div "JOSEPH RIBKOFF Wide-Leg Mid-Rise Trousers Style 251249 Color: Black Size: 10 Fi…" at bounding box center [411, 323] width 438 height 47
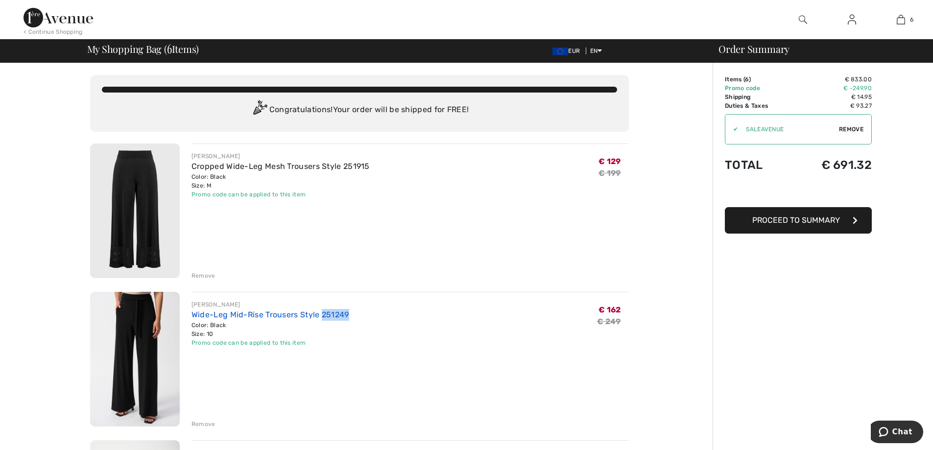
copy link "251249"
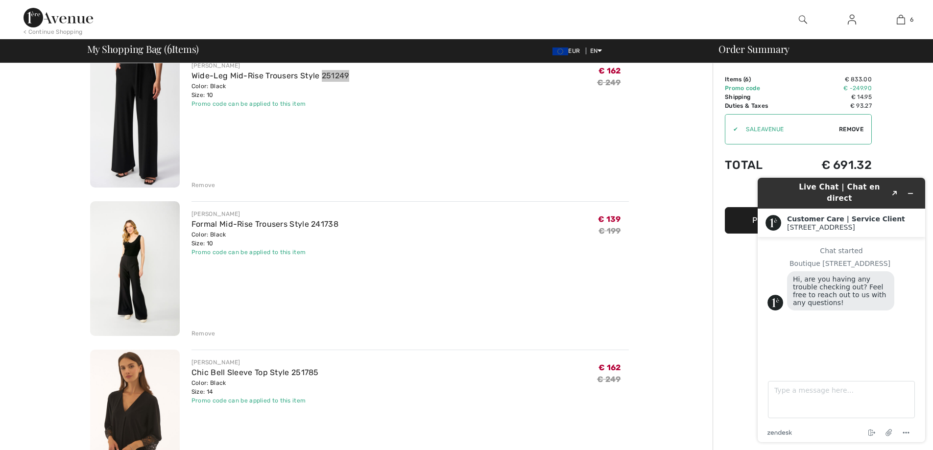
scroll to position [245, 0]
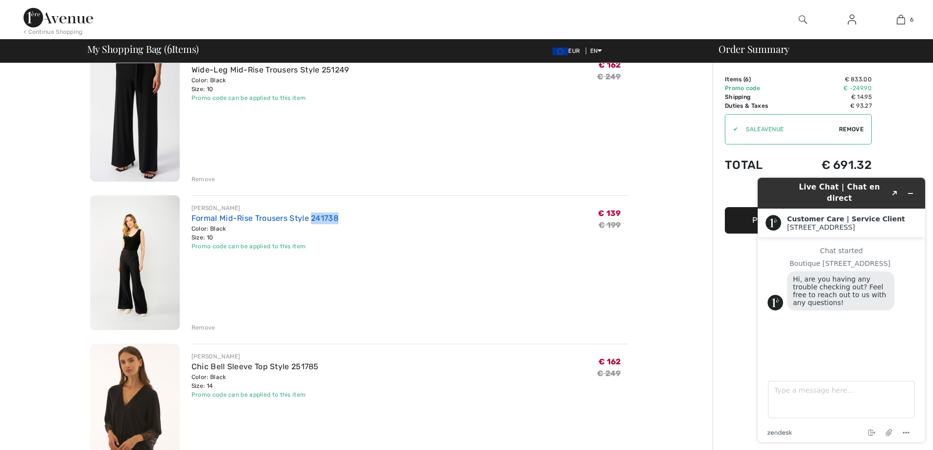
drag, startPoint x: 344, startPoint y: 216, endPoint x: 312, endPoint y: 220, distance: 32.2
click at [312, 220] on div "JOSEPH RIBKOFF Formal Mid-Rise Trousers Style 241738 Color: Black Size: 10 Fina…" at bounding box center [411, 227] width 438 height 47
copy link "241738"
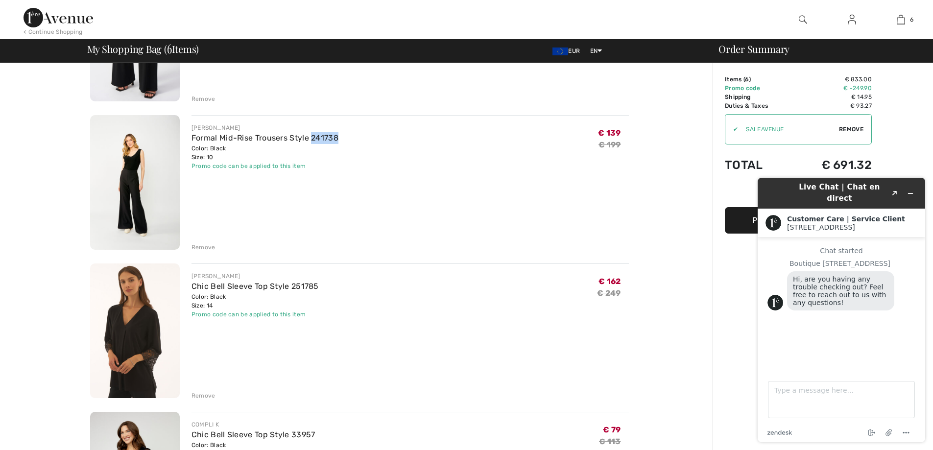
scroll to position [441, 0]
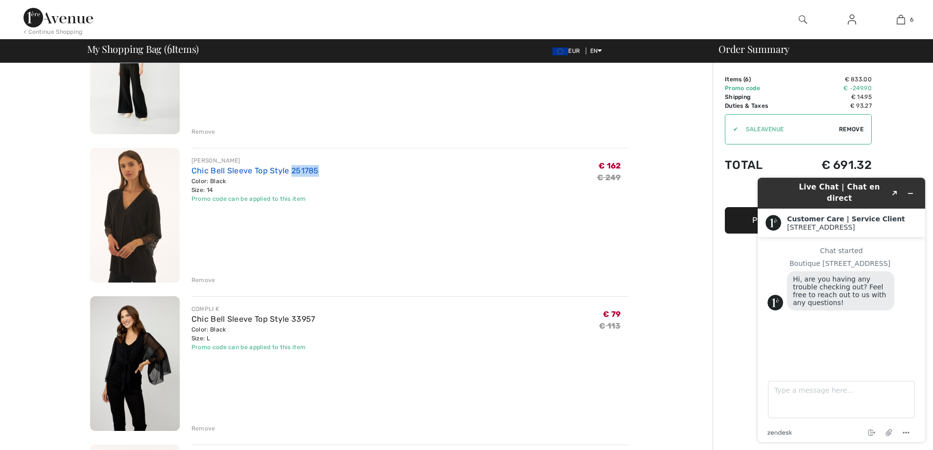
drag, startPoint x: 326, startPoint y: 169, endPoint x: 292, endPoint y: 171, distance: 33.9
click at [292, 171] on div "JOSEPH RIBKOFF Chic Bell Sleeve Top Style 251785 Color: Black Size: 14 Final Sa…" at bounding box center [411, 179] width 438 height 47
copy link "251785"
drag, startPoint x: 320, startPoint y: 320, endPoint x: 291, endPoint y: 322, distance: 29.5
click at [291, 322] on div "COMPLI K Chic Bell Sleeve Top Style 33957 Color: Black Size: L Final Sale Promo…" at bounding box center [411, 328] width 438 height 47
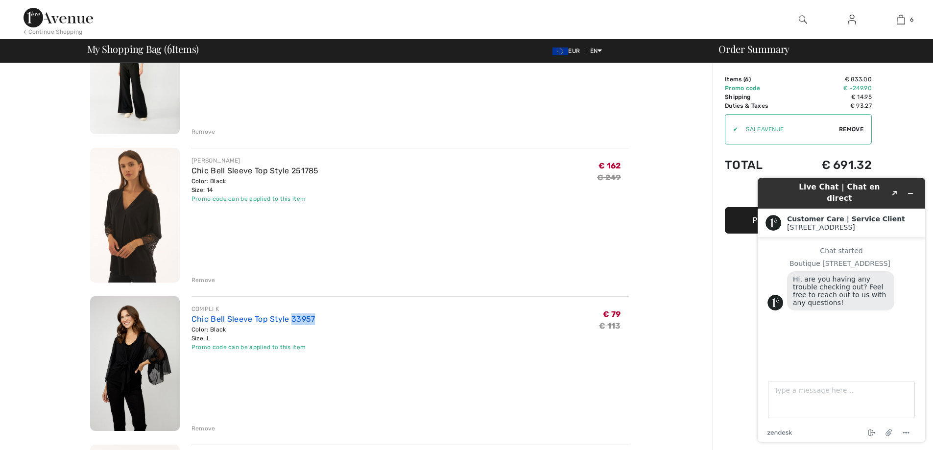
copy link "33957"
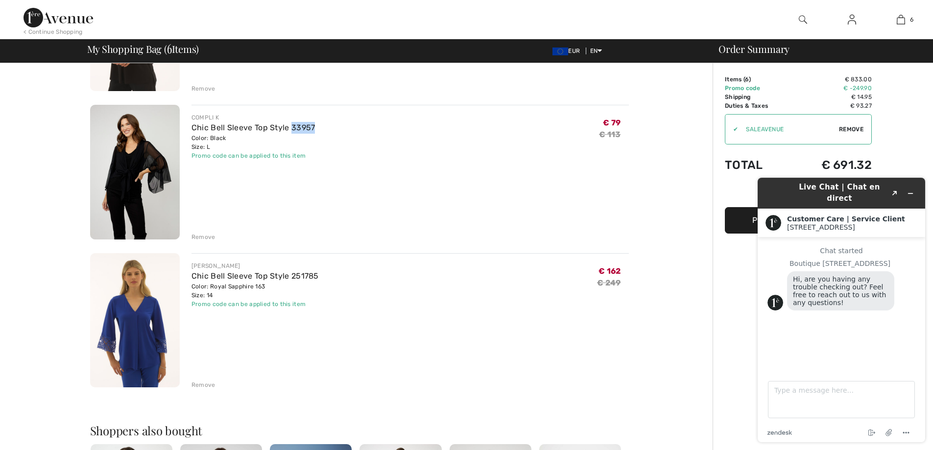
scroll to position [637, 0]
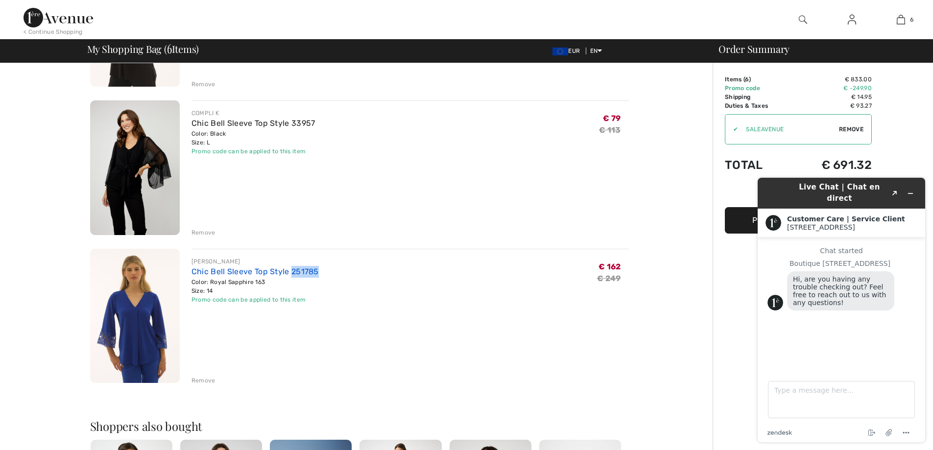
drag, startPoint x: 324, startPoint y: 270, endPoint x: 289, endPoint y: 274, distance: 35.0
click at [289, 274] on div "JOSEPH RIBKOFF Chic Bell Sleeve Top Style 251785 Color: Royal Sapphire 163 Size…" at bounding box center [411, 280] width 438 height 47
copy link "251785"
click at [204, 235] on div "Remove" at bounding box center [204, 232] width 24 height 9
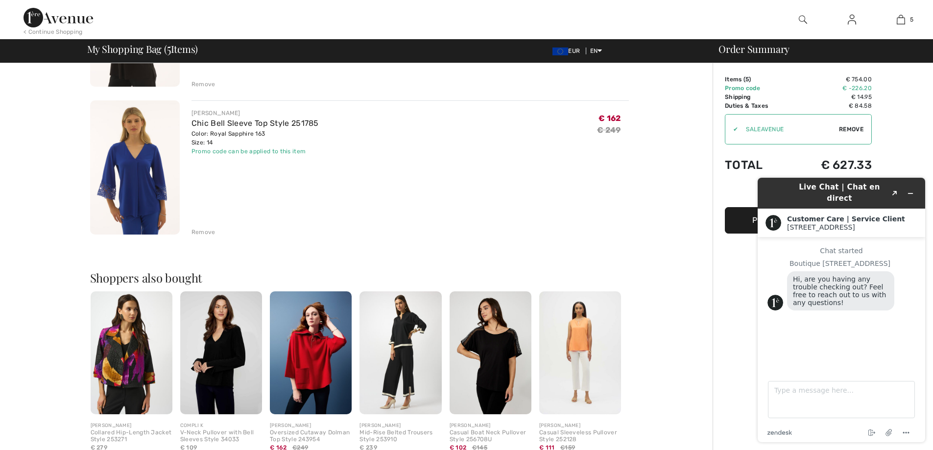
click at [202, 233] on div "Remove" at bounding box center [204, 232] width 24 height 9
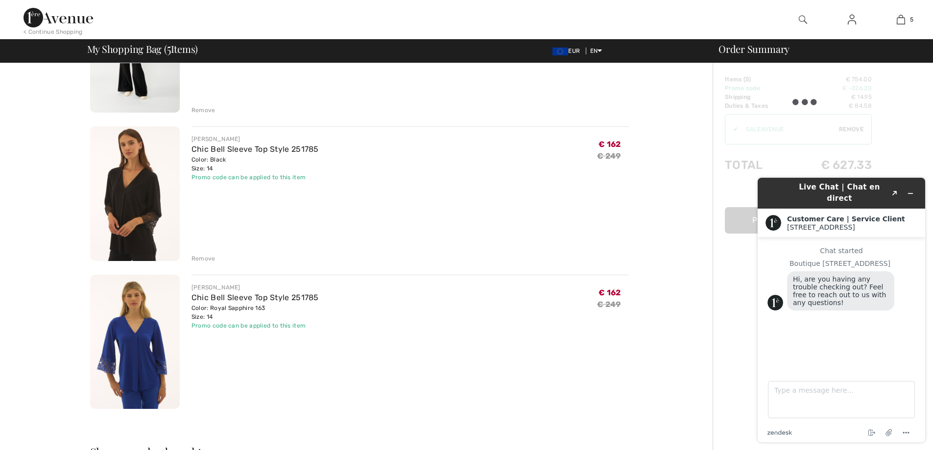
scroll to position [441, 0]
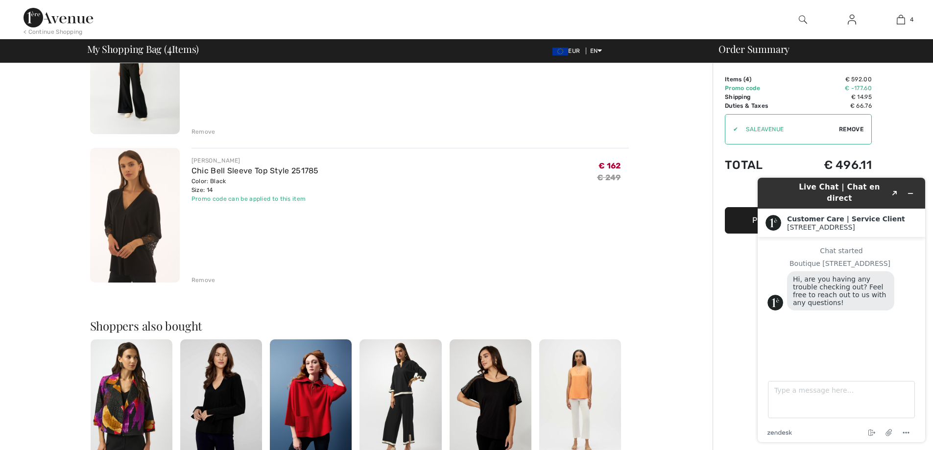
click at [203, 276] on div "Remove" at bounding box center [204, 280] width 24 height 9
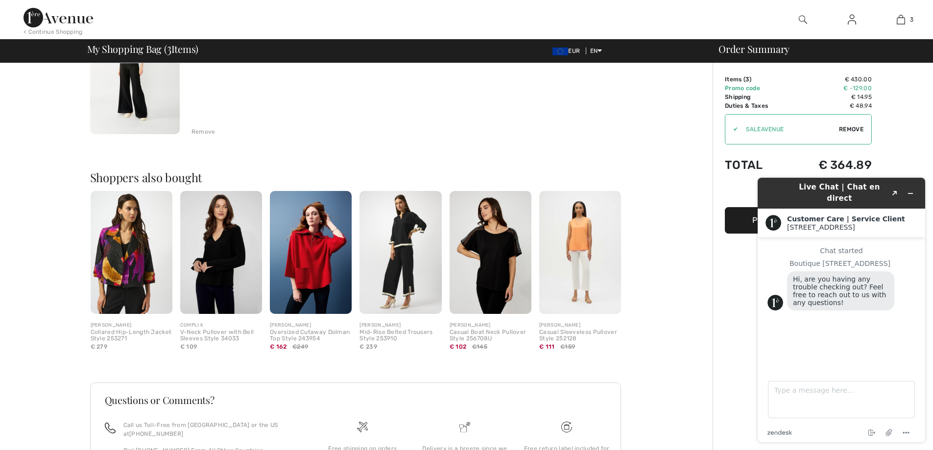
click at [203, 132] on div "Remove" at bounding box center [204, 131] width 24 height 9
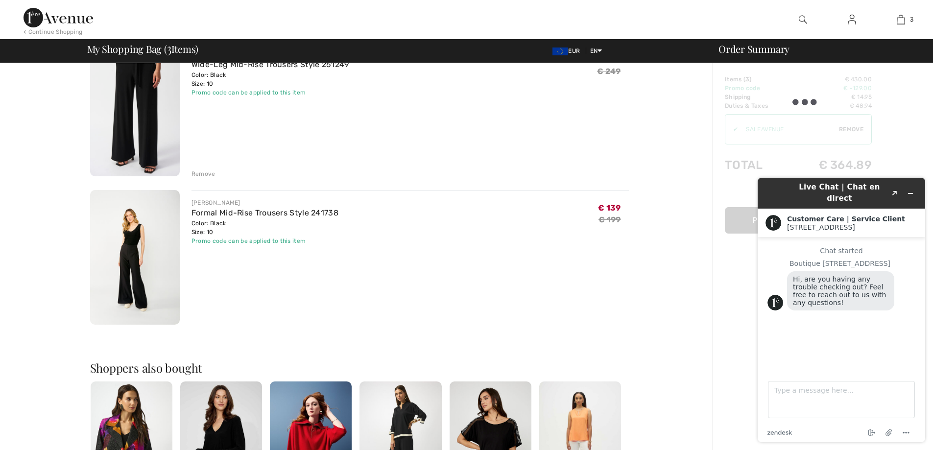
scroll to position [196, 0]
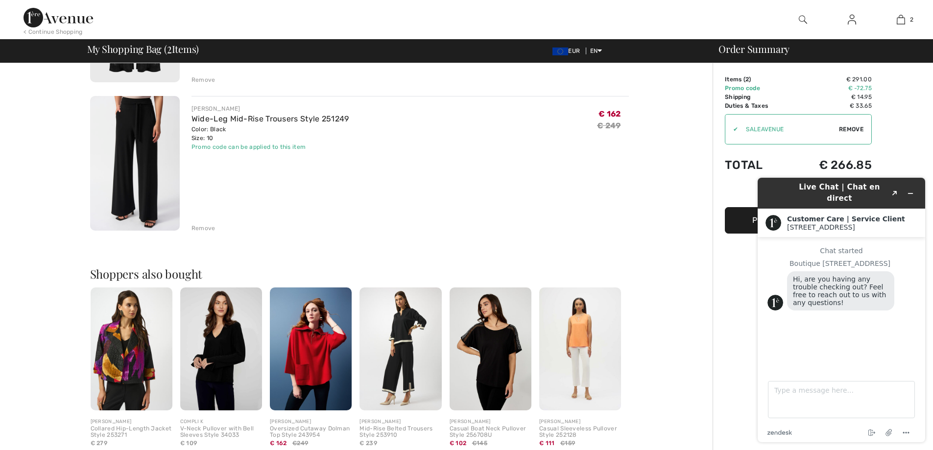
click at [201, 226] on div "Remove" at bounding box center [204, 228] width 24 height 9
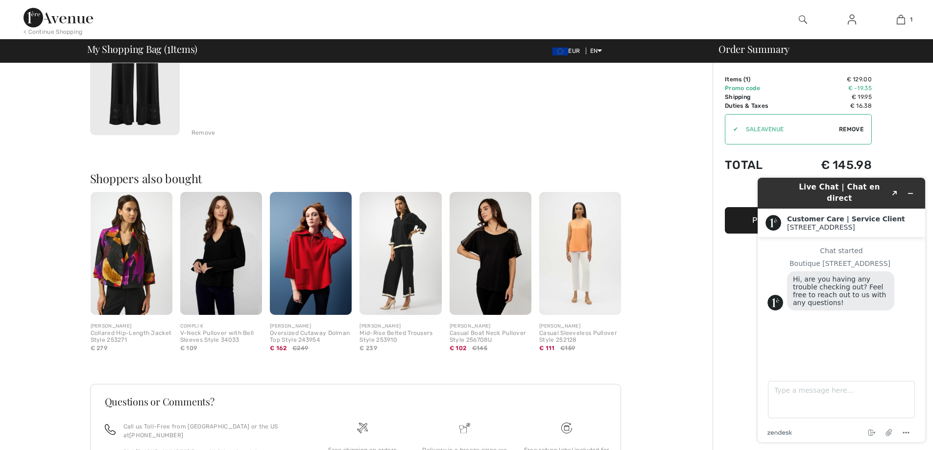
scroll to position [0, 0]
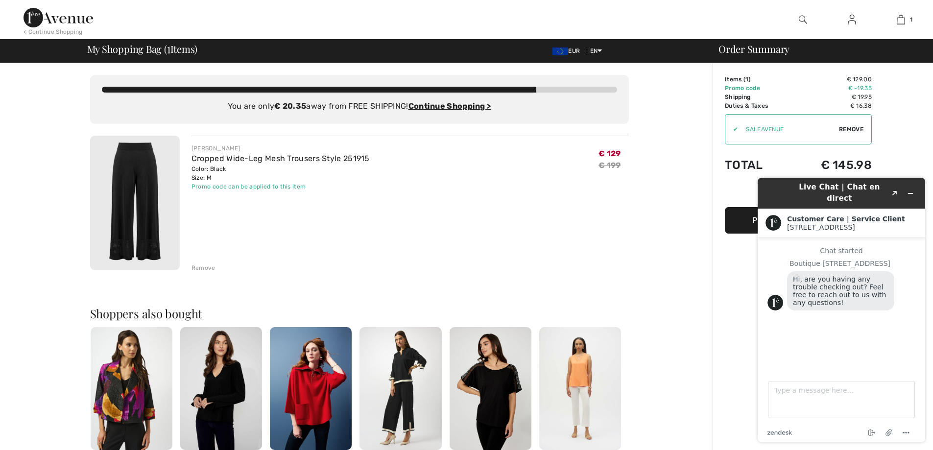
click at [205, 270] on div "Remove" at bounding box center [204, 268] width 24 height 9
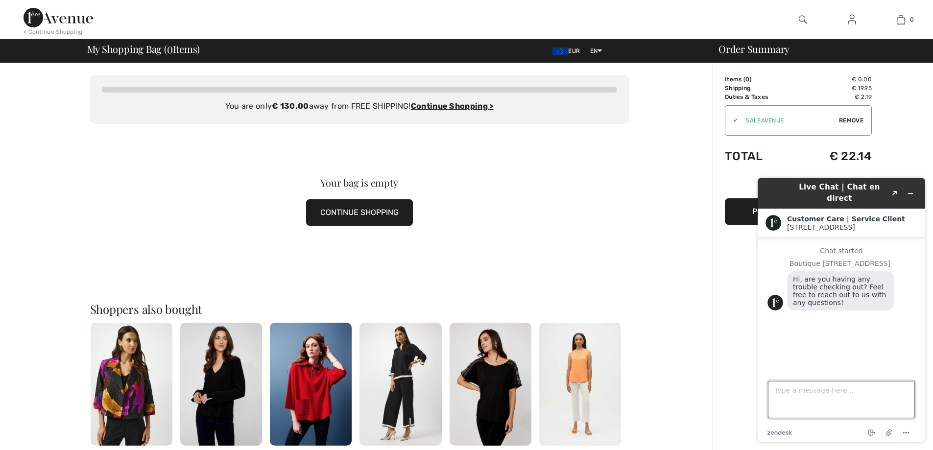
paste textarea "Excuse me, can I pay by bank transfer? My card doesn't work"
type textarea "Excuse me, can I pay by bank transfer? My card doesn't work"
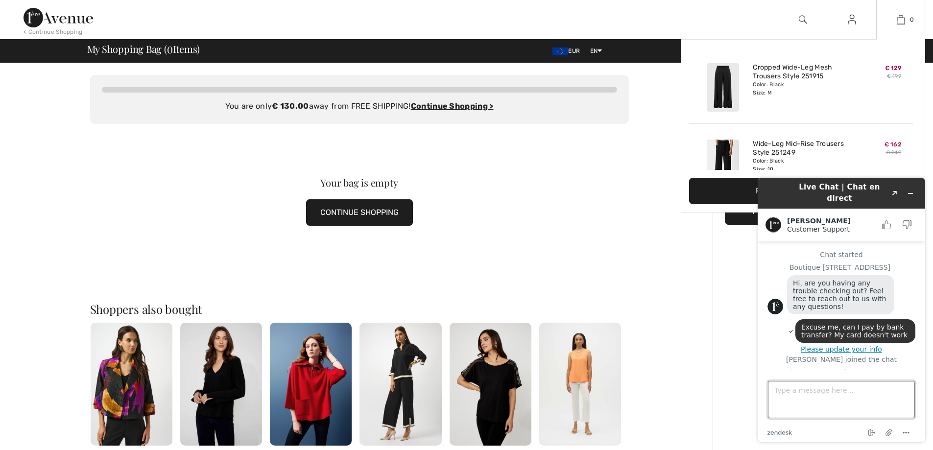
scroll to position [45, 0]
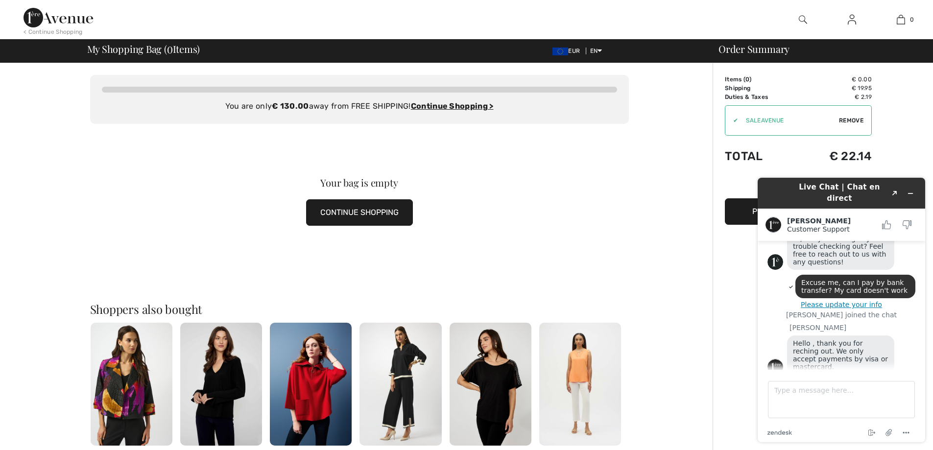
drag, startPoint x: 792, startPoint y: 342, endPoint x: 863, endPoint y: 357, distance: 72.2
click at [863, 357] on div "Hello , thank you for reching out. We only accept payments by visa or mastercar…" at bounding box center [840, 355] width 107 height 39
copy span "Hello , thank you for reching out. We only accept payments by visa or mastercar…"
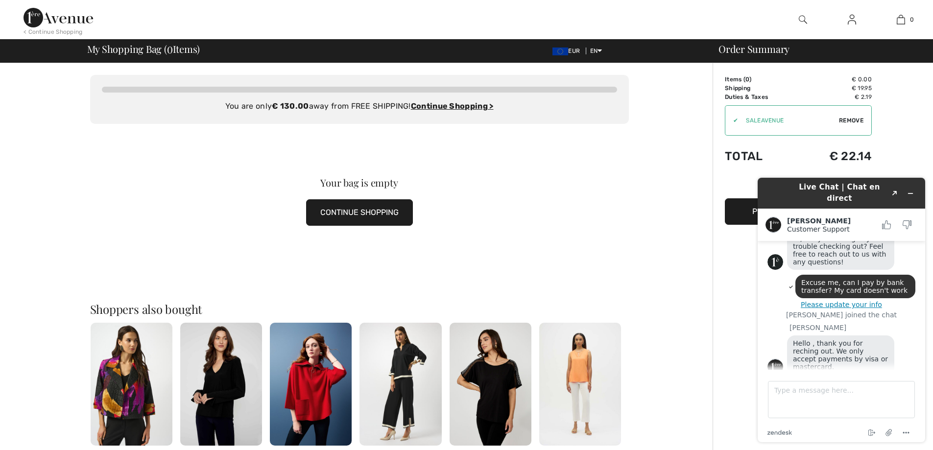
click at [542, 270] on div "Your bag is empty CONTINUE SHOPPING" at bounding box center [359, 202] width 539 height 156
click at [233, 379] on img at bounding box center [221, 384] width 82 height 123
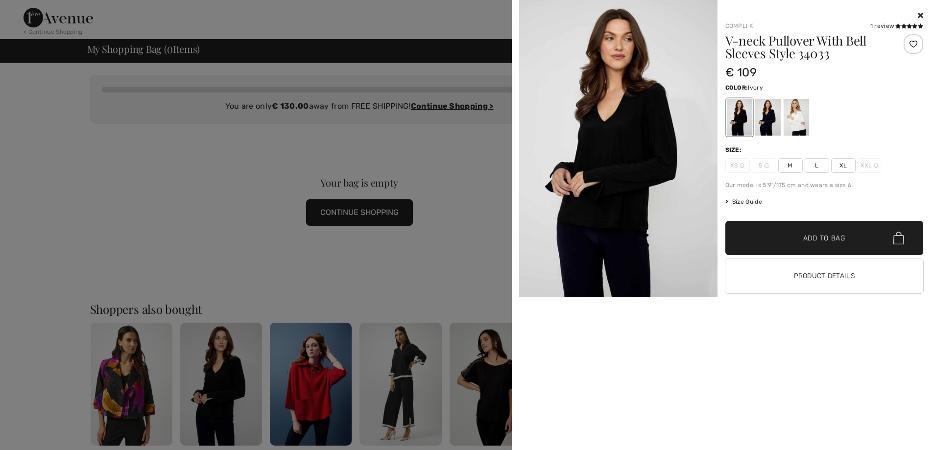
click at [804, 119] on div at bounding box center [796, 117] width 25 height 37
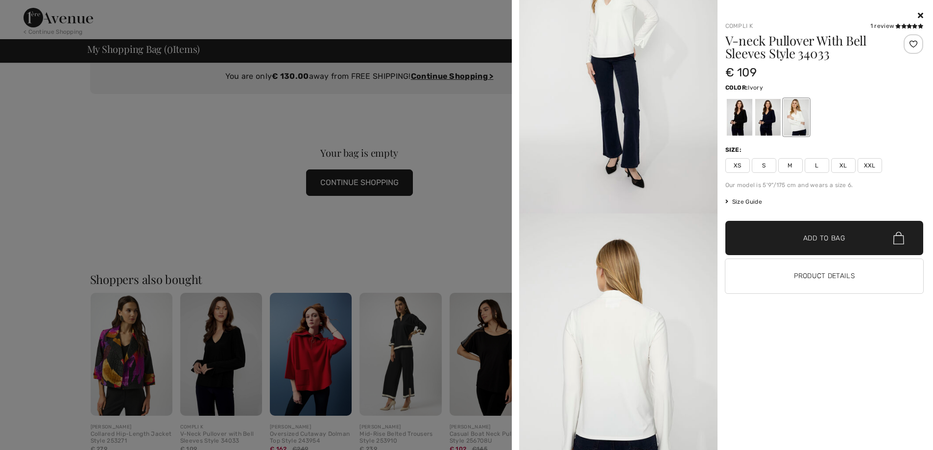
scroll to position [23, 0]
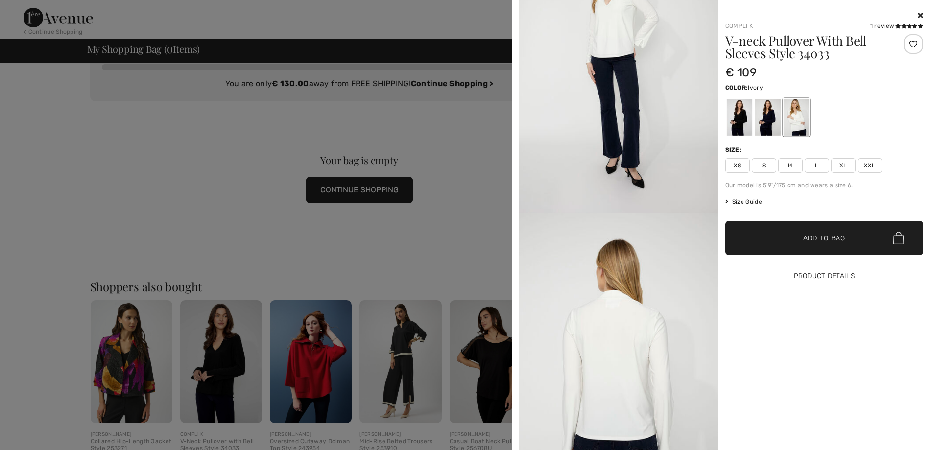
click at [834, 279] on button "Product Details" at bounding box center [825, 276] width 198 height 34
